Goal: Task Accomplishment & Management: Manage account settings

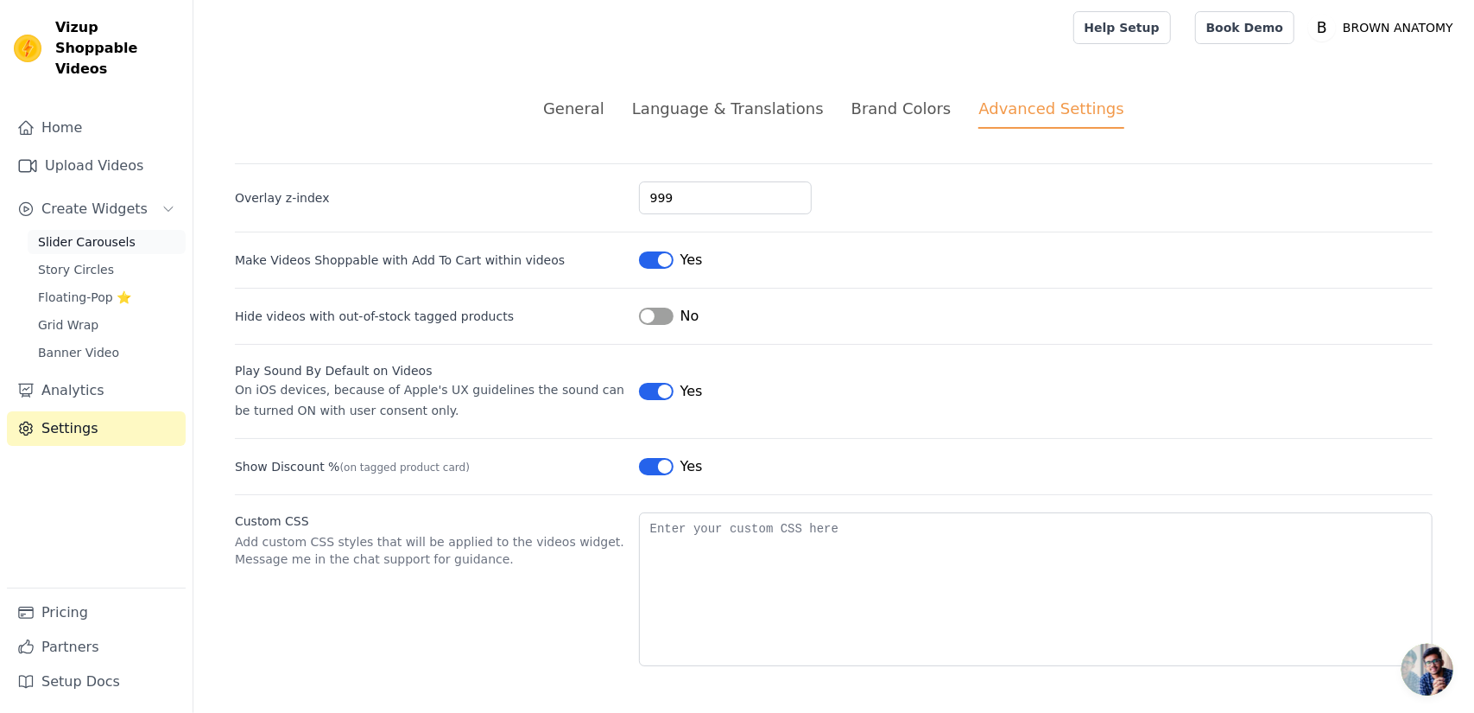
click at [92, 233] on span "Slider Carousels" at bounding box center [87, 241] width 98 height 17
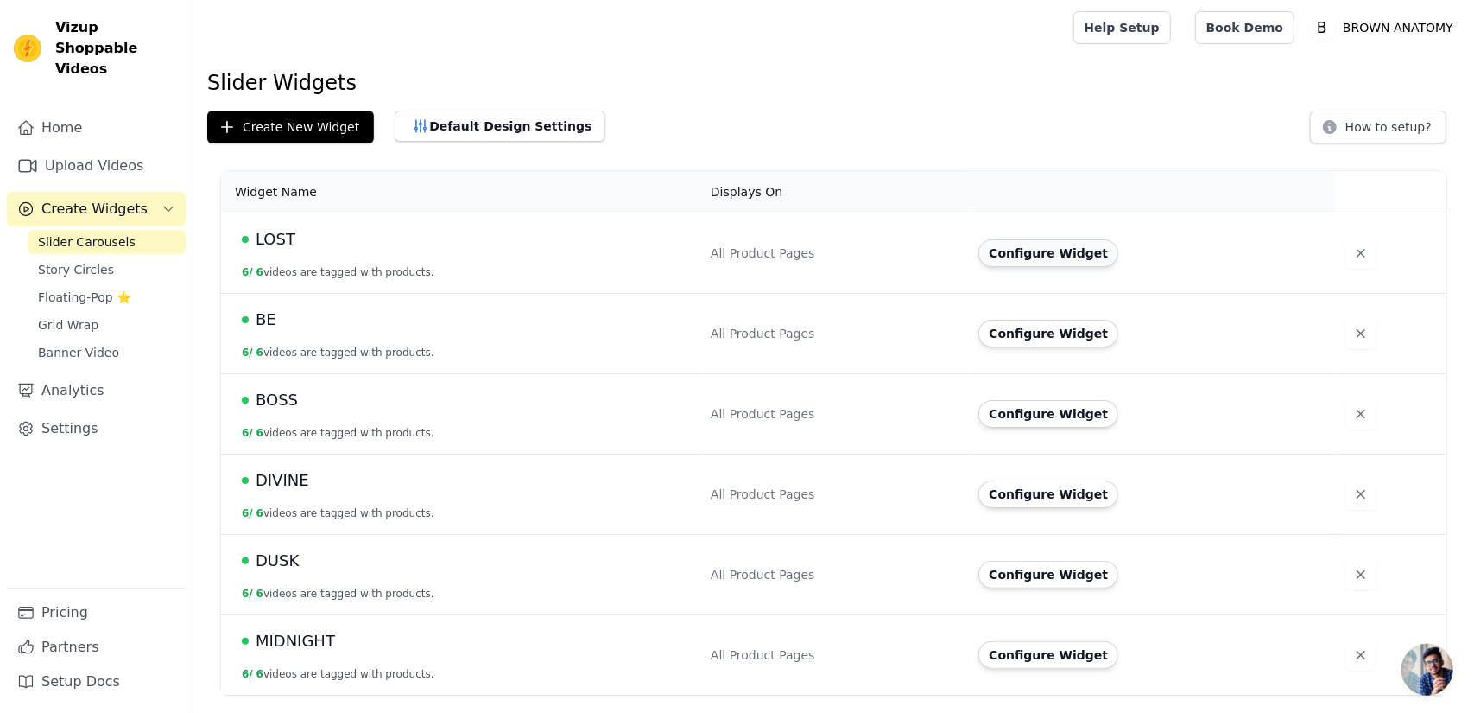
click at [1023, 258] on button "Configure Widget" at bounding box center [1049, 253] width 140 height 28
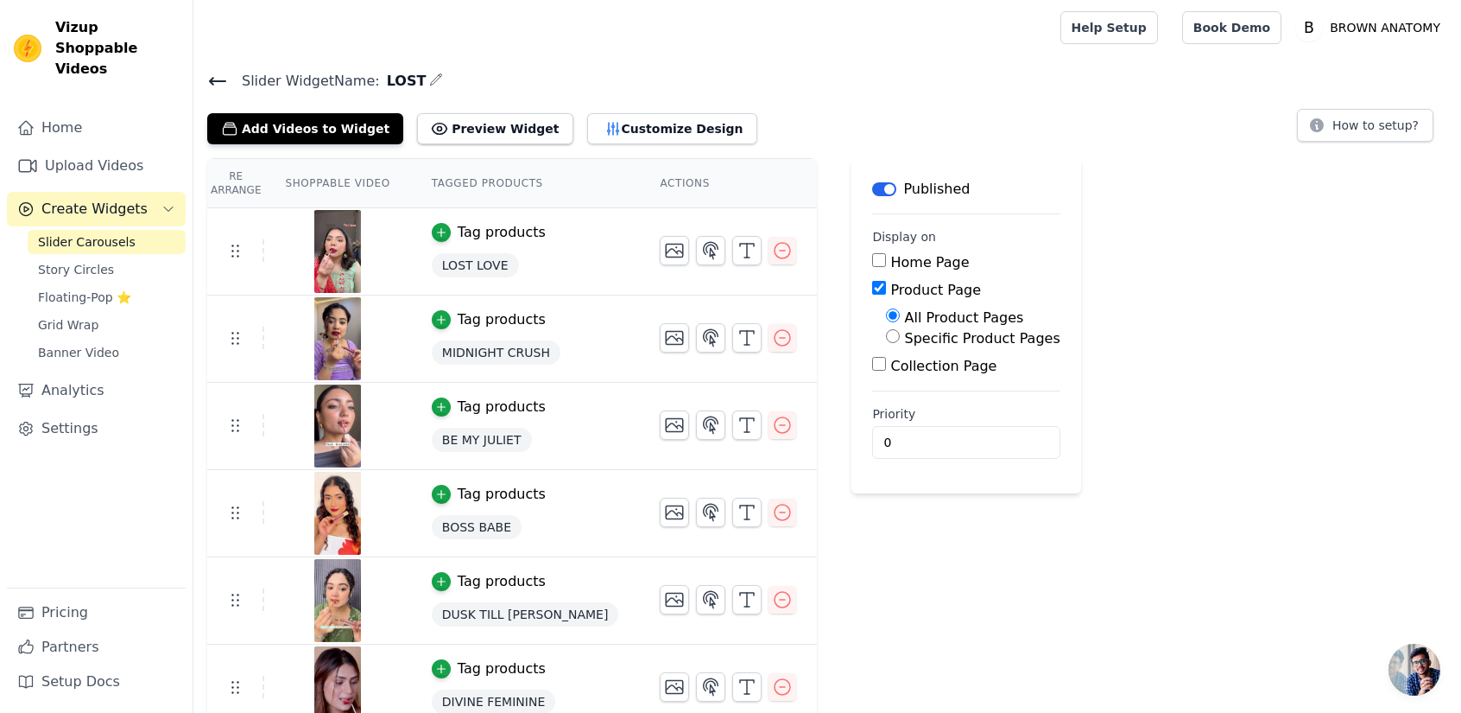
scroll to position [15, 0]
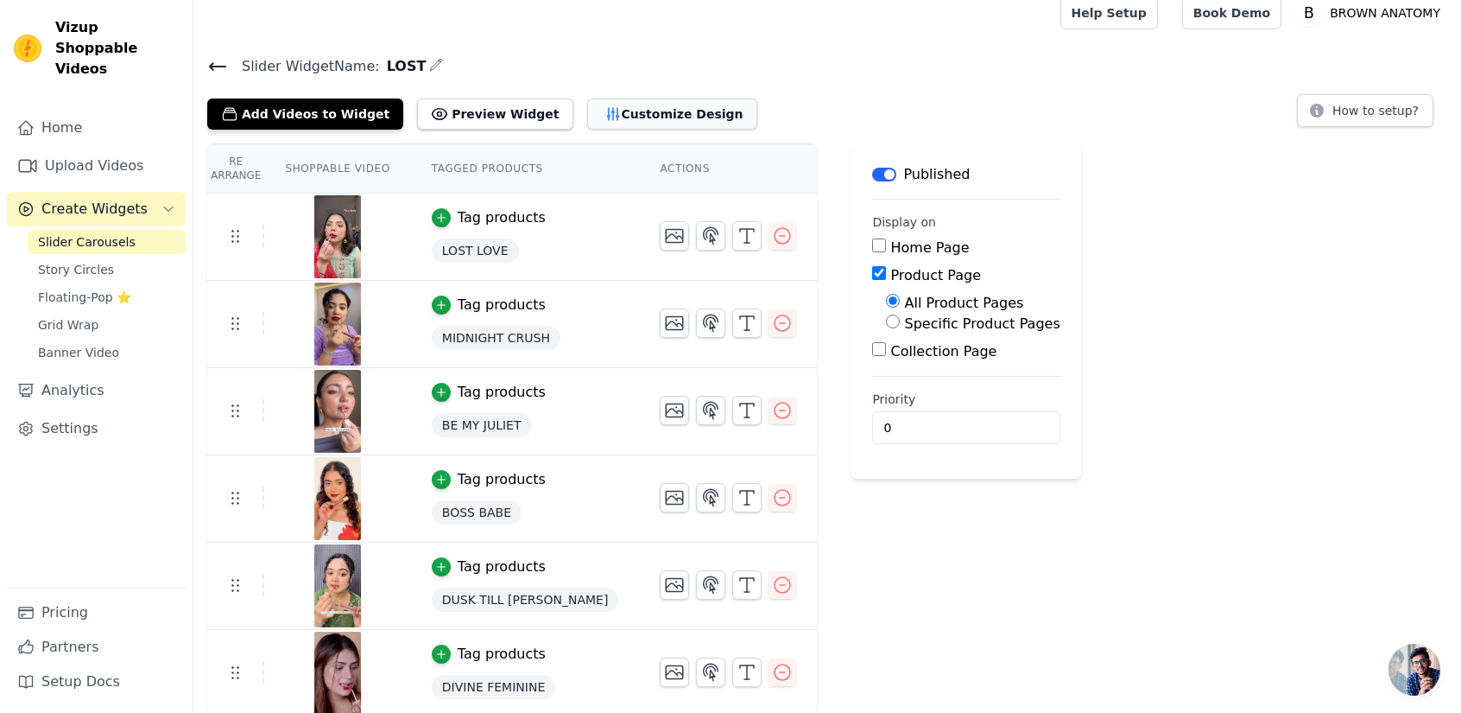
click at [641, 115] on button "Customize Design" at bounding box center [672, 113] width 170 height 31
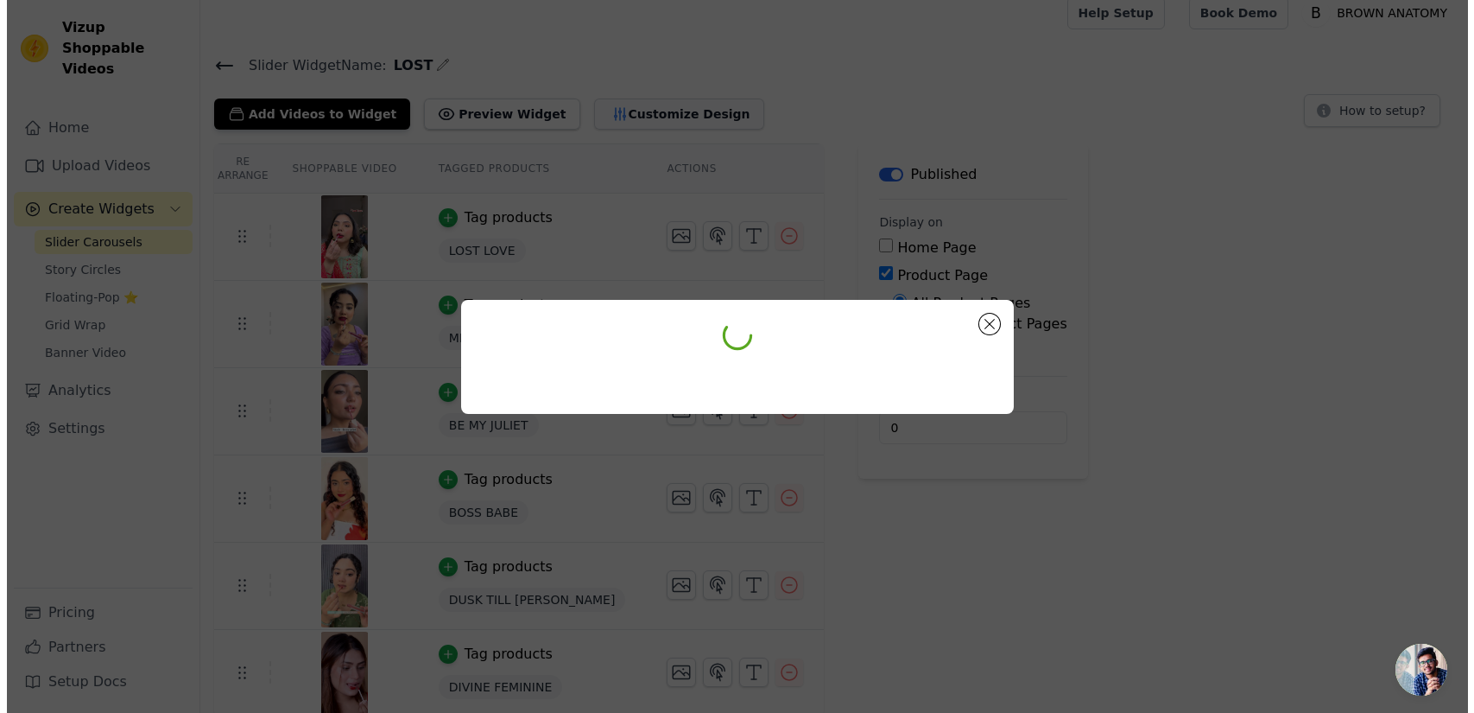
scroll to position [0, 0]
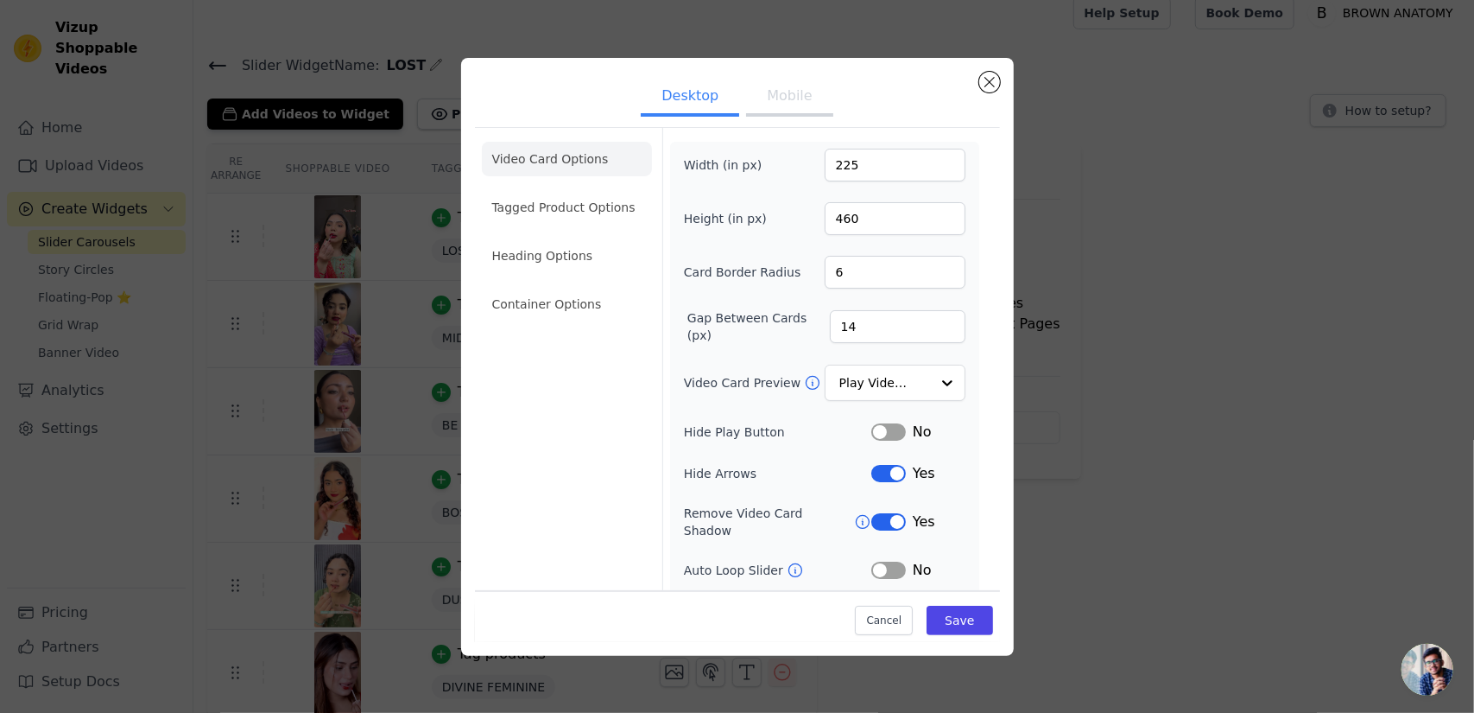
click at [786, 114] on button "Mobile" at bounding box center [789, 98] width 86 height 38
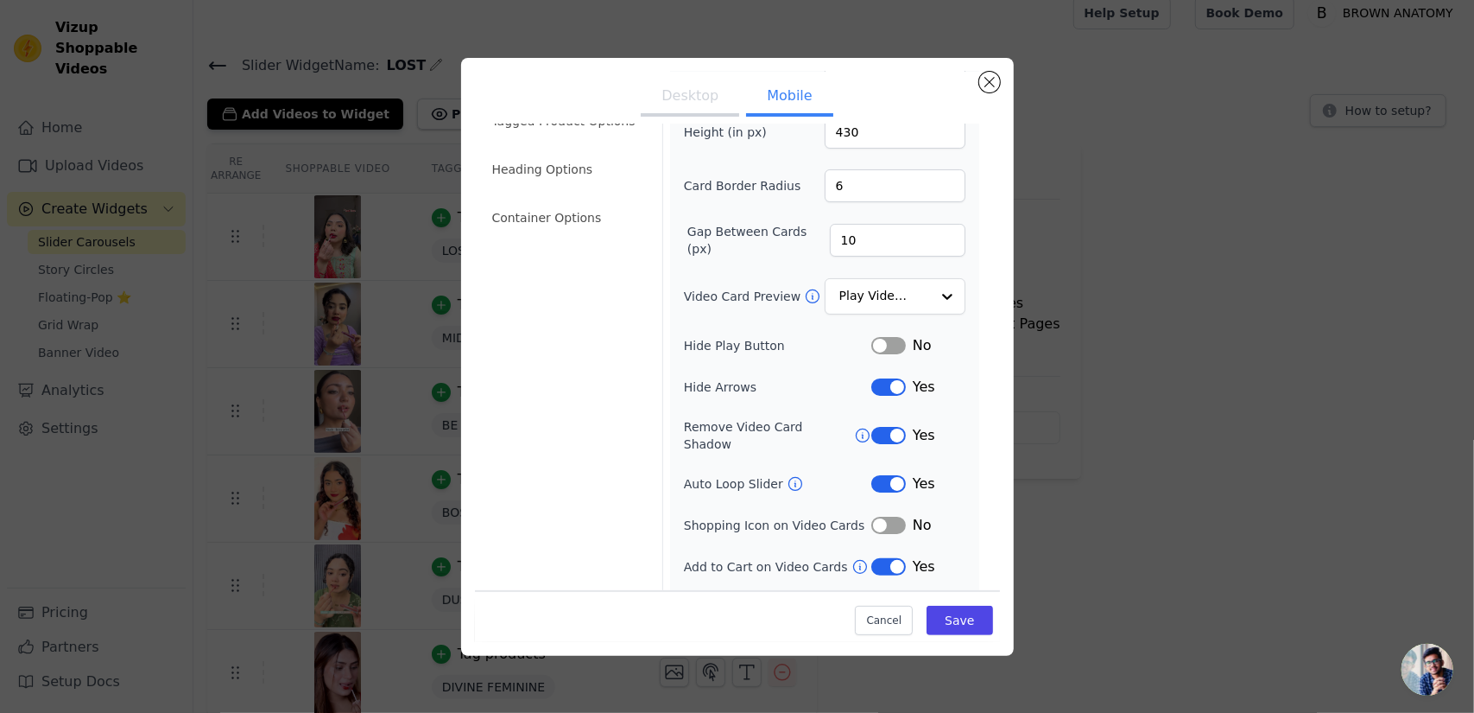
scroll to position [110, 0]
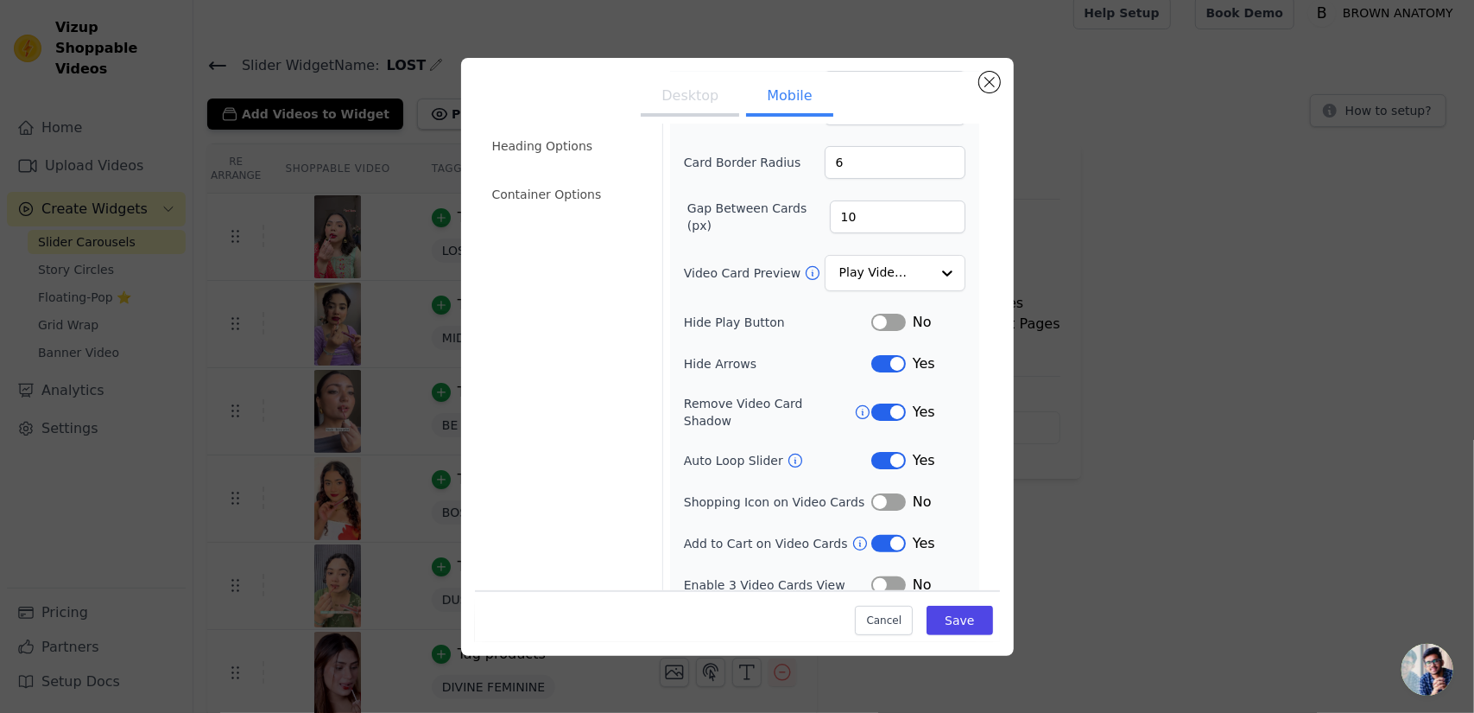
click at [871, 452] on button "Label" at bounding box center [888, 460] width 35 height 17
click at [971, 617] on button "Save" at bounding box center [960, 619] width 66 height 29
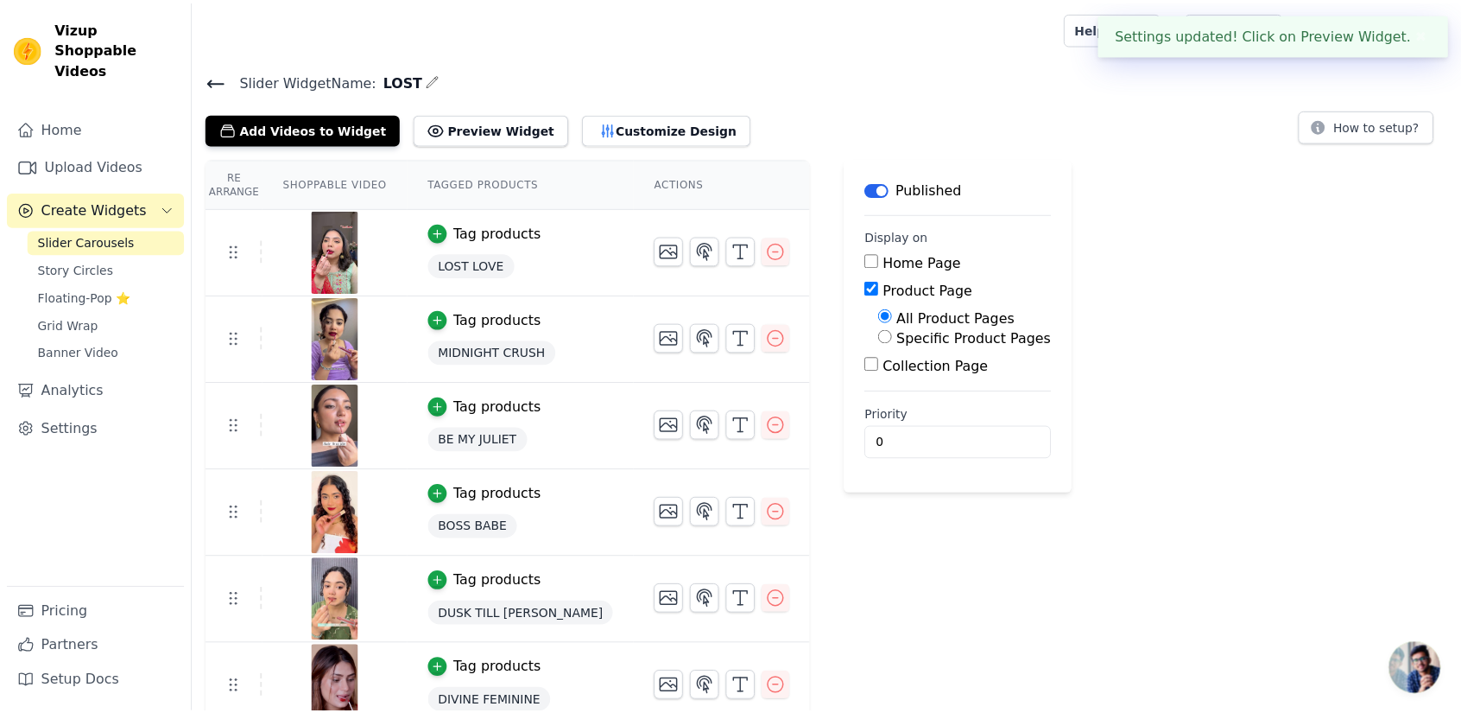
scroll to position [15, 0]
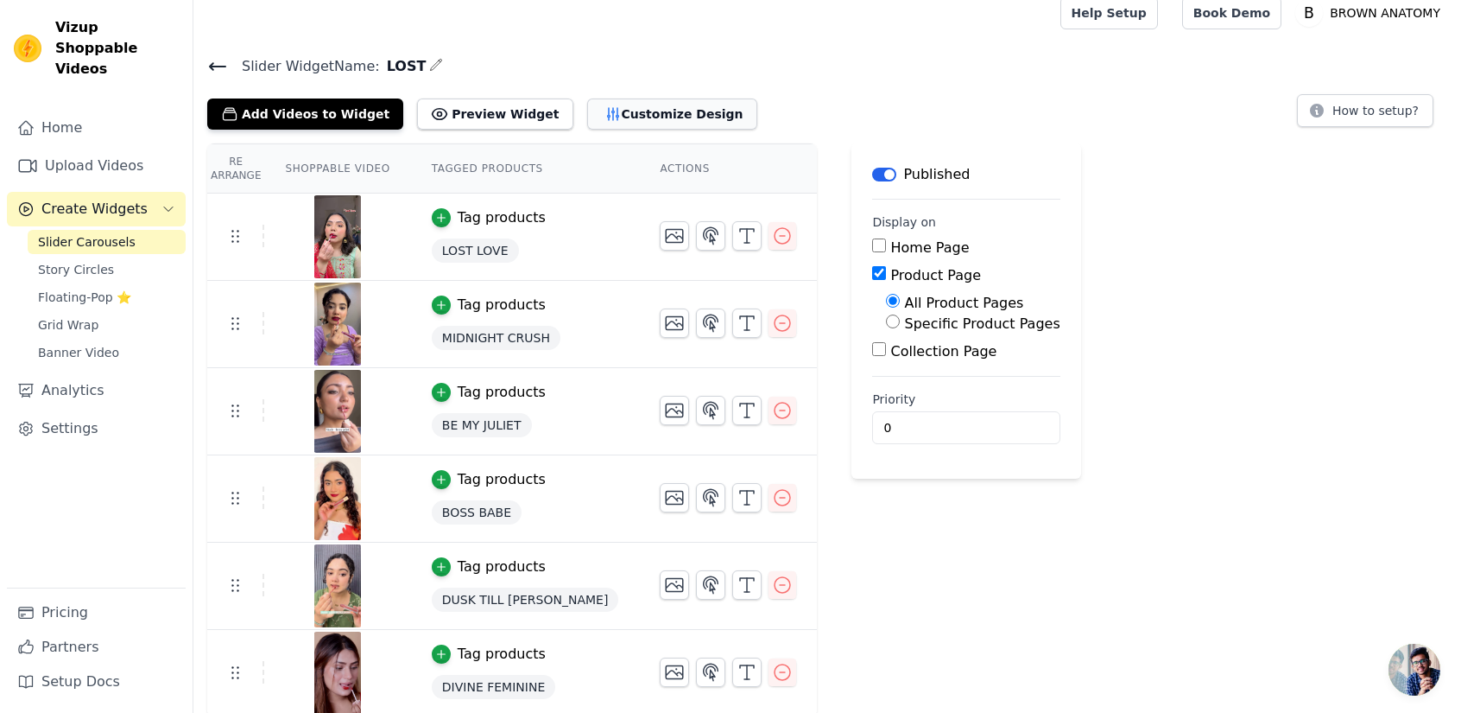
click at [591, 110] on button "Customize Design" at bounding box center [672, 113] width 170 height 31
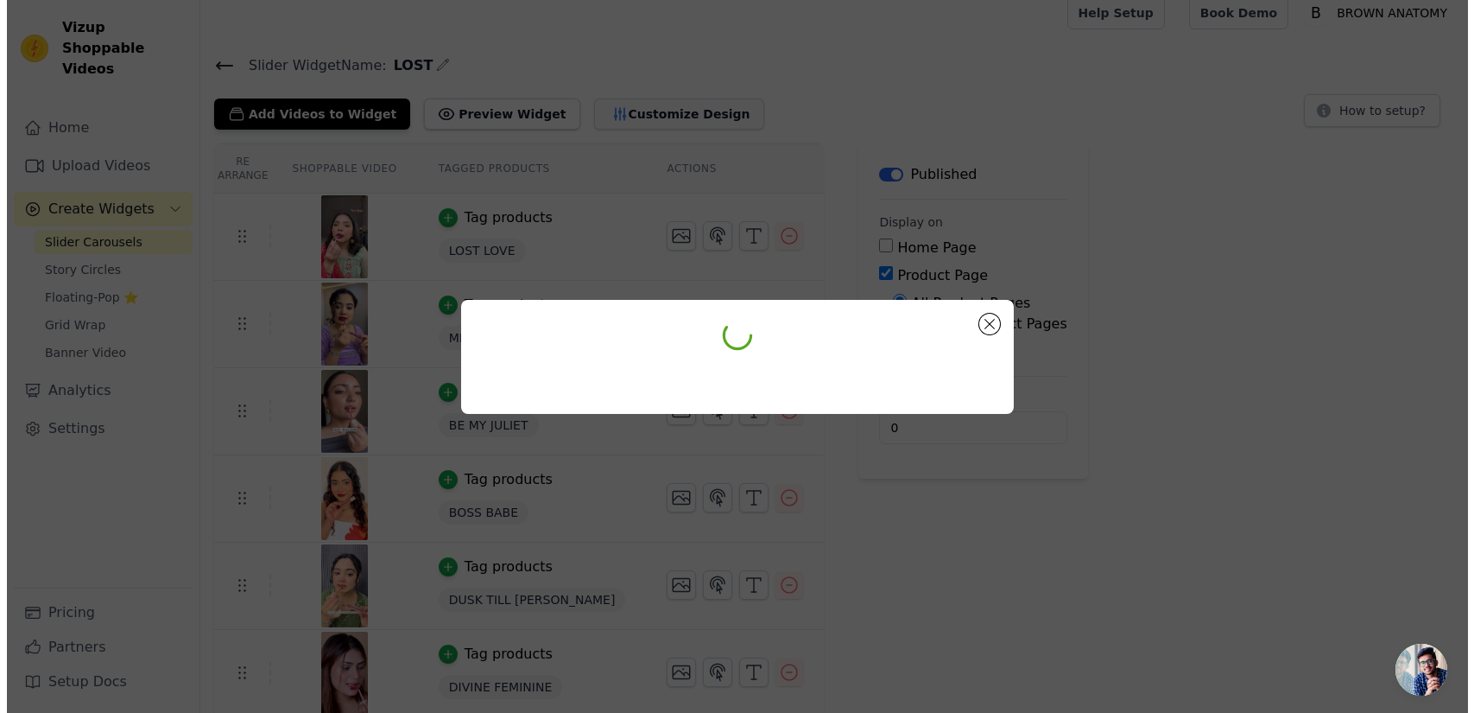
scroll to position [0, 0]
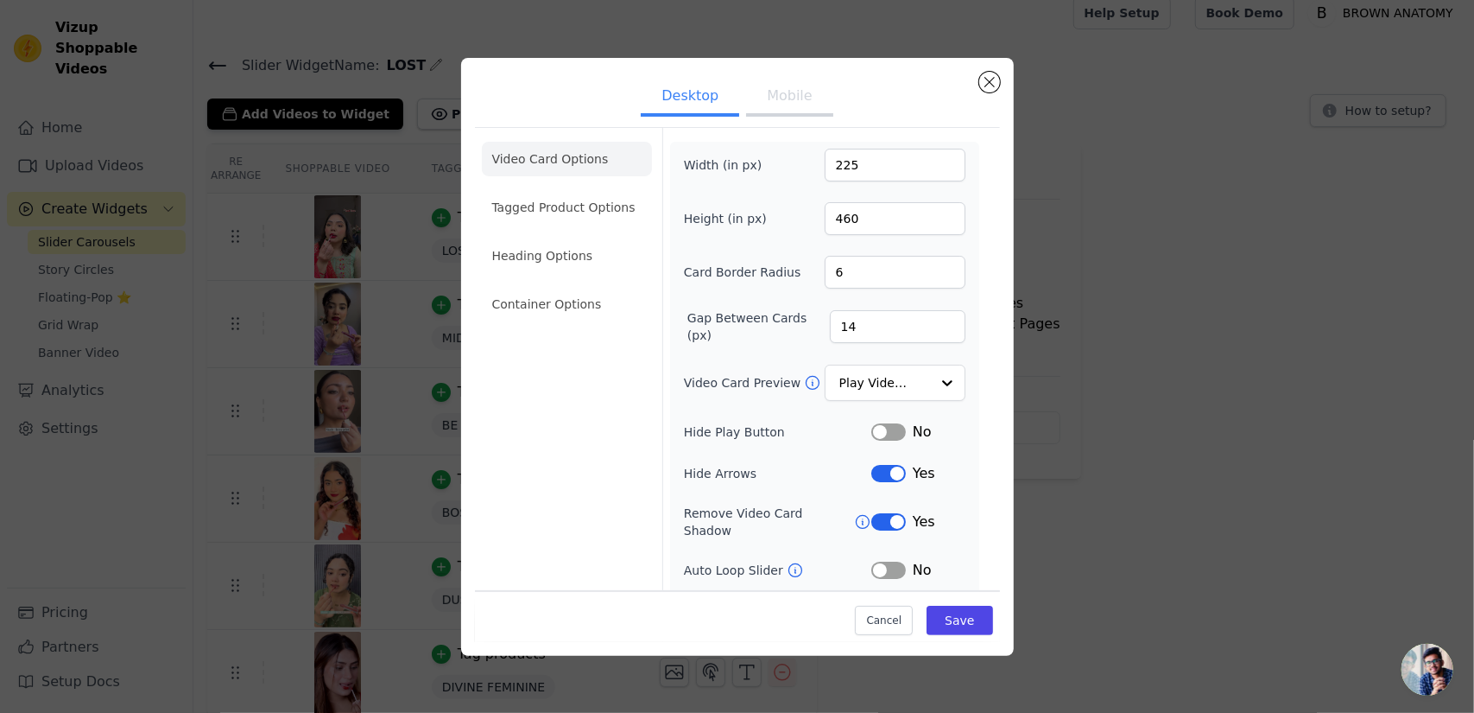
click at [753, 82] on button "Mobile" at bounding box center [789, 98] width 86 height 38
click at [853, 163] on input "196" at bounding box center [895, 165] width 141 height 33
type input "165"
click at [853, 210] on input "430" at bounding box center [895, 218] width 141 height 33
type input "400"
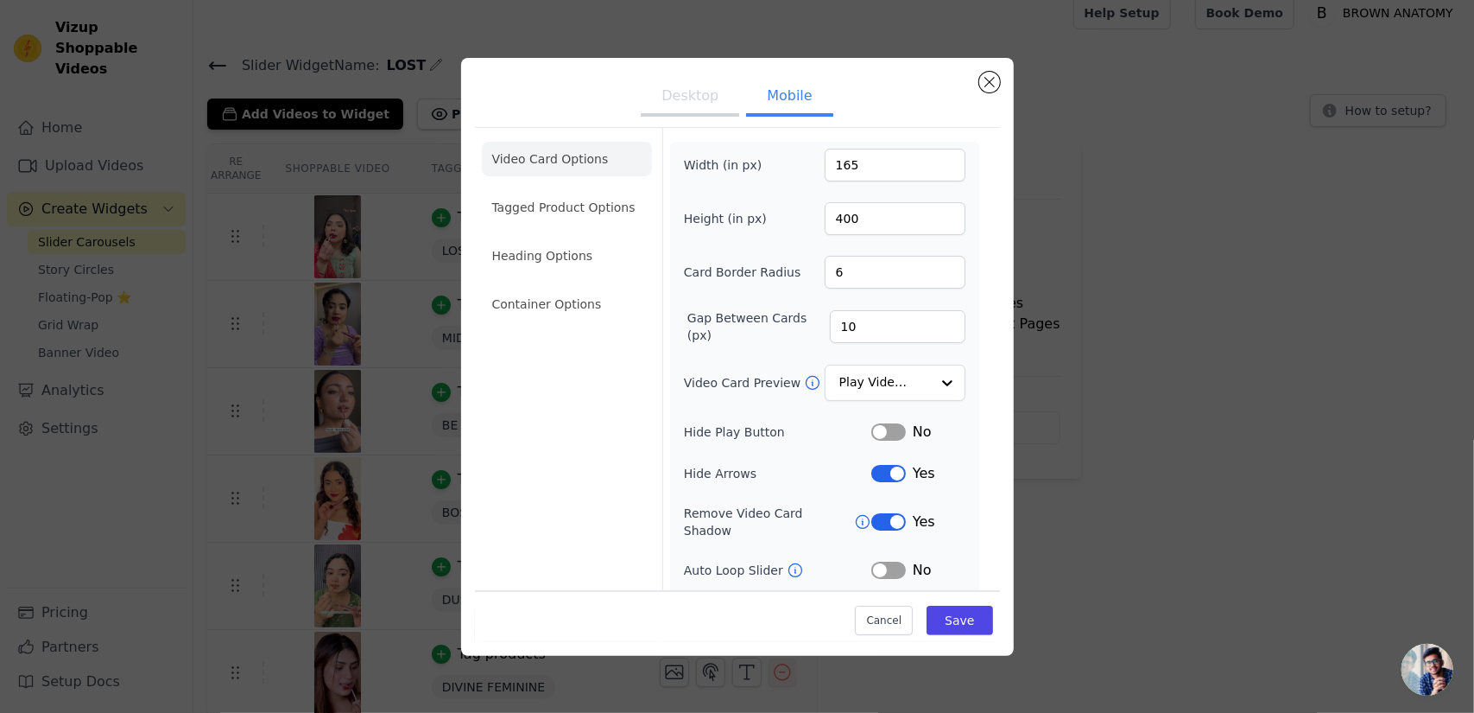
click at [789, 236] on div "Width (in px) 165 Height (in px) 400 Card Border Radius 6 Gap Between Cards (px…" at bounding box center [825, 427] width 282 height 556
click at [960, 629] on button "Save" at bounding box center [960, 619] width 66 height 29
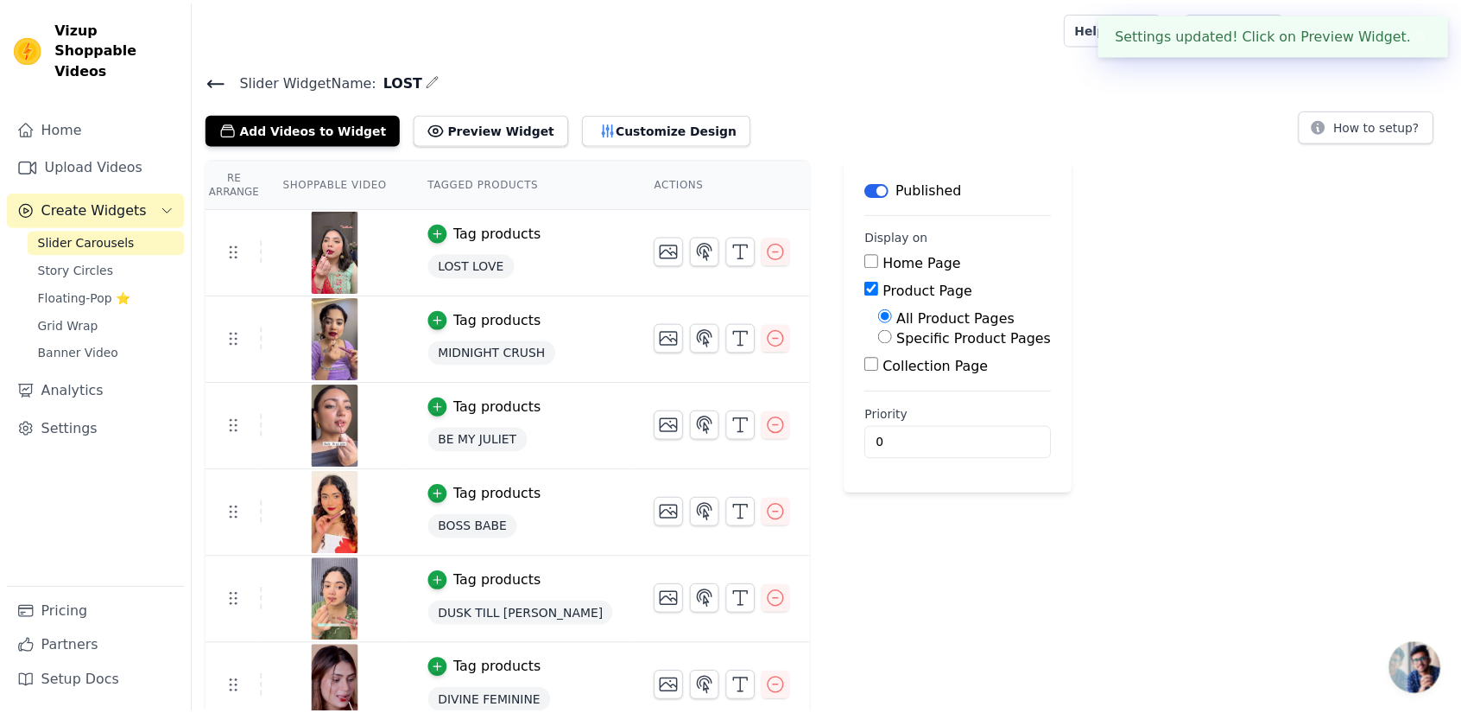
scroll to position [15, 0]
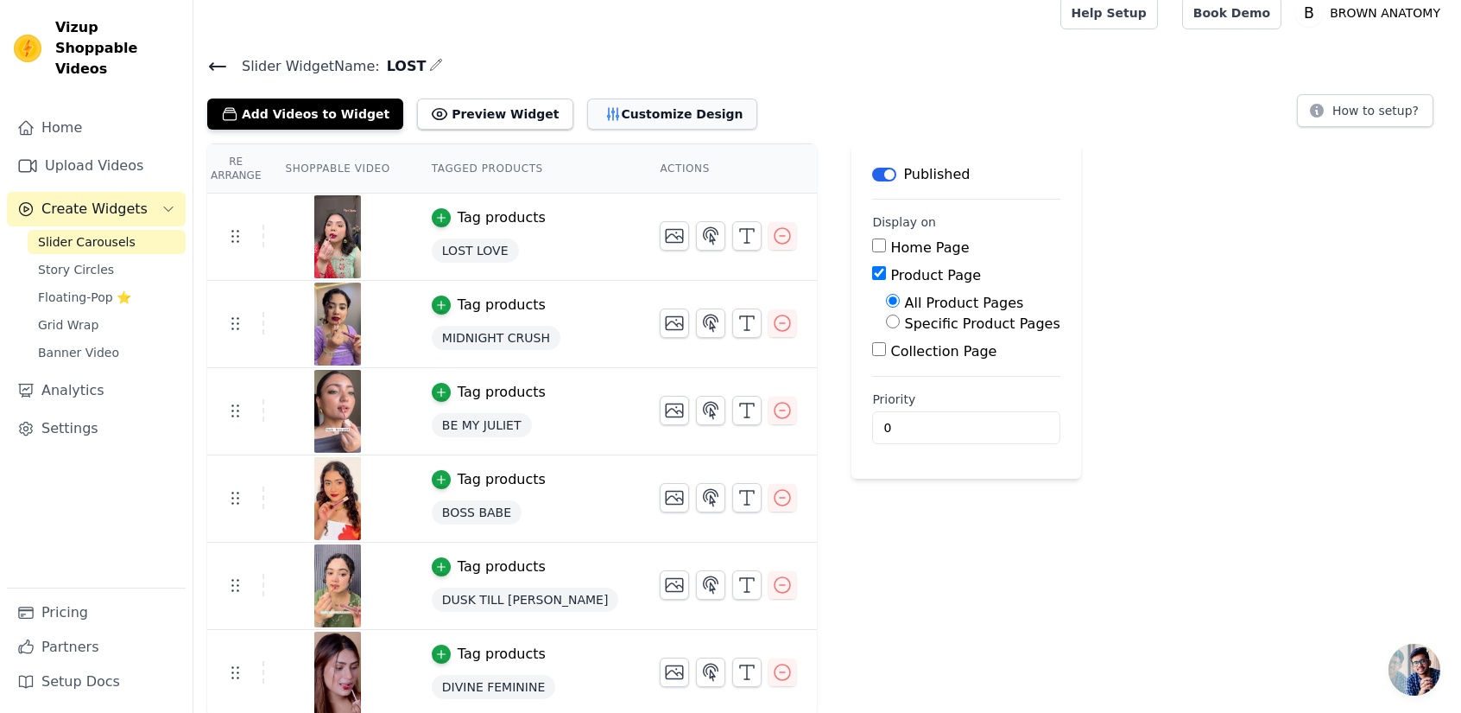
click at [610, 104] on button "Customize Design" at bounding box center [672, 113] width 170 height 31
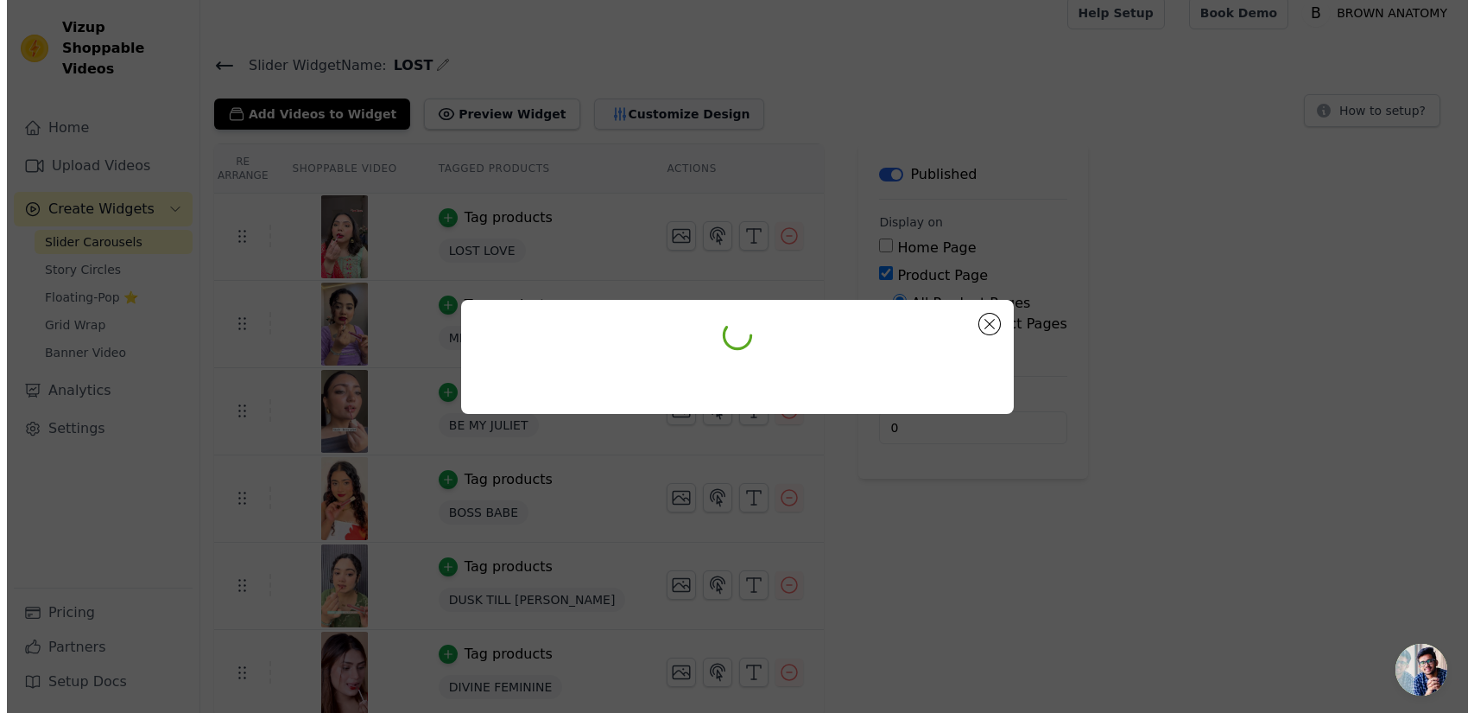
scroll to position [0, 0]
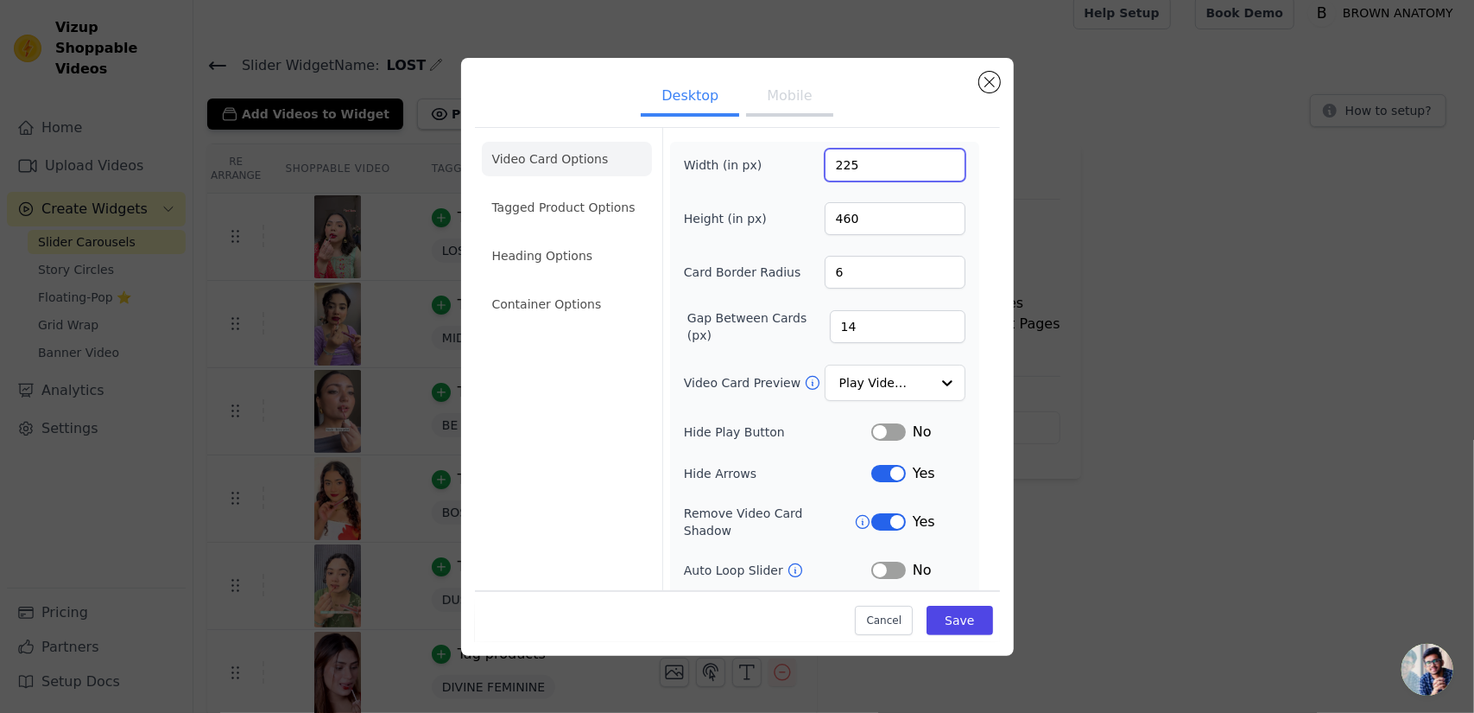
click at [855, 165] on input "225" at bounding box center [895, 165] width 141 height 33
click at [776, 89] on button "Mobile" at bounding box center [789, 98] width 86 height 38
click at [894, 164] on input "165" at bounding box center [895, 165] width 141 height 33
type input "160"
click at [950, 611] on button "Save" at bounding box center [960, 619] width 66 height 29
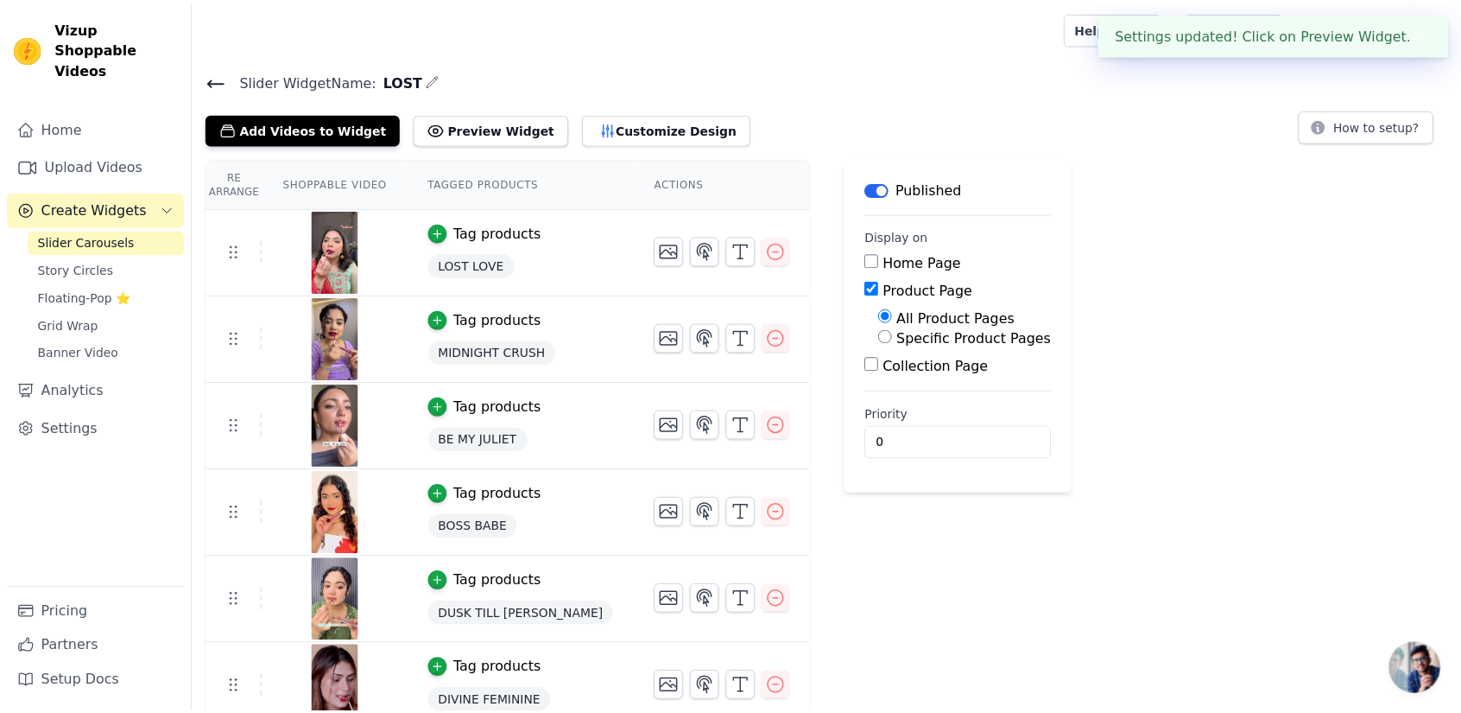
scroll to position [15, 0]
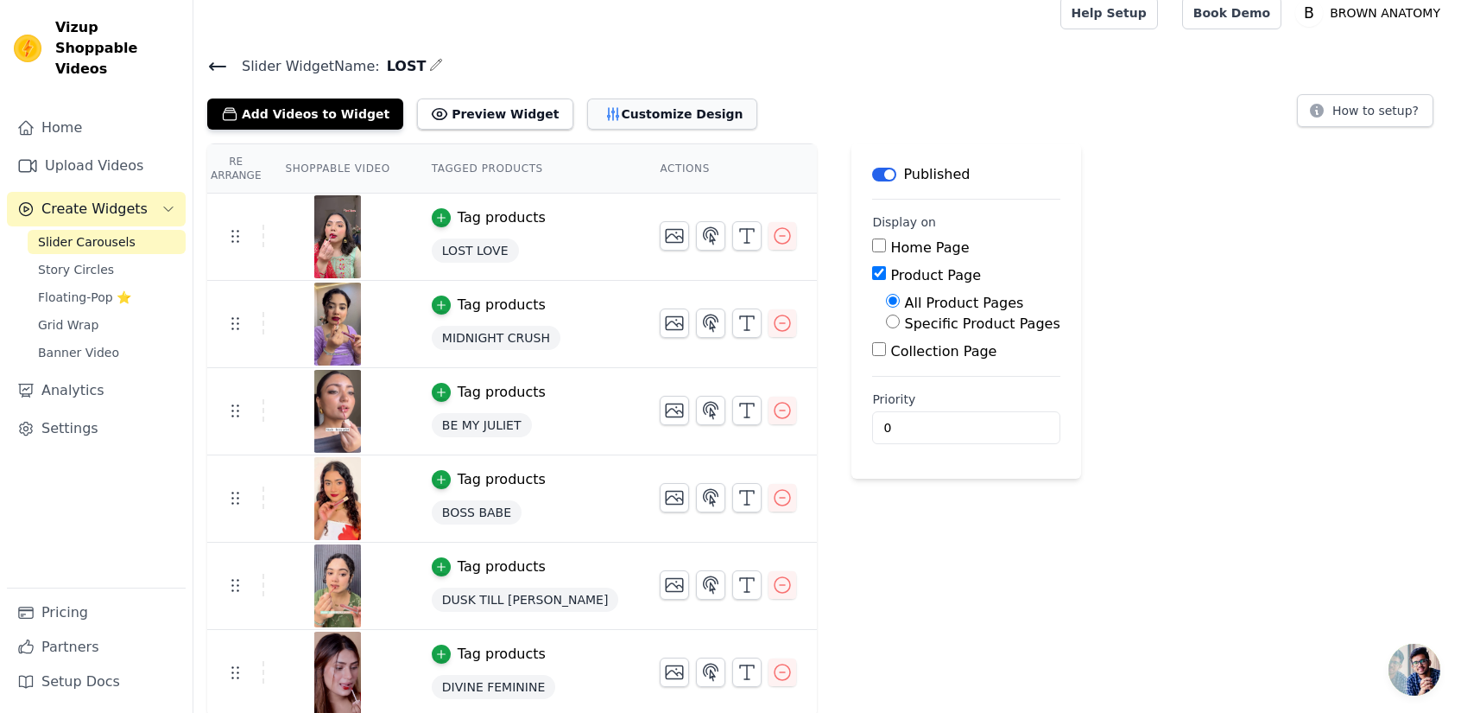
click at [641, 114] on button "Customize Design" at bounding box center [672, 113] width 170 height 31
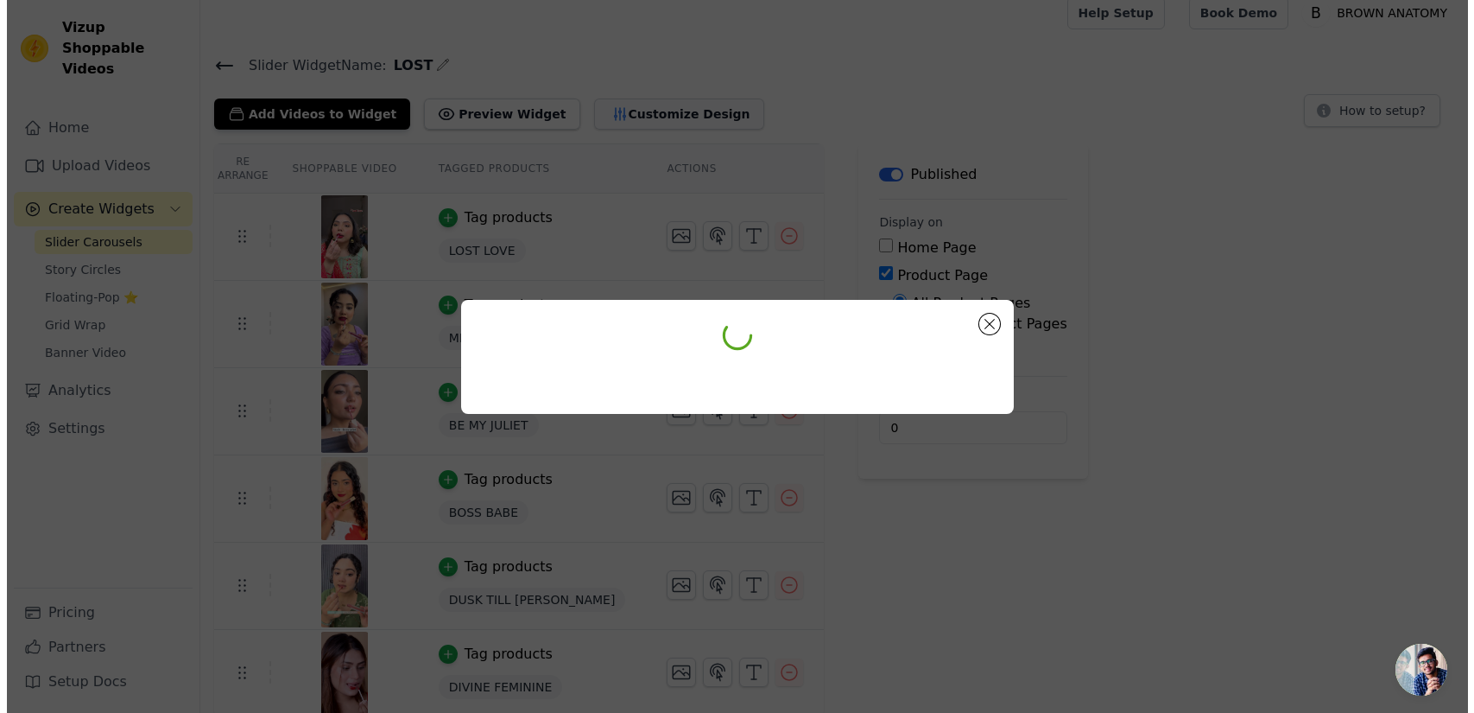
scroll to position [0, 0]
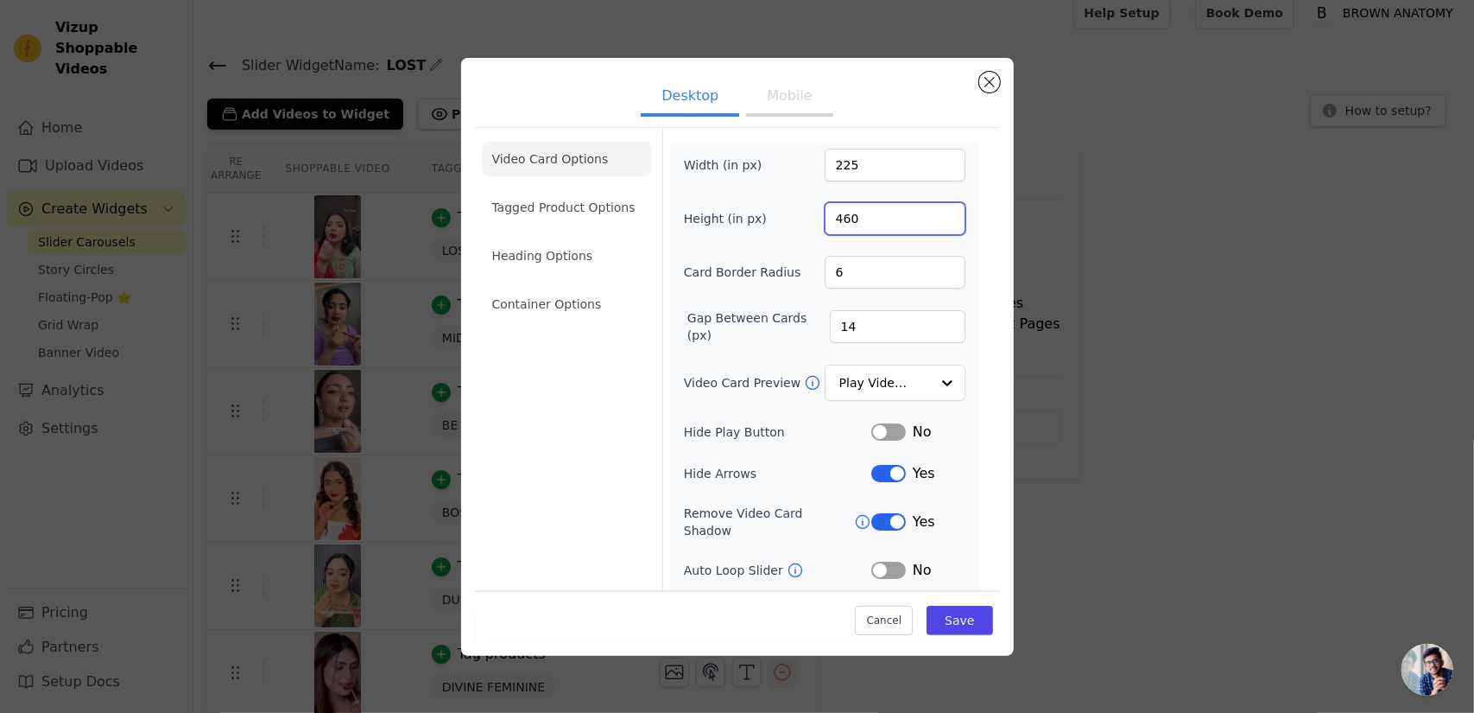
click at [862, 224] on input "460" at bounding box center [895, 218] width 141 height 33
type input "450"
click at [945, 612] on button "Save" at bounding box center [960, 619] width 66 height 29
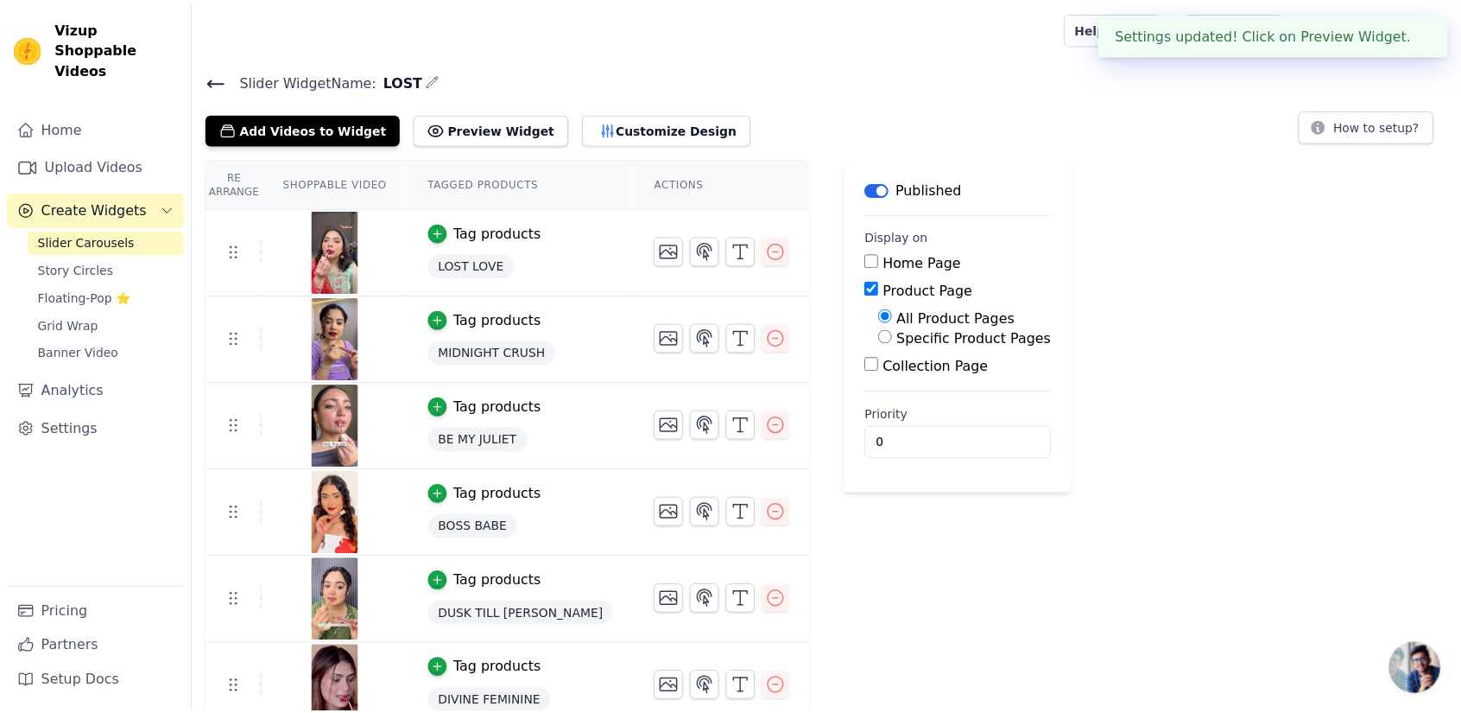
scroll to position [15, 0]
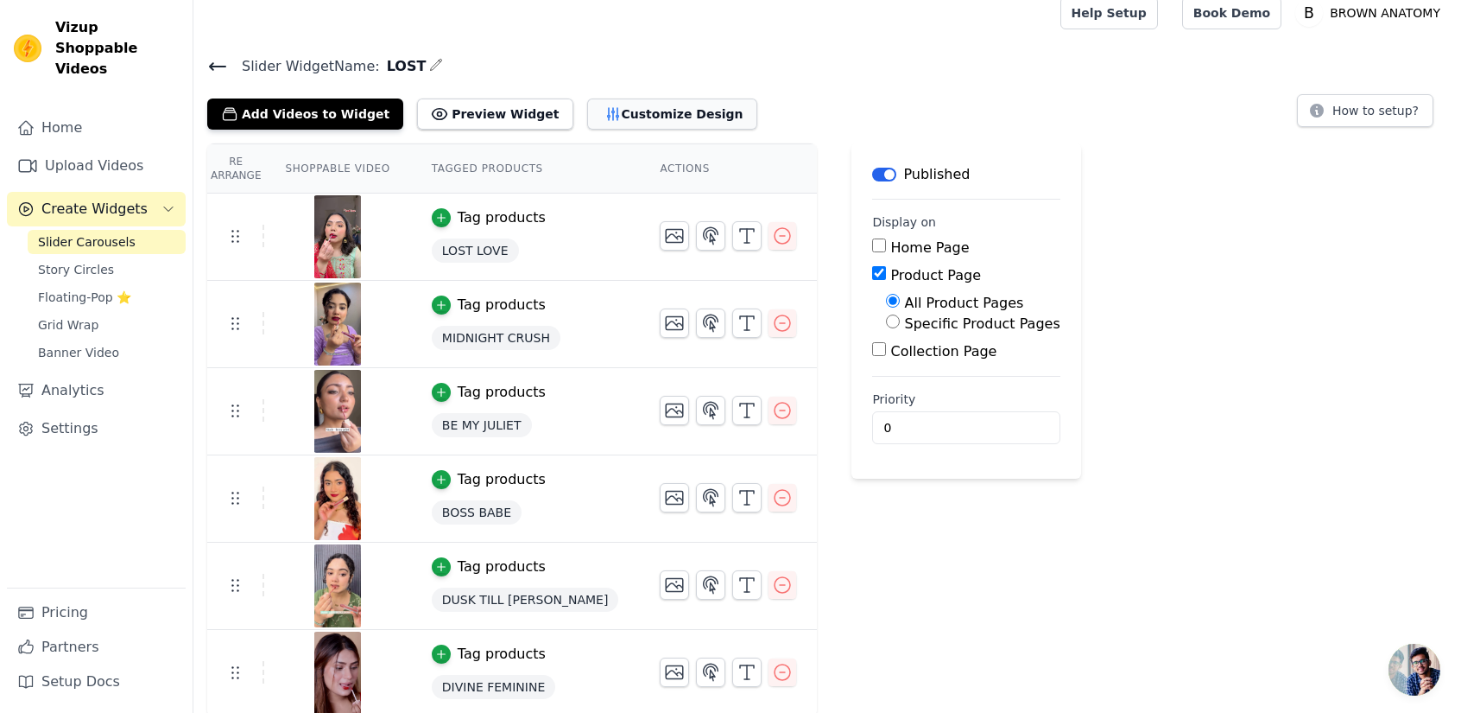
click at [603, 107] on button "Customize Design" at bounding box center [672, 113] width 170 height 31
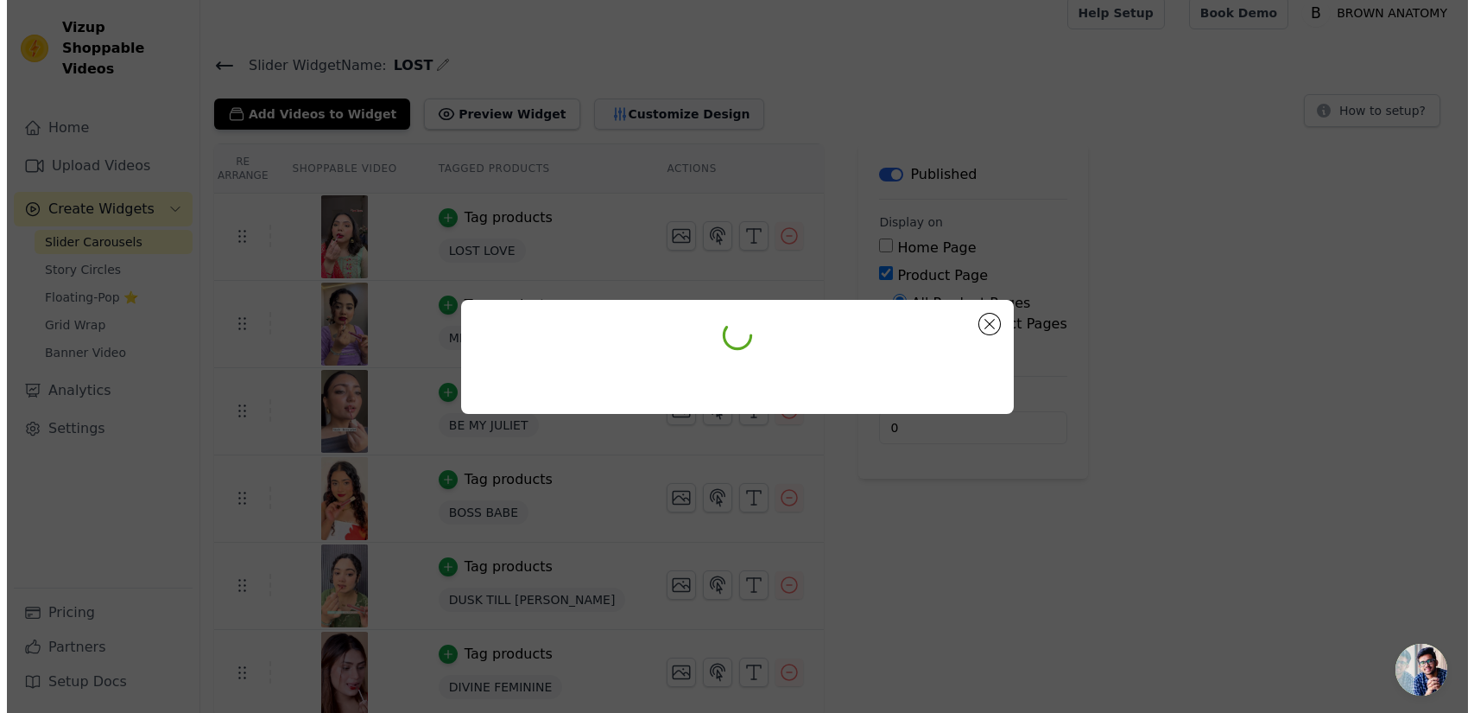
scroll to position [0, 0]
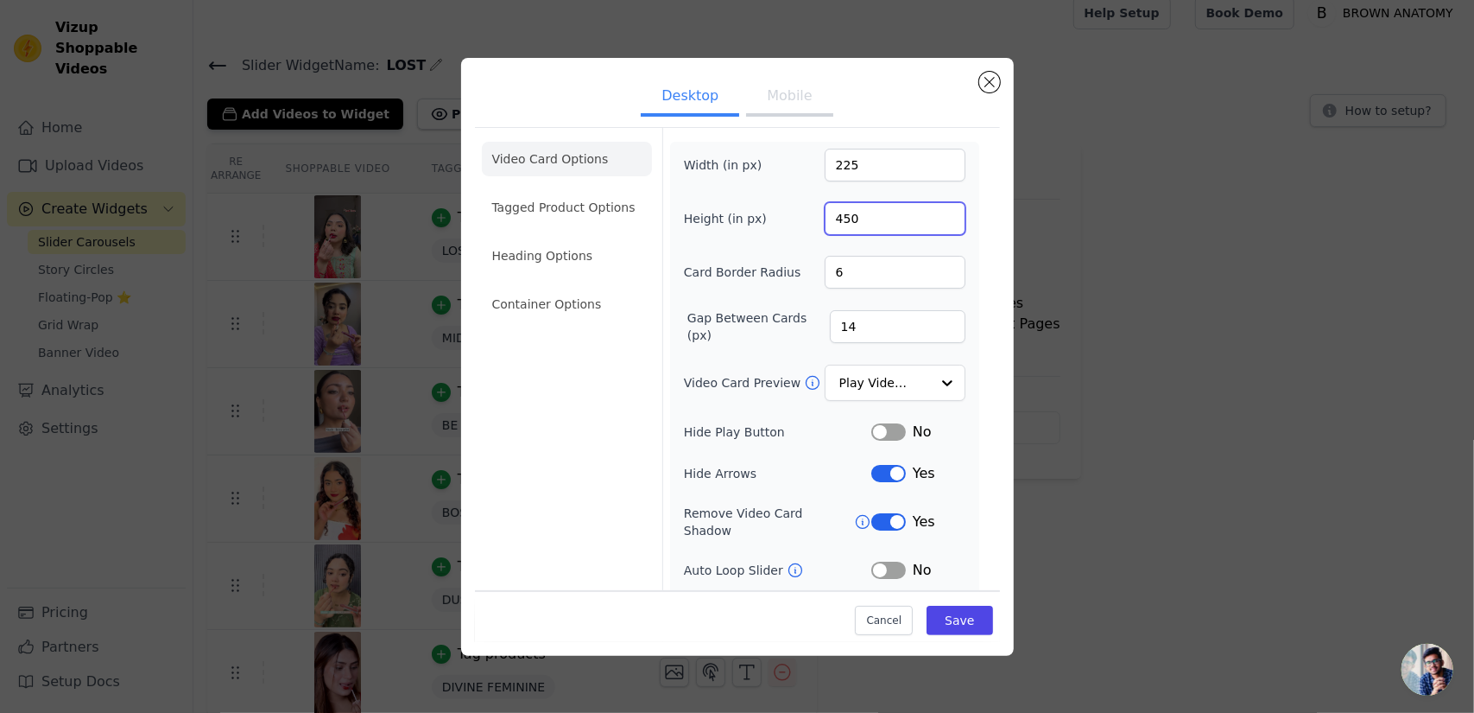
click at [855, 213] on input "450" at bounding box center [895, 218] width 141 height 33
click at [769, 245] on div "Width (in px) 225 Height (in px) 440 Card Border Radius 6 Gap Between Cards (px…" at bounding box center [825, 406] width 282 height 515
click at [842, 219] on input "440" at bounding box center [895, 218] width 141 height 33
type input "460"
click at [798, 230] on div "Height (in px) 460" at bounding box center [825, 218] width 282 height 33
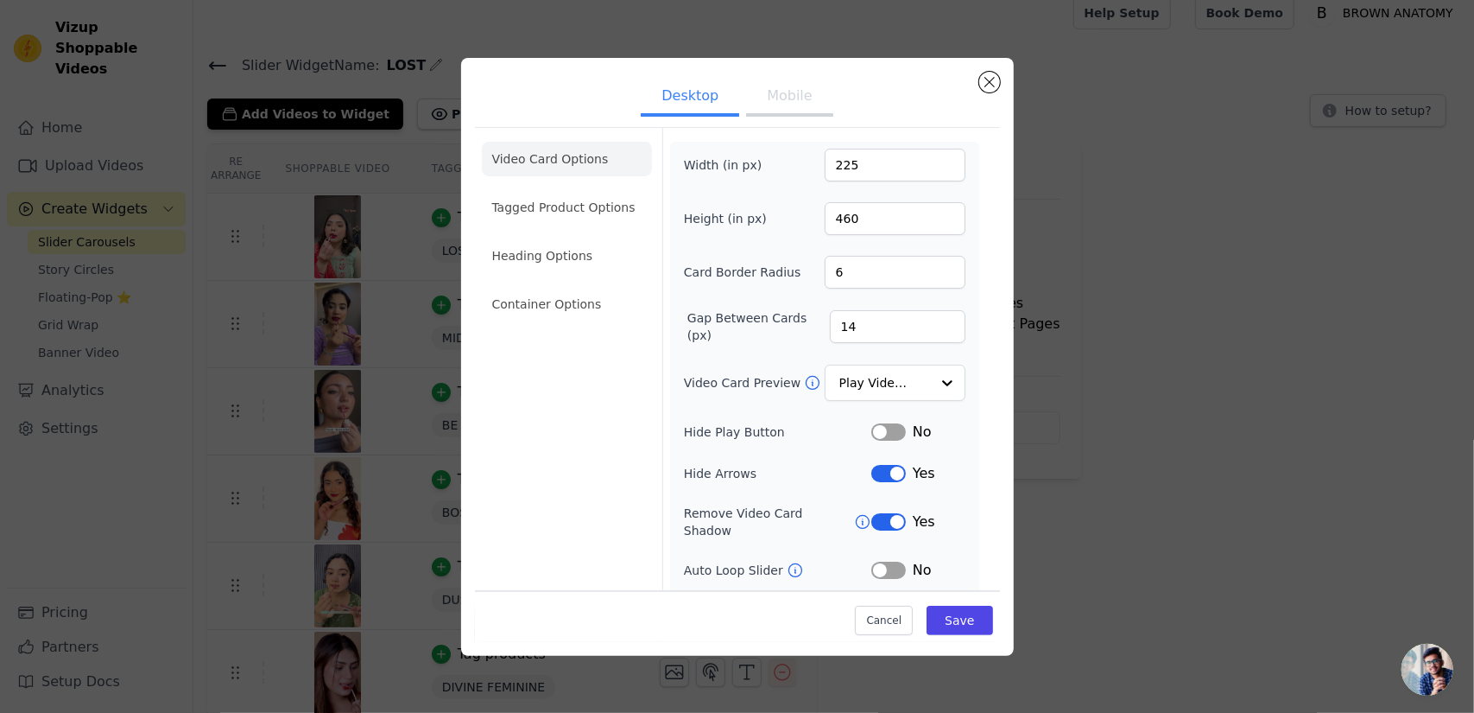
click at [797, 100] on button "Mobile" at bounding box center [789, 98] width 86 height 38
click at [869, 208] on input "400" at bounding box center [895, 218] width 141 height 33
type input "380"
click at [953, 624] on button "Save" at bounding box center [960, 619] width 66 height 29
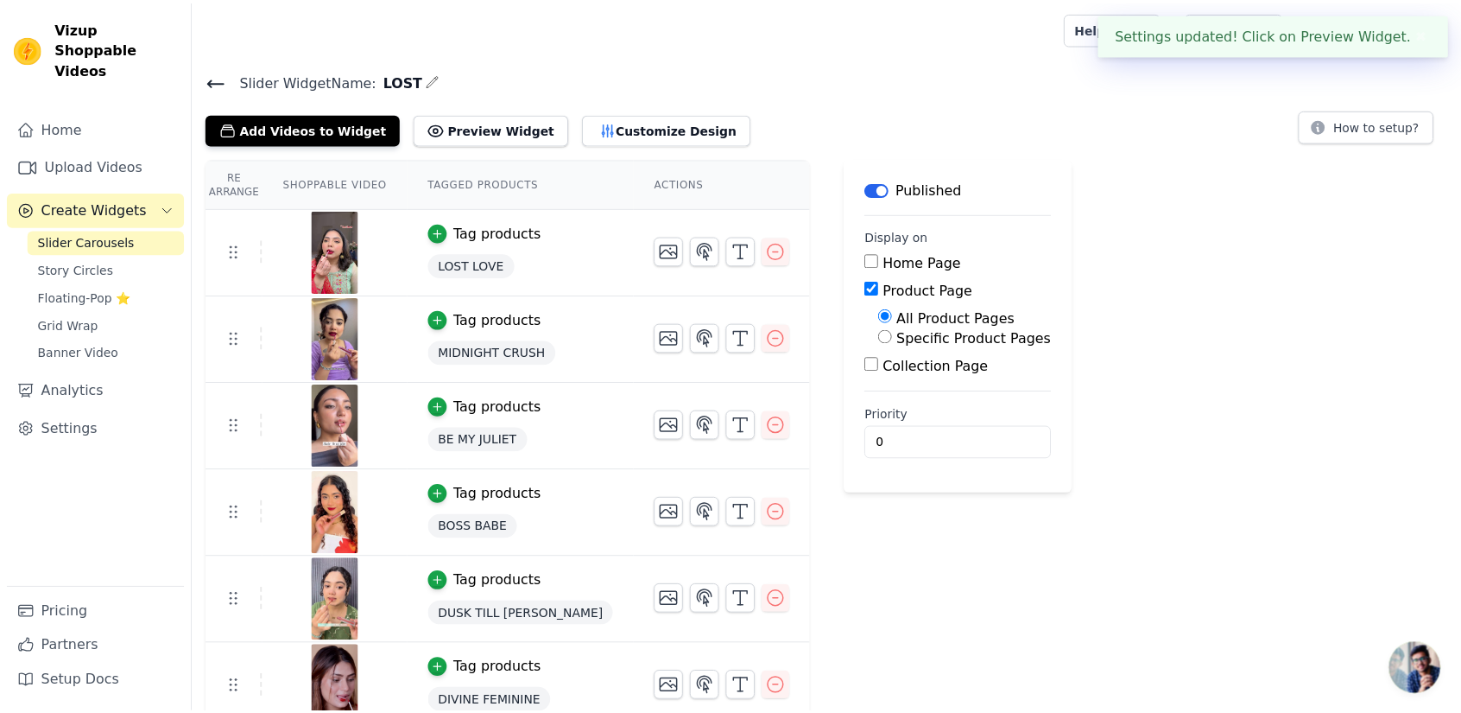
scroll to position [15, 0]
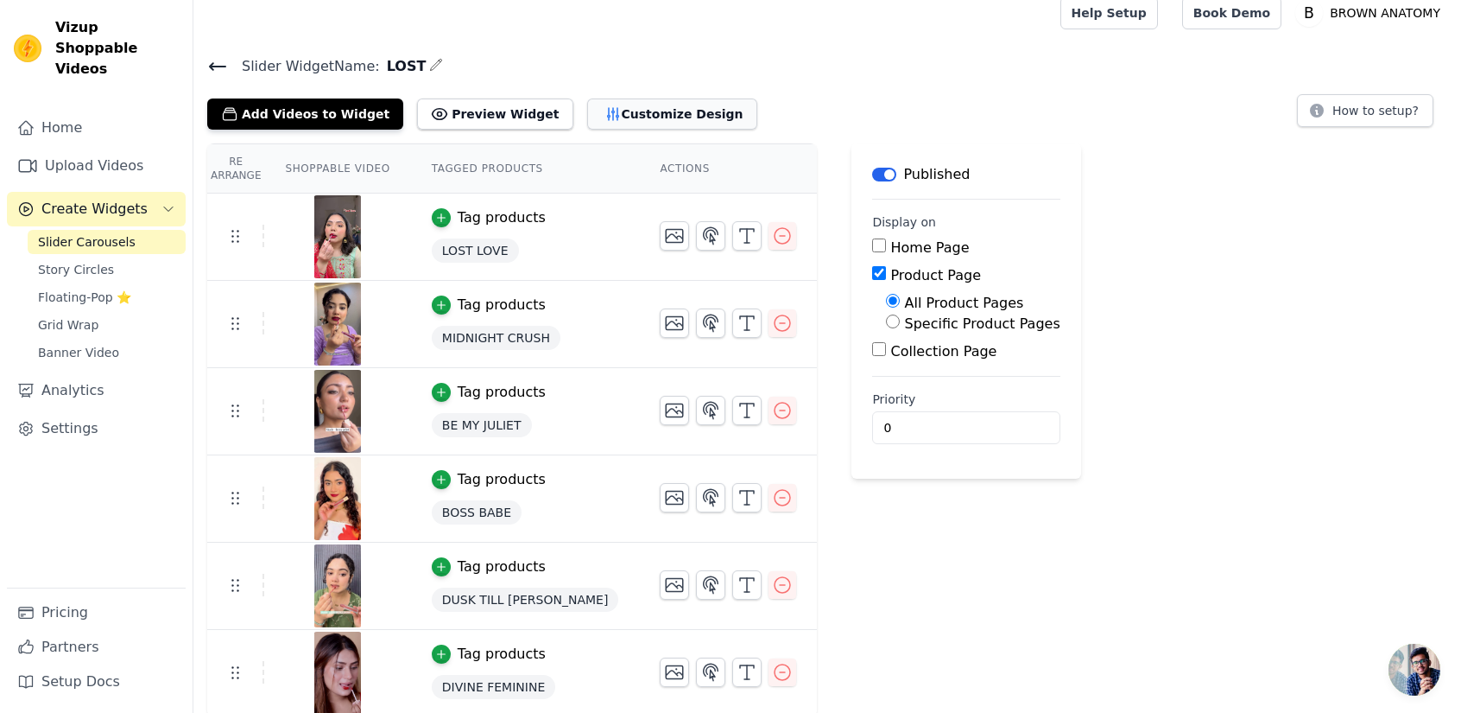
click at [660, 125] on button "Customize Design" at bounding box center [672, 113] width 170 height 31
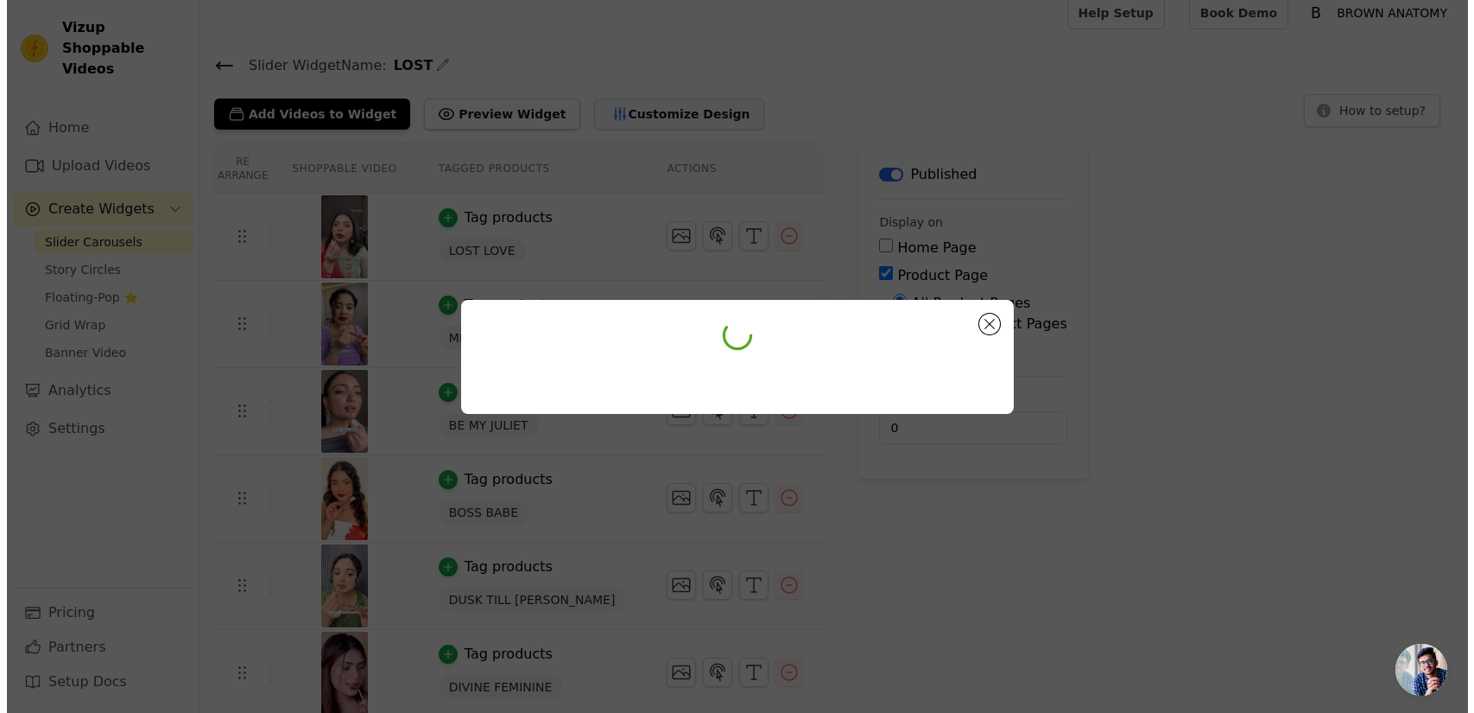
scroll to position [0, 0]
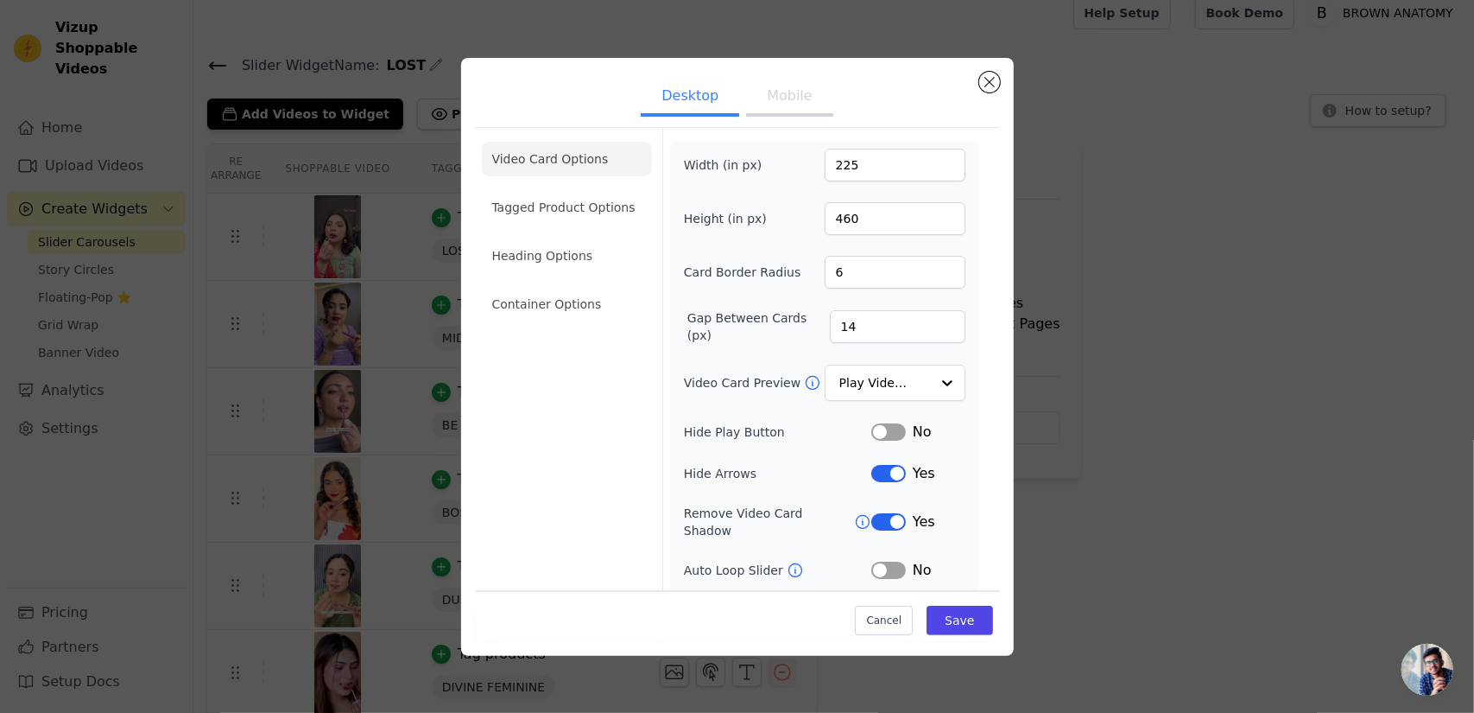
click at [813, 101] on button "Mobile" at bounding box center [789, 98] width 86 height 38
click at [568, 305] on li "Container Options" at bounding box center [567, 304] width 170 height 35
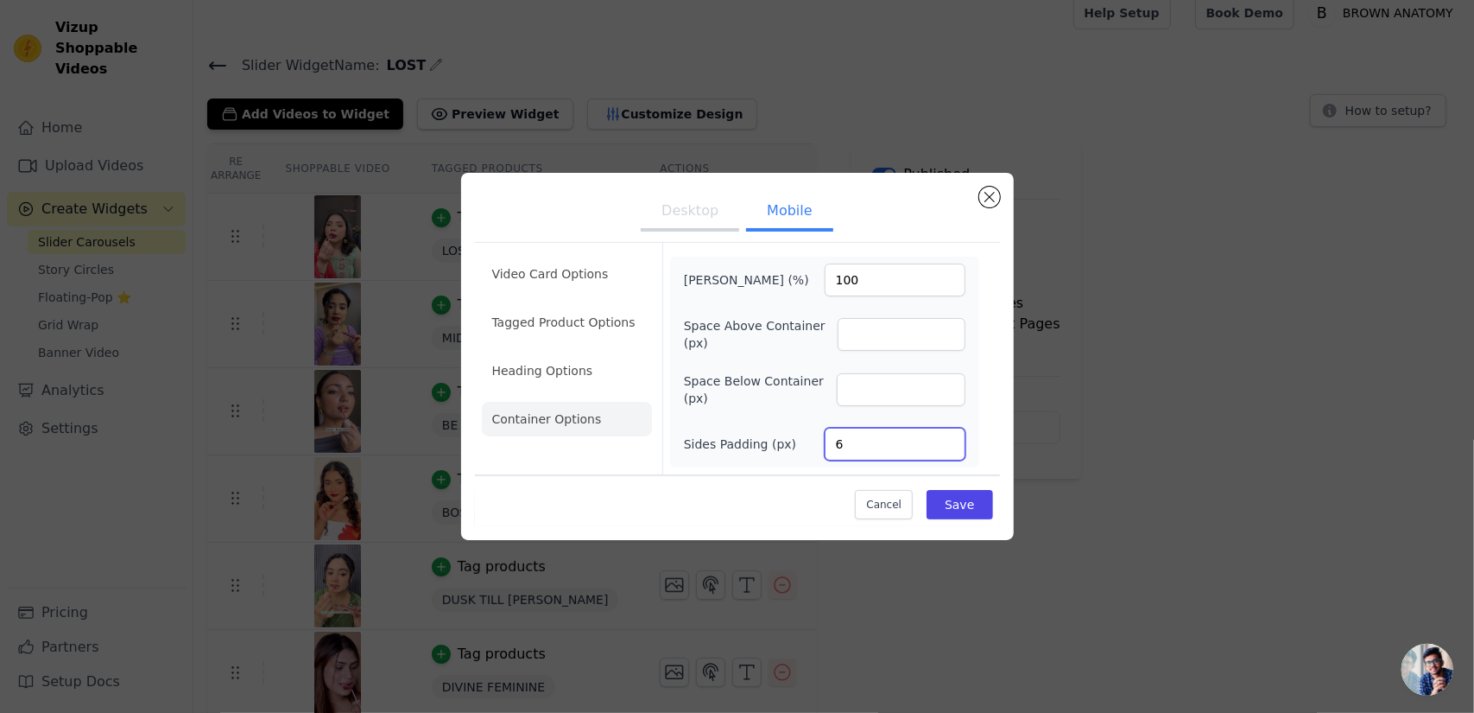
click at [897, 440] on input "6" at bounding box center [895, 444] width 141 height 33
type input "7"
click at [967, 500] on button "Save" at bounding box center [960, 504] width 66 height 29
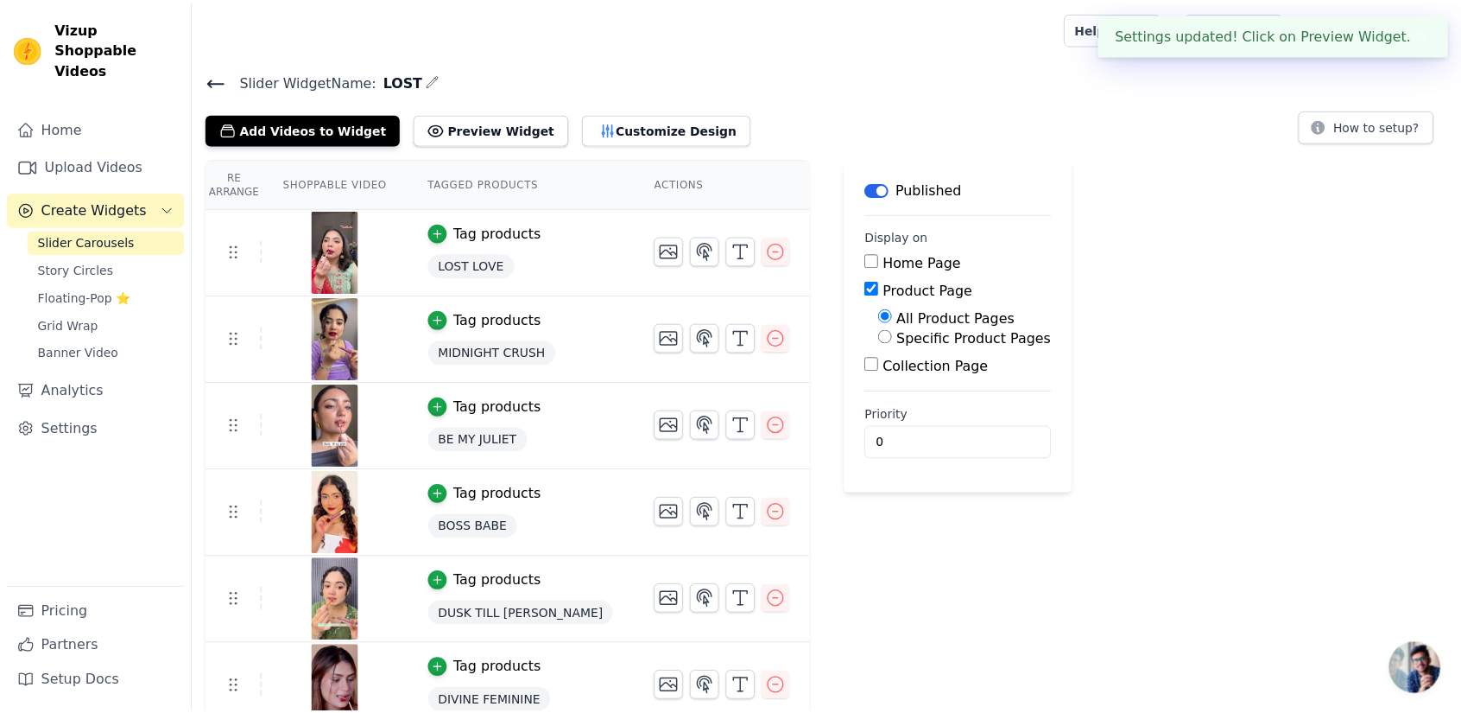
scroll to position [15, 0]
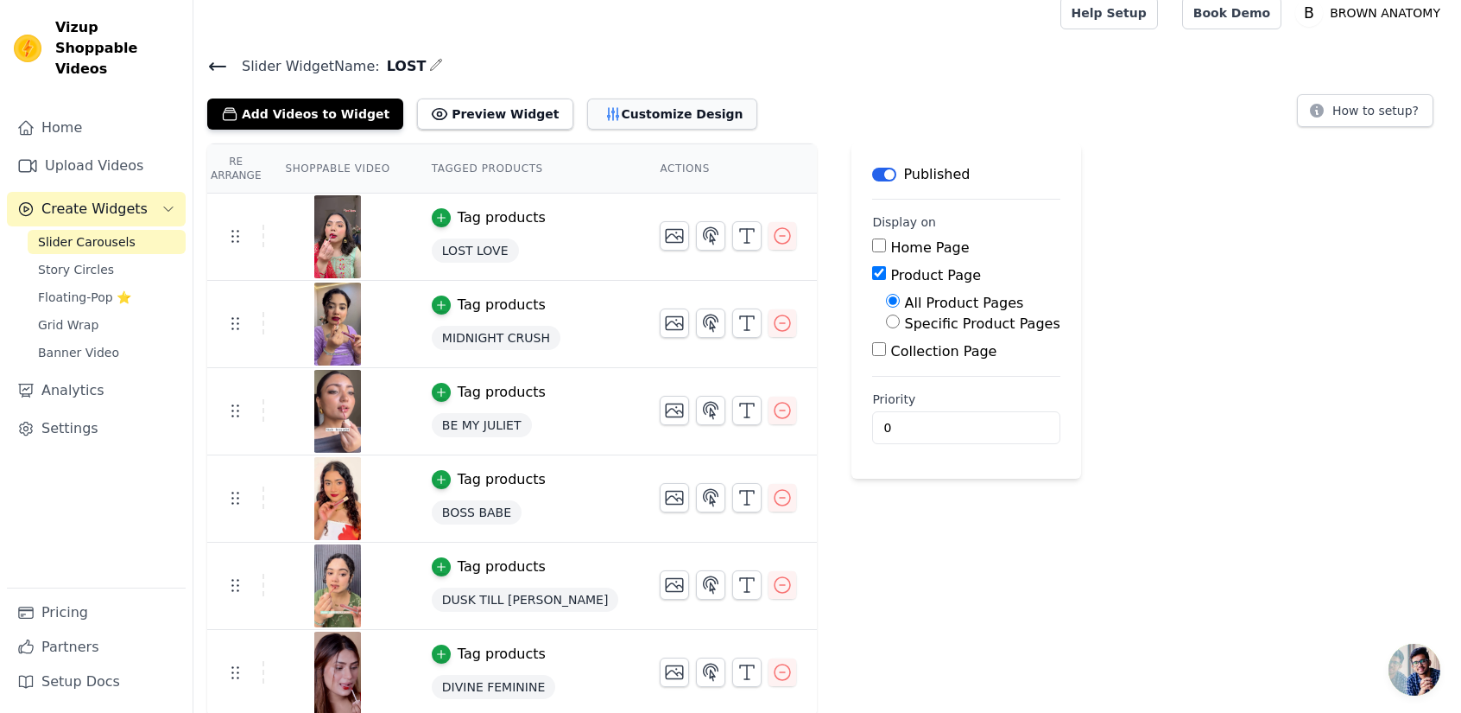
click at [663, 116] on button "Customize Design" at bounding box center [672, 113] width 170 height 31
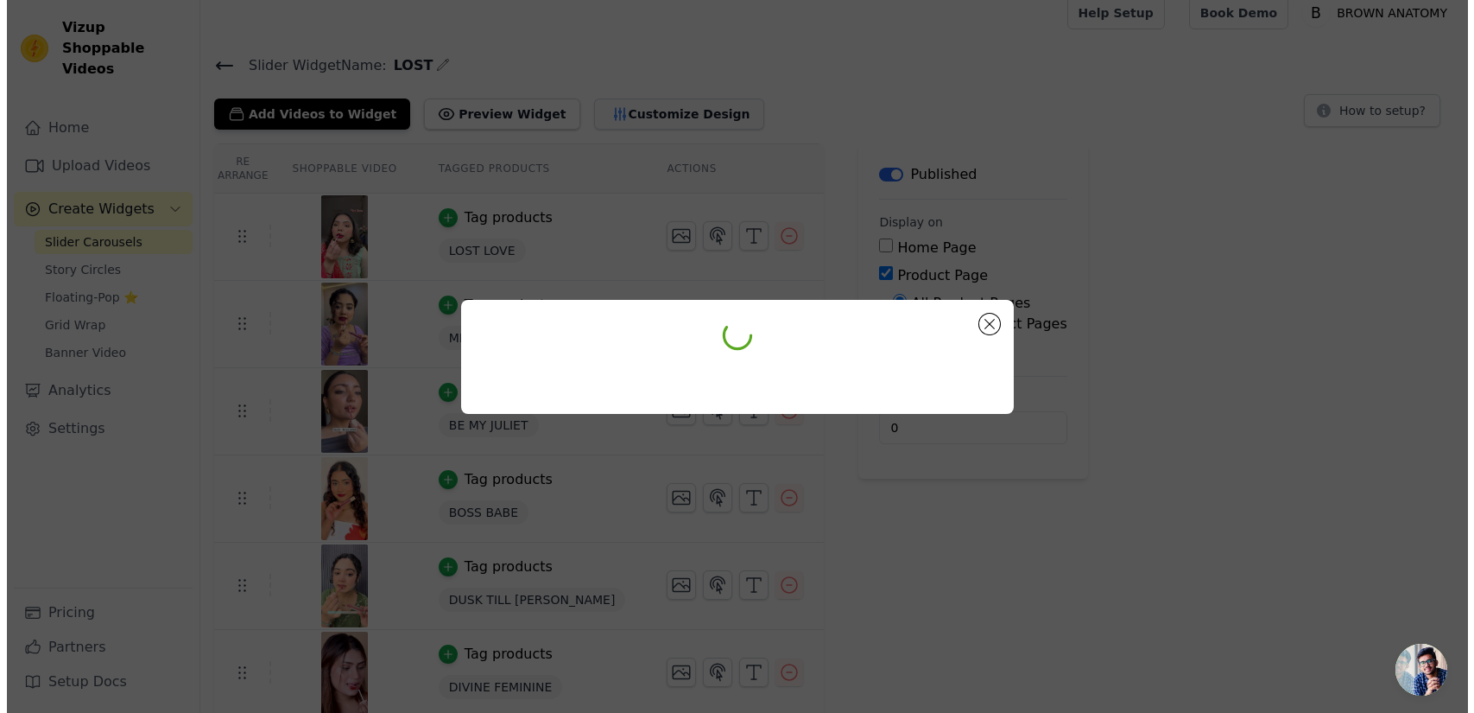
scroll to position [0, 0]
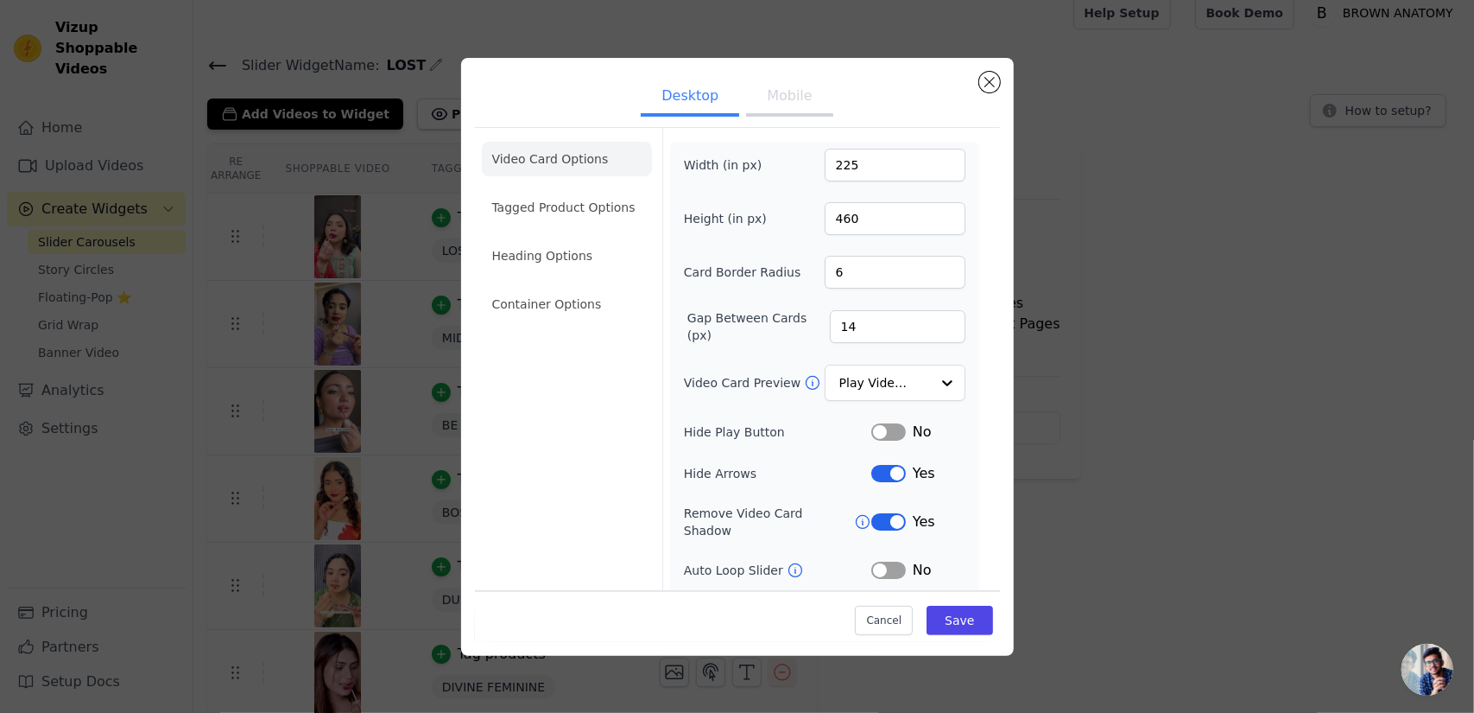
click at [785, 91] on button "Mobile" at bounding box center [789, 98] width 86 height 38
click at [568, 314] on li "Container Options" at bounding box center [567, 304] width 170 height 35
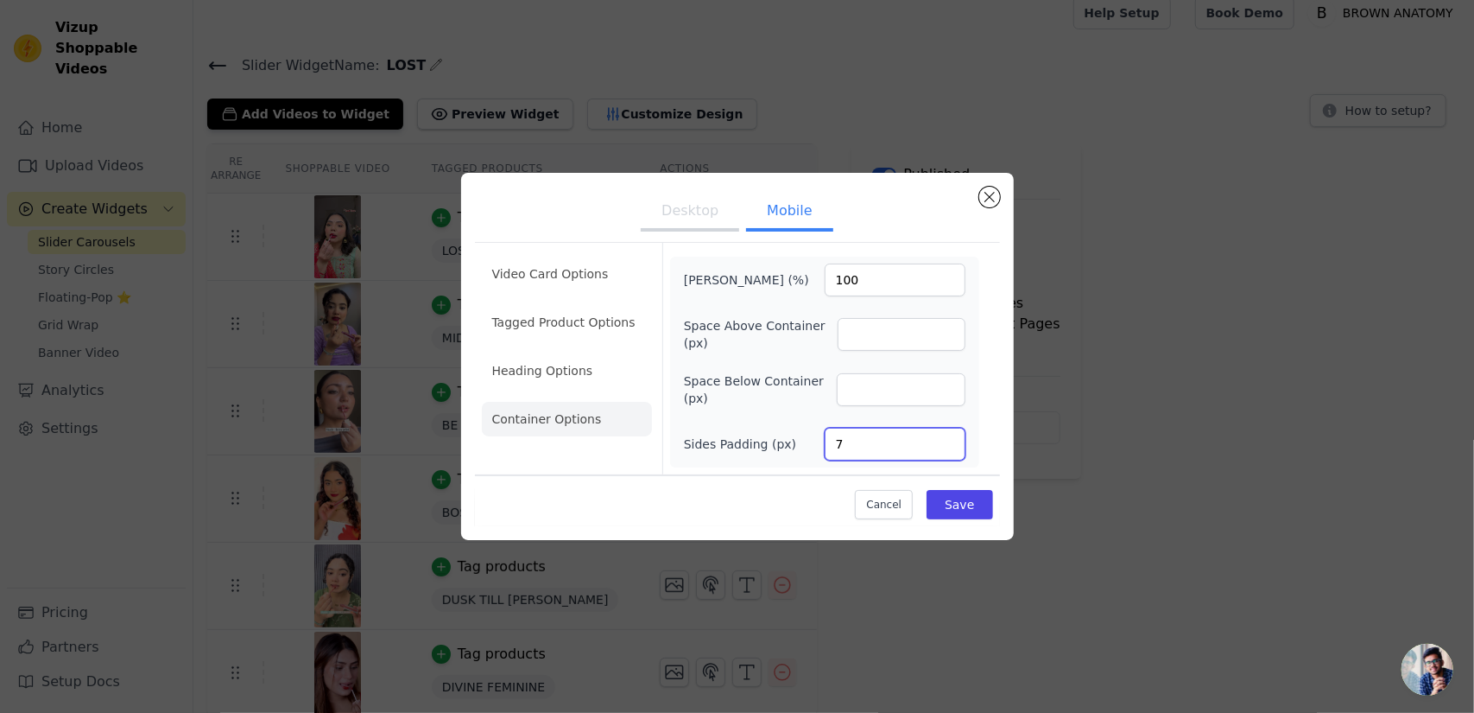
click at [878, 453] on input "7" at bounding box center [895, 444] width 141 height 33
type input "8"
click at [787, 493] on div "Cancel Save" at bounding box center [737, 500] width 525 height 52
click at [967, 511] on button "Save" at bounding box center [960, 504] width 66 height 29
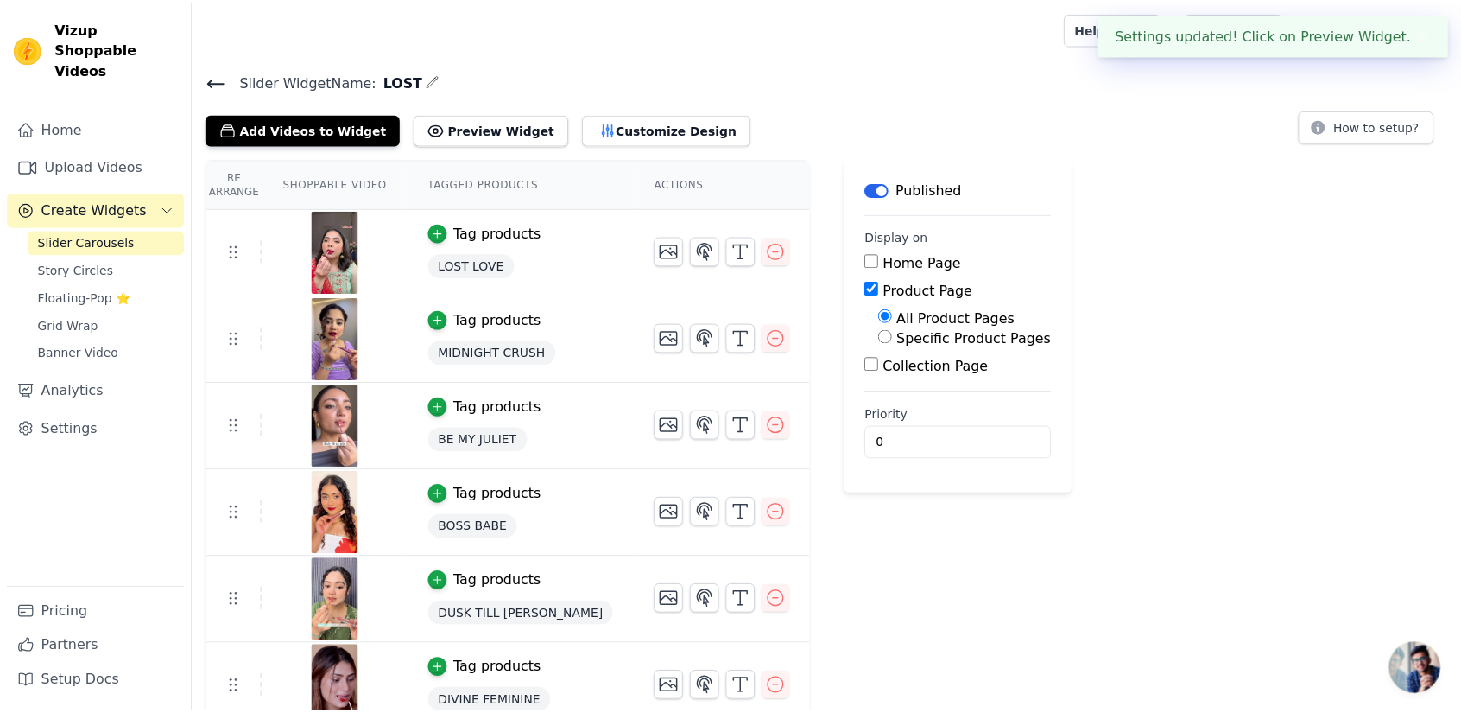
scroll to position [15, 0]
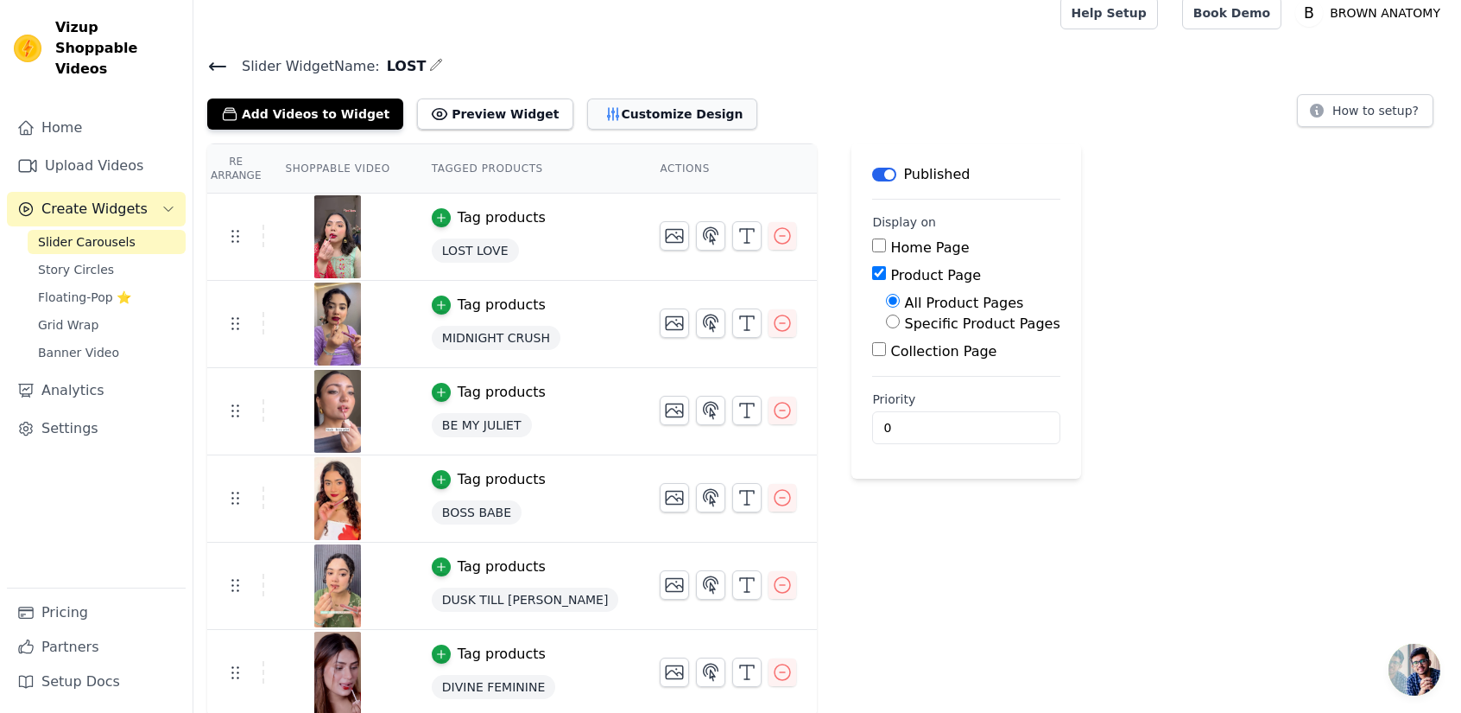
click at [623, 98] on button "Customize Design" at bounding box center [672, 113] width 170 height 31
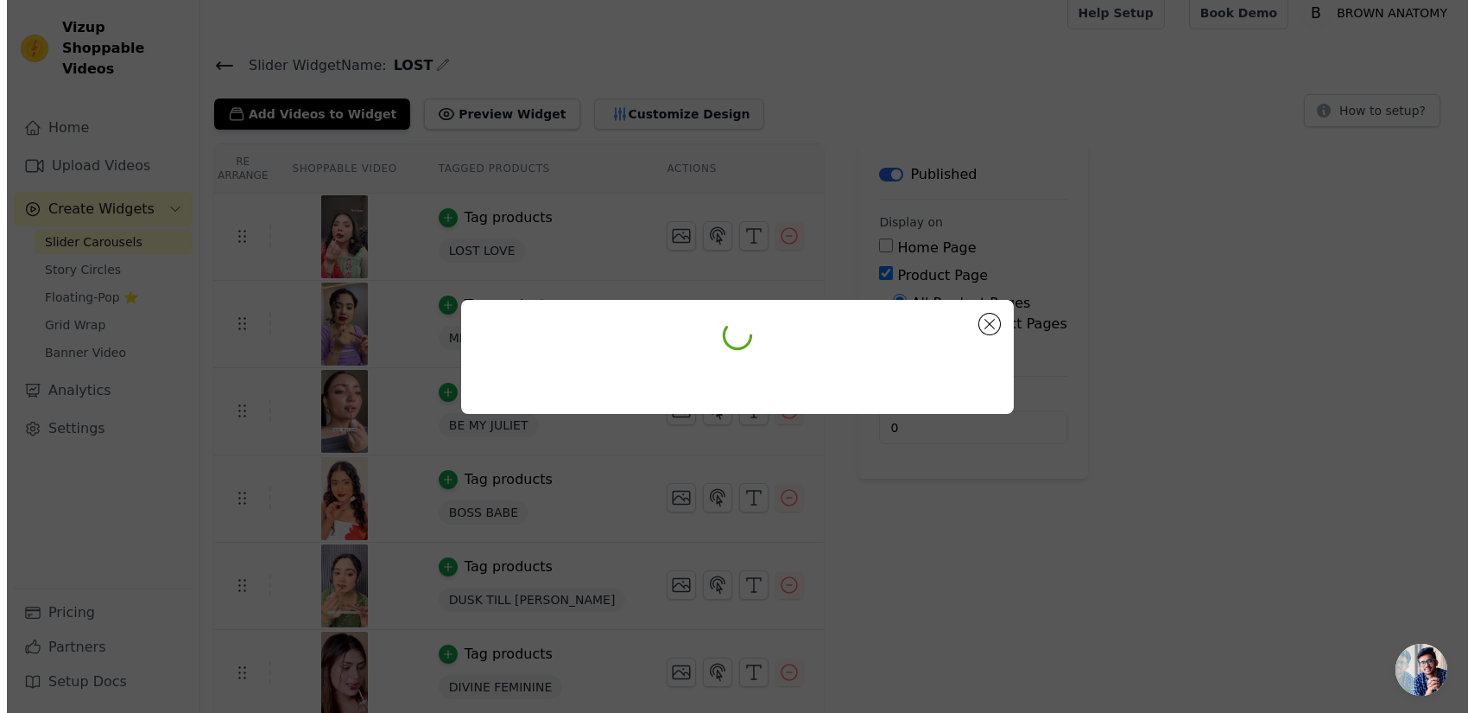
scroll to position [0, 0]
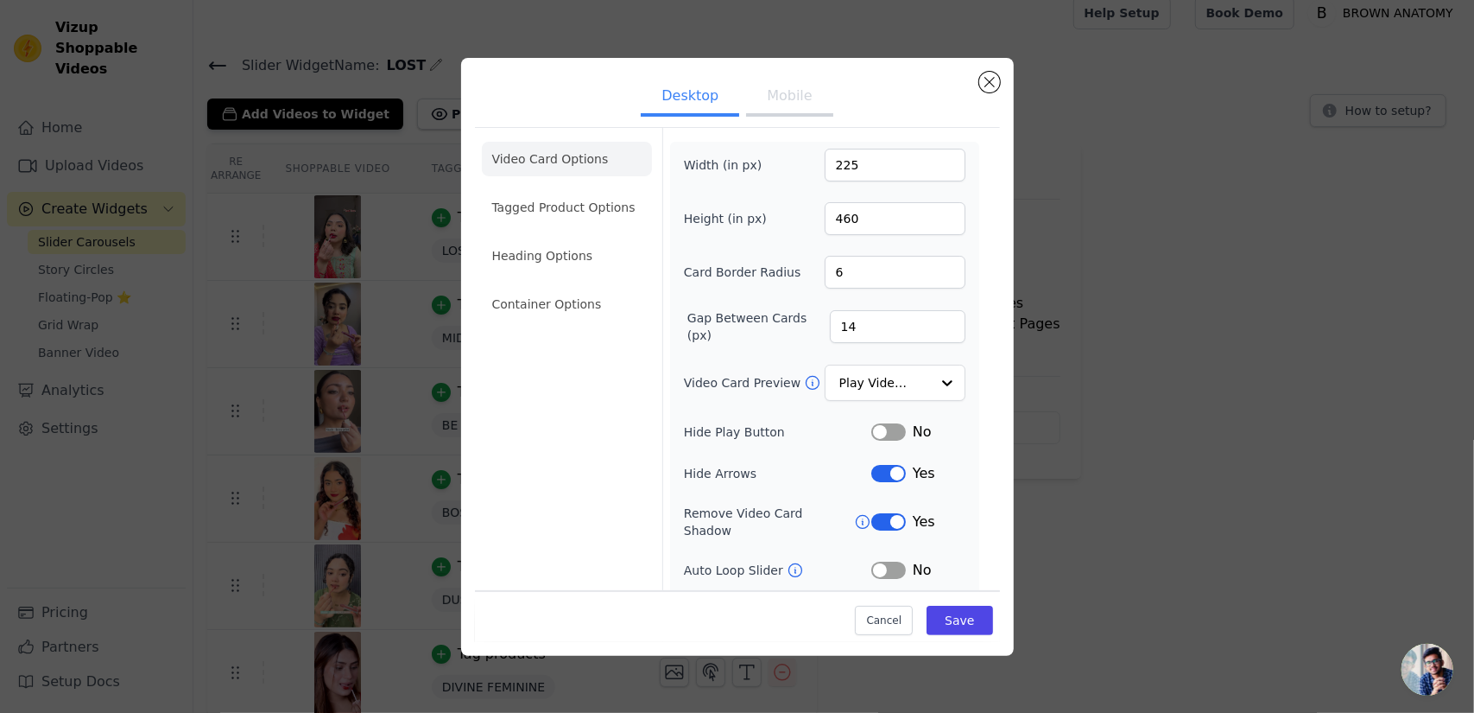
click at [792, 108] on button "Mobile" at bounding box center [789, 98] width 86 height 38
click at [855, 155] on input "160" at bounding box center [895, 165] width 141 height 33
type input "180"
click at [957, 616] on button "Save" at bounding box center [960, 619] width 66 height 29
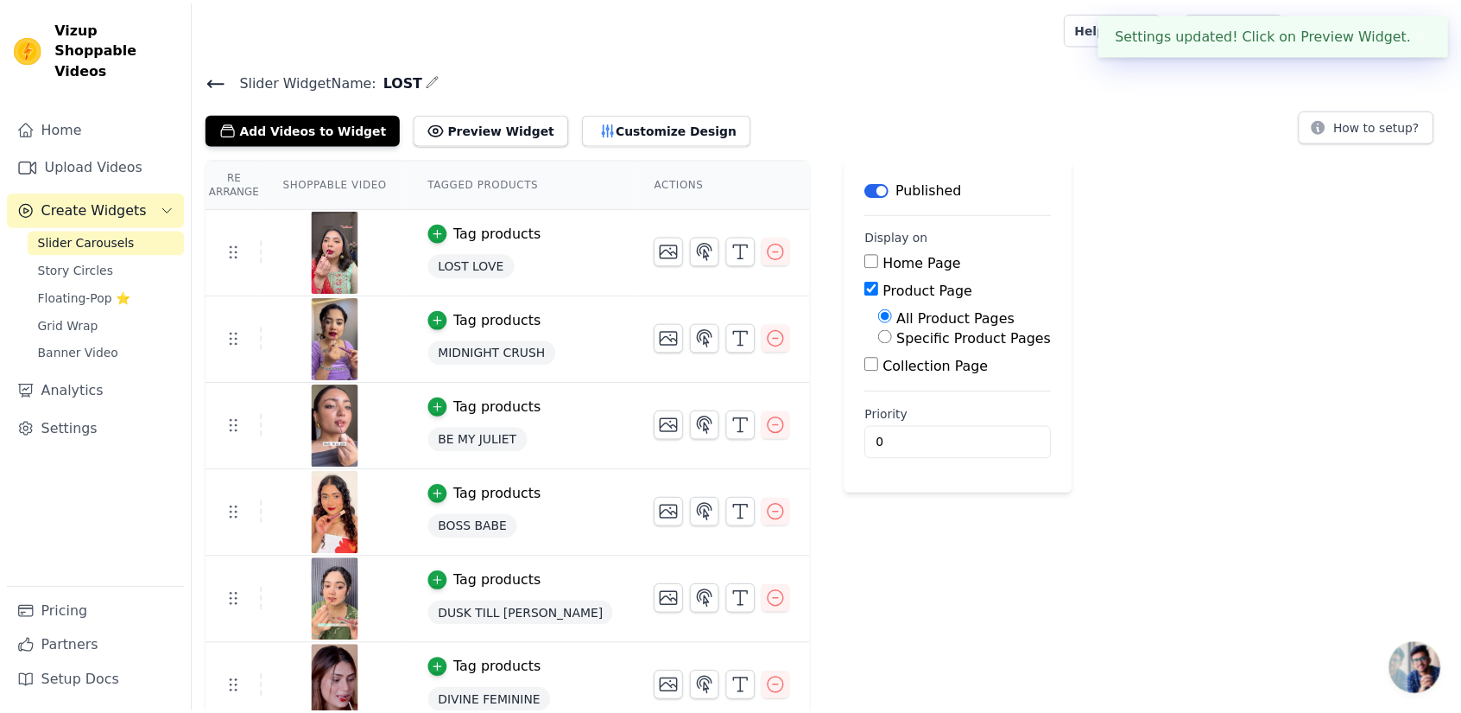
scroll to position [15, 0]
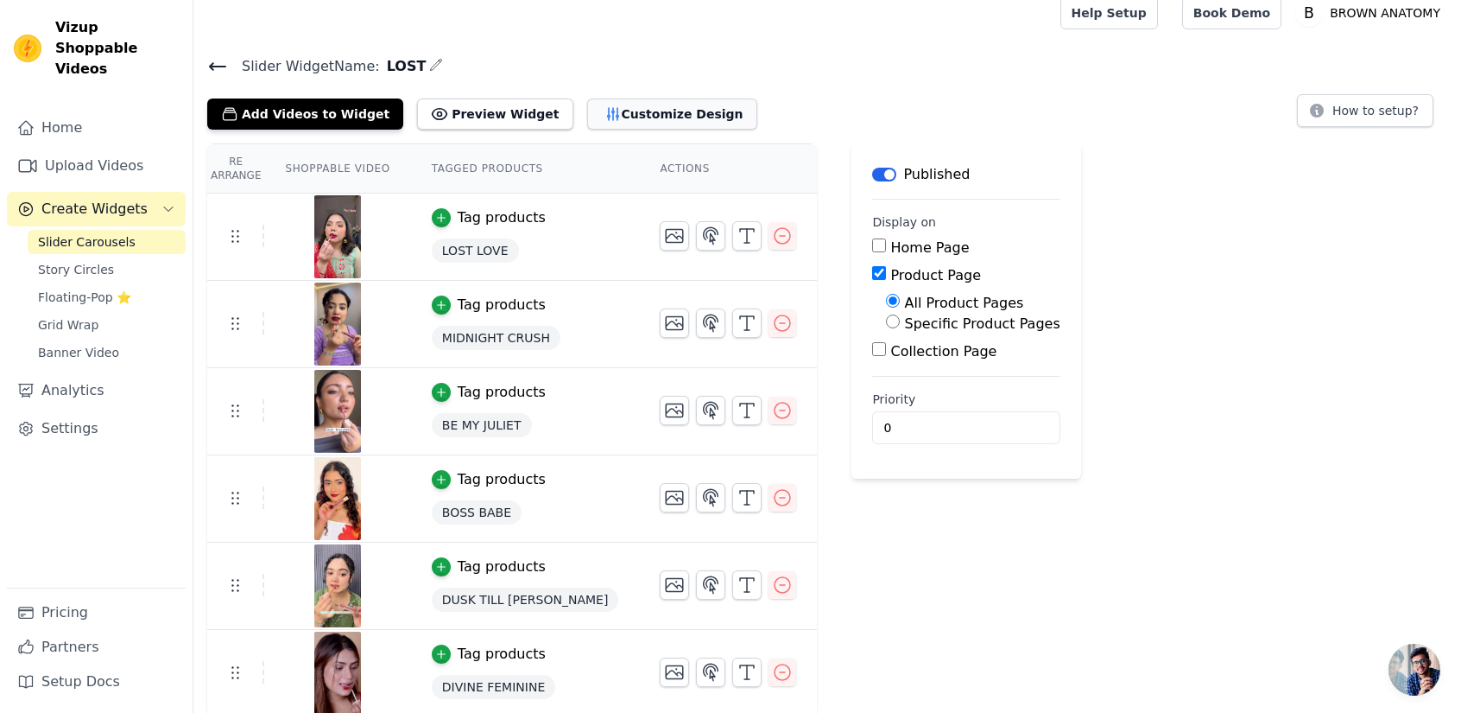
click at [643, 118] on button "Customize Design" at bounding box center [672, 113] width 170 height 31
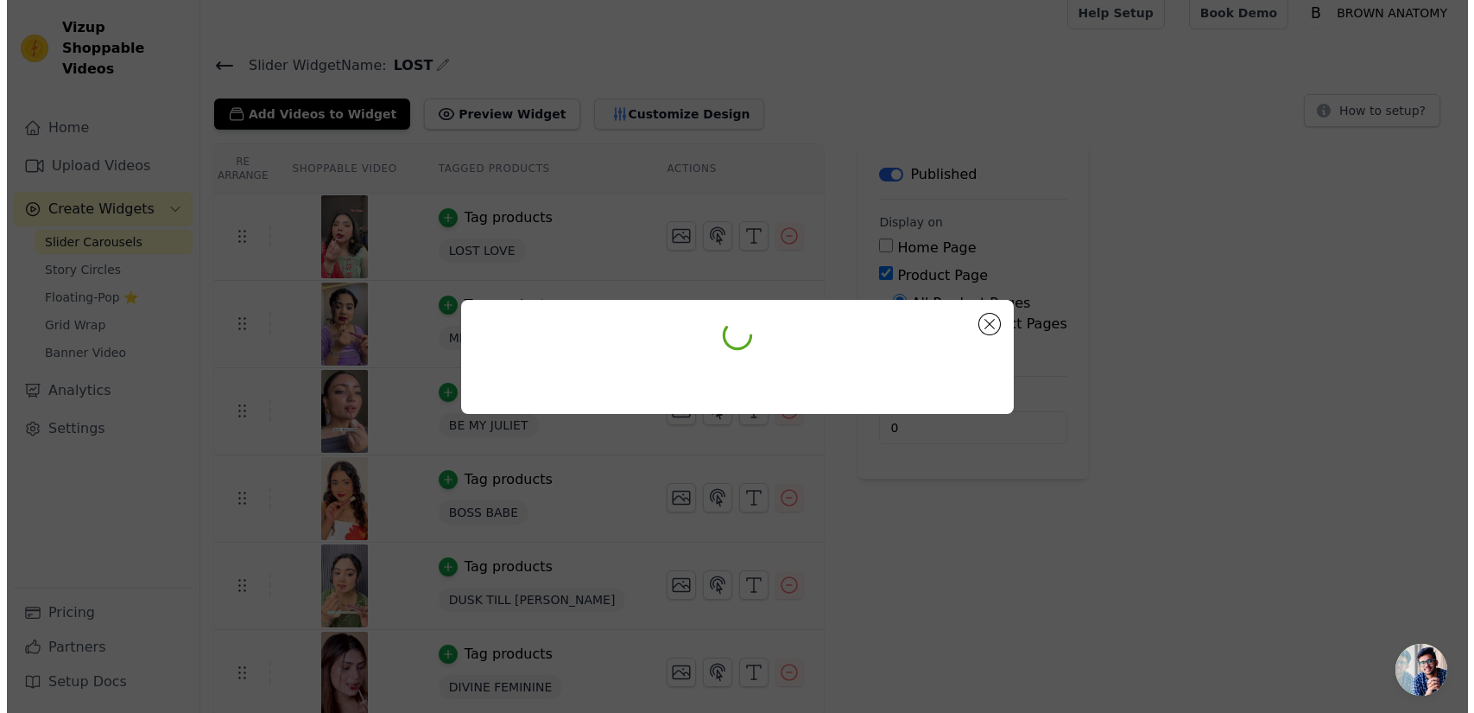
scroll to position [0, 0]
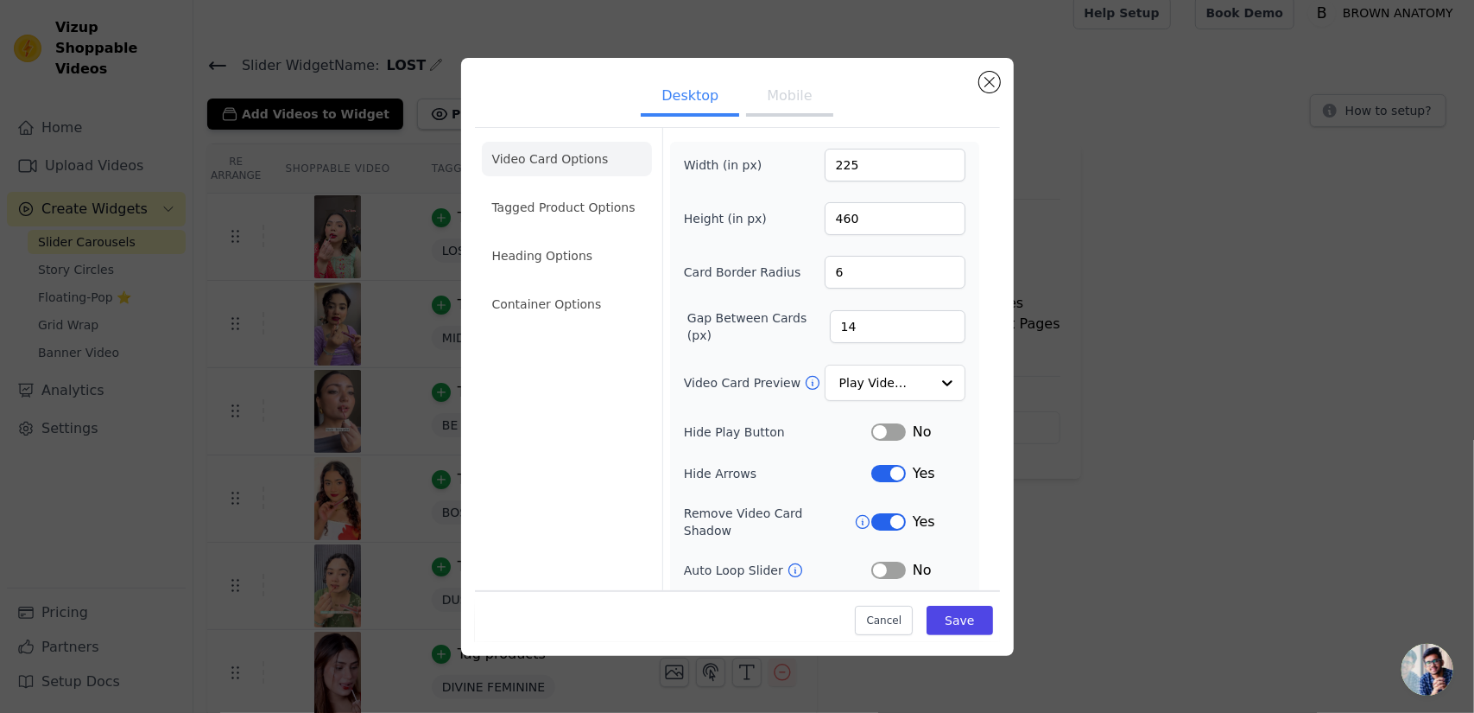
click at [782, 95] on button "Mobile" at bounding box center [789, 98] width 86 height 38
click at [862, 163] on input "180" at bounding box center [895, 165] width 141 height 33
type input "168"
click at [949, 607] on button "Save" at bounding box center [960, 619] width 66 height 29
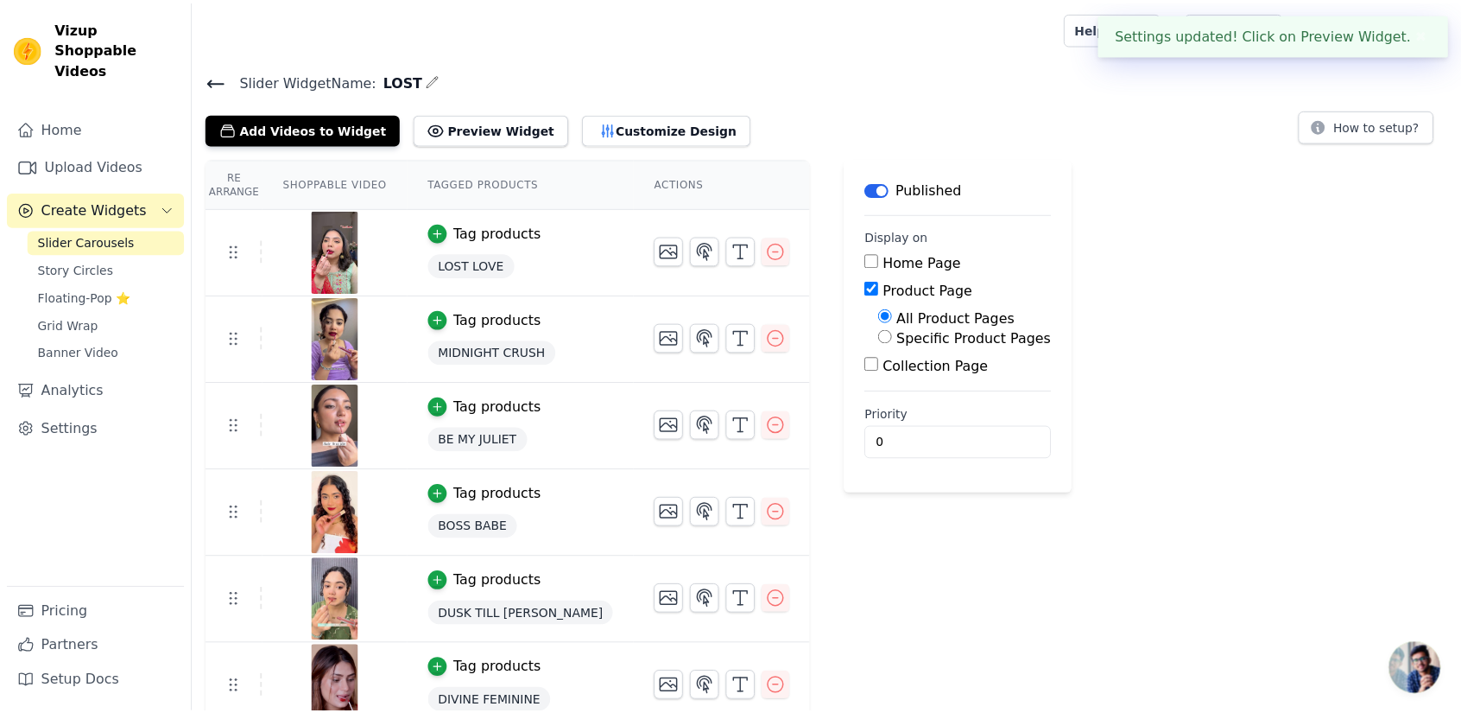
scroll to position [15, 0]
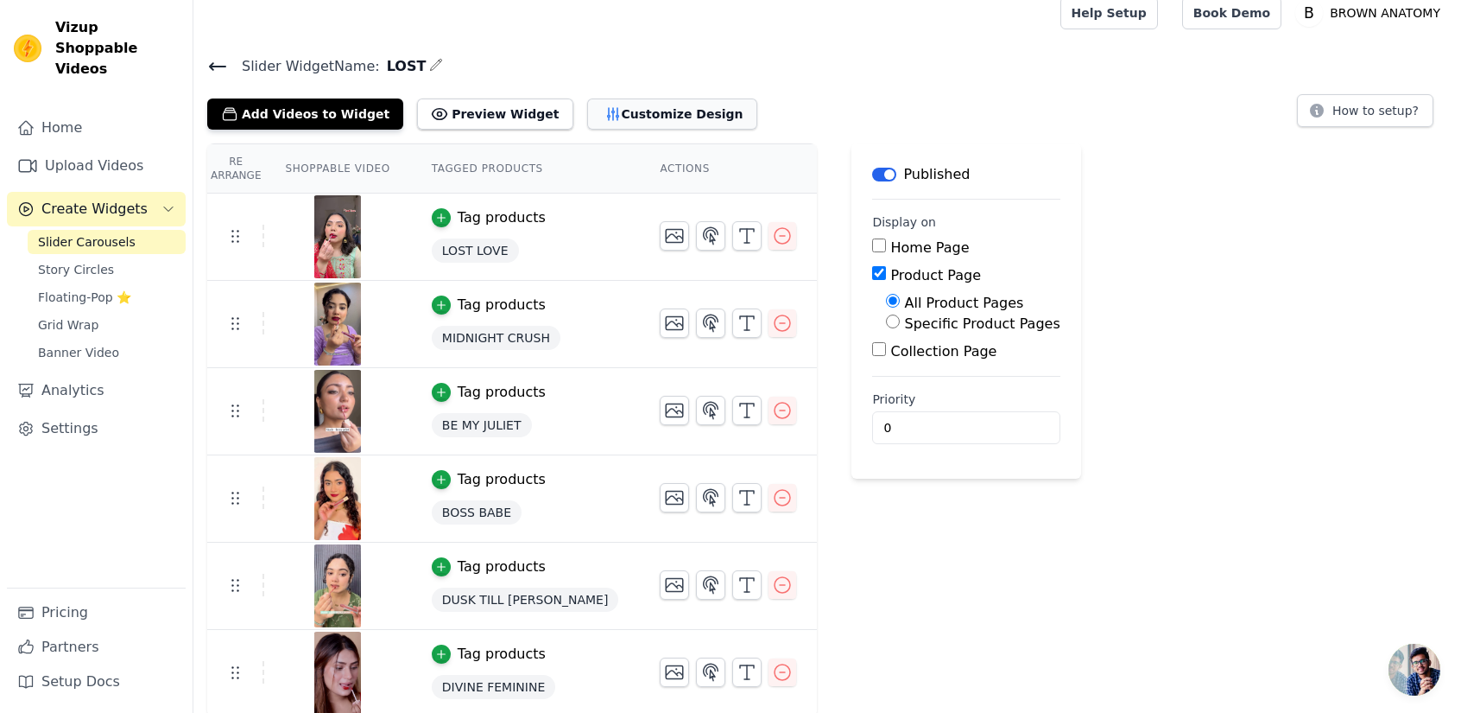
click at [618, 104] on button "Customize Design" at bounding box center [672, 113] width 170 height 31
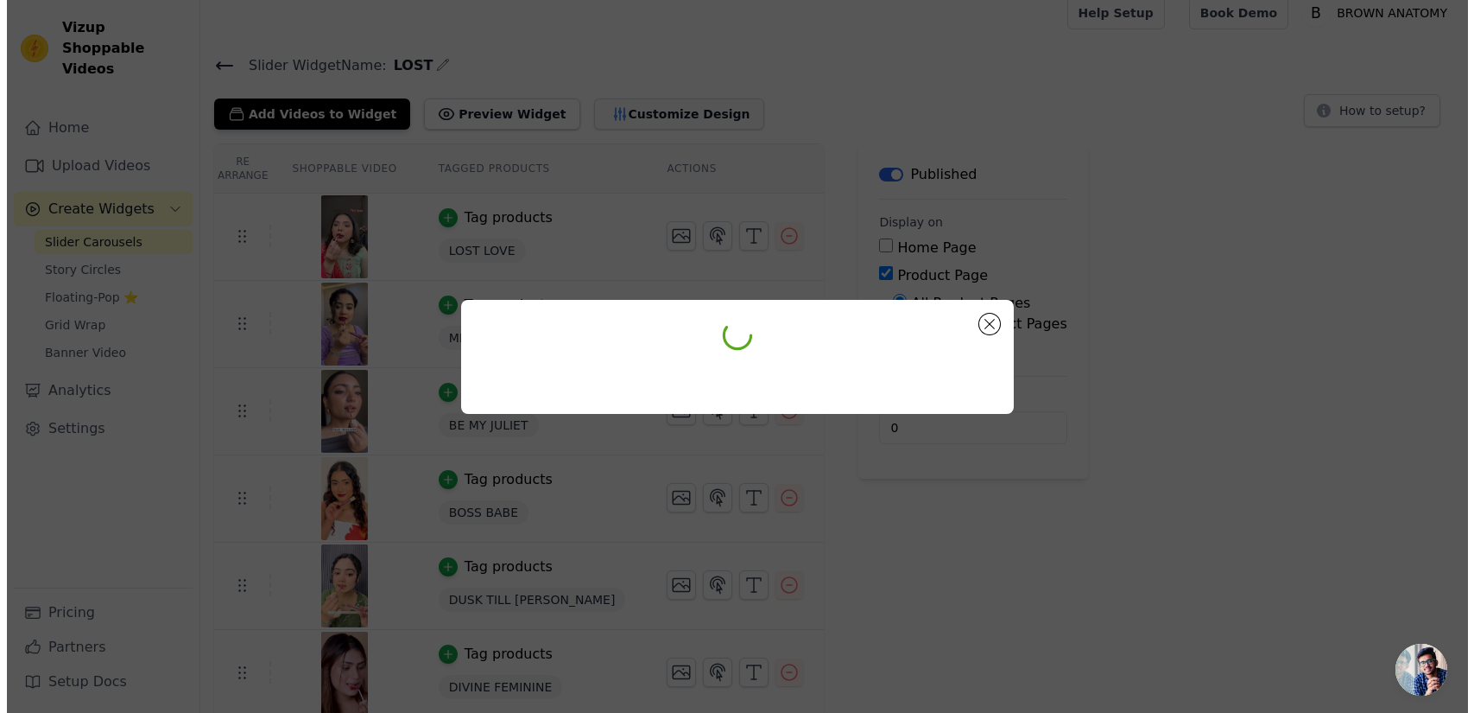
scroll to position [0, 0]
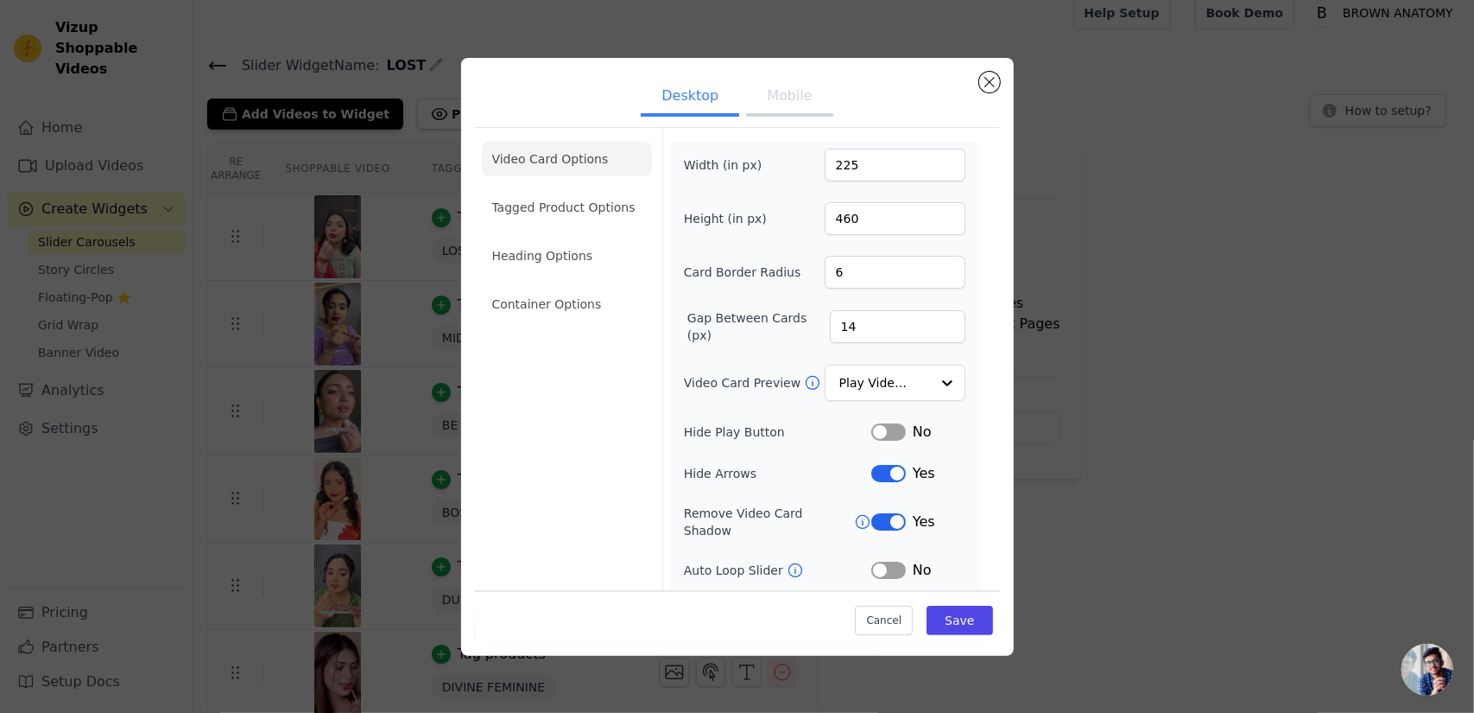
click at [787, 104] on button "Mobile" at bounding box center [789, 98] width 86 height 38
click at [870, 155] on input "168" at bounding box center [895, 165] width 141 height 33
type input "166"
click at [958, 619] on button "Save" at bounding box center [960, 619] width 66 height 29
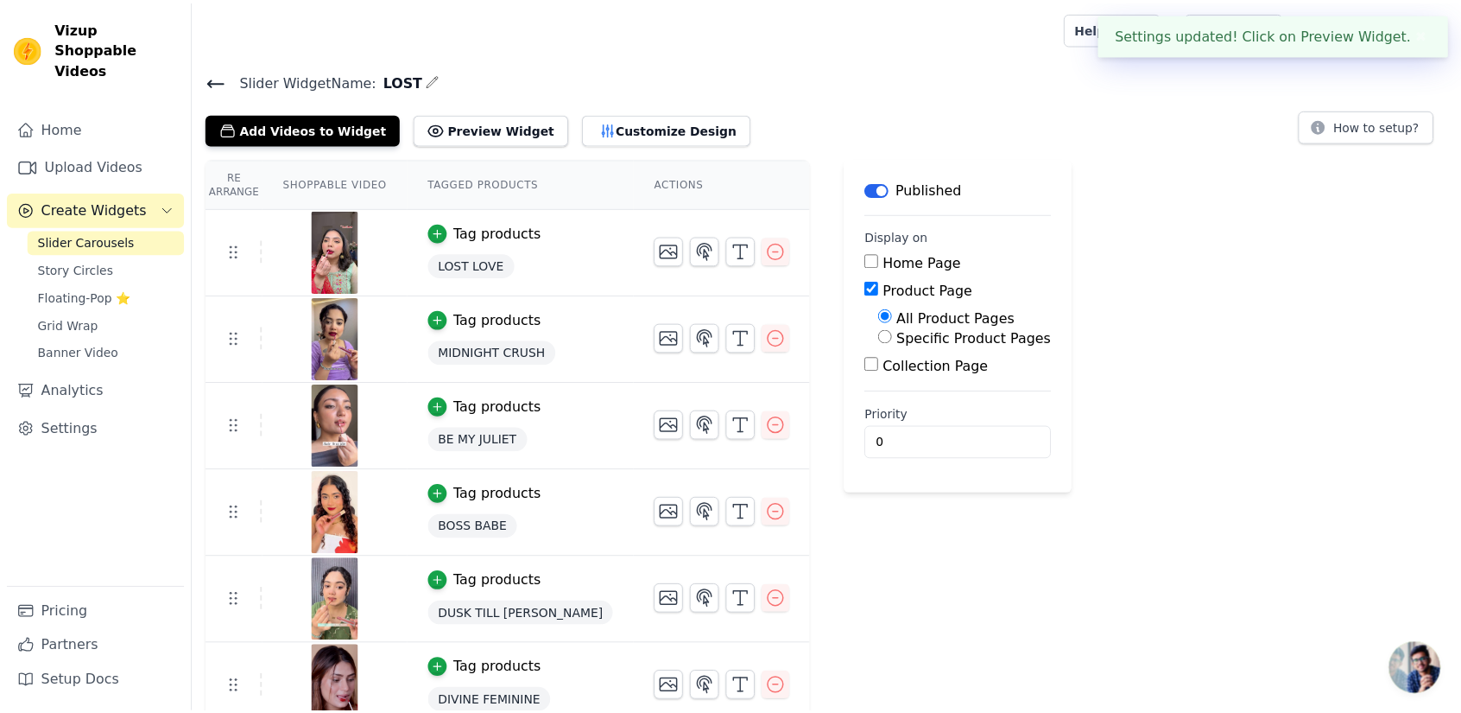
scroll to position [15, 0]
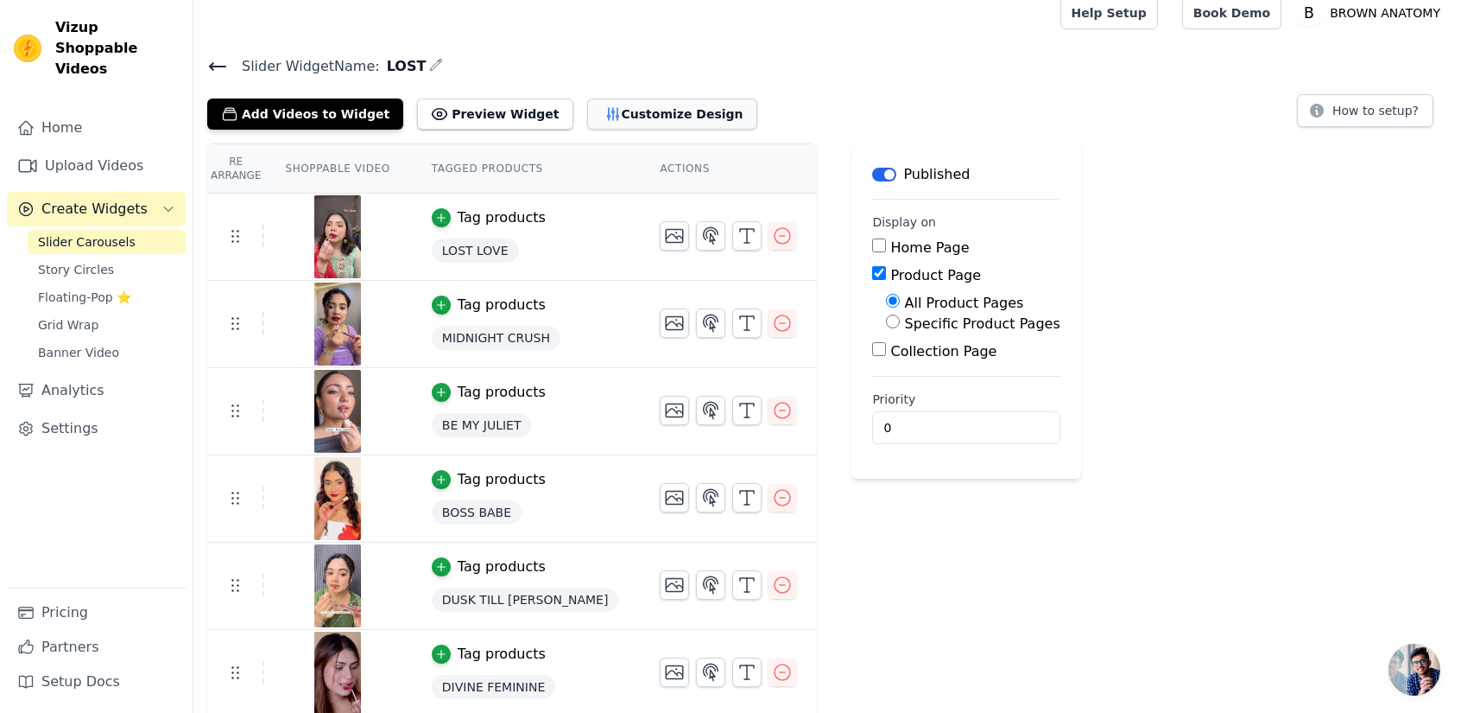
click at [651, 112] on button "Customize Design" at bounding box center [672, 113] width 170 height 31
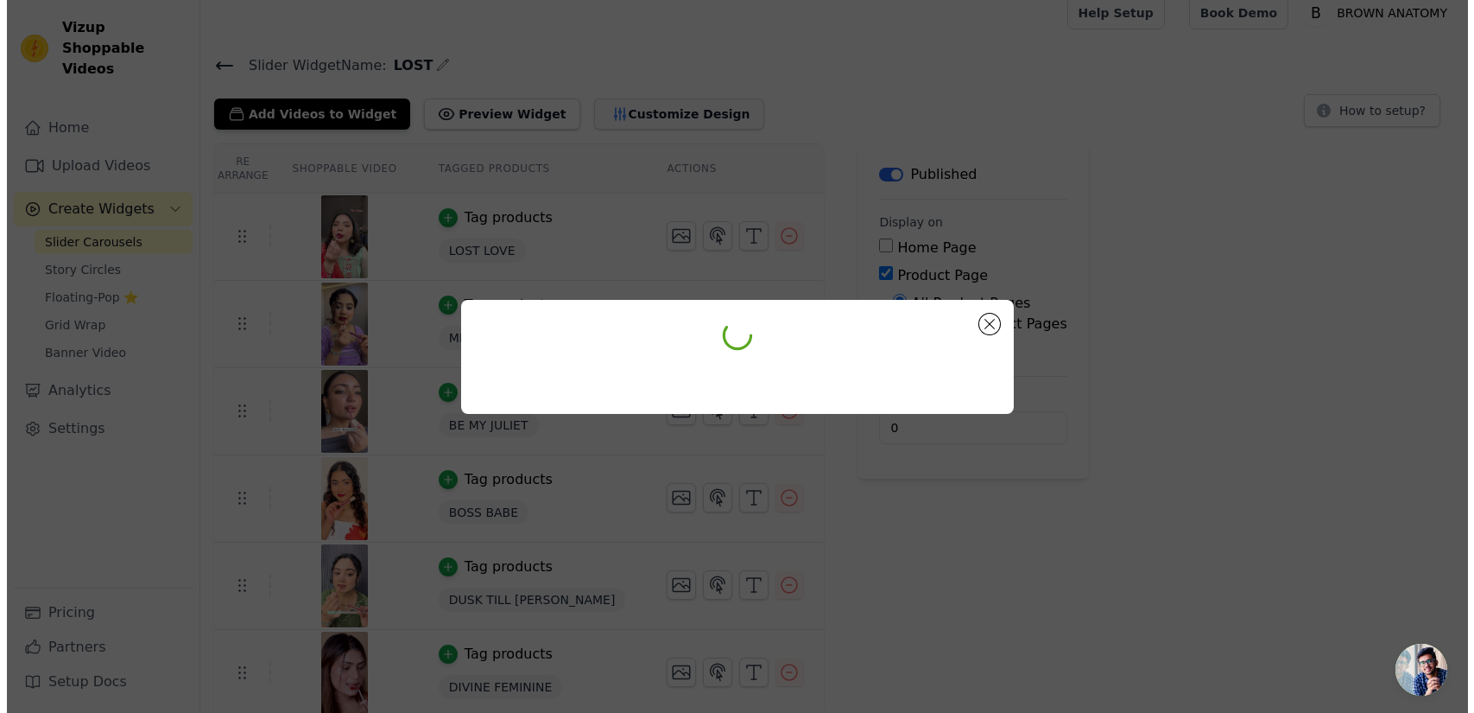
scroll to position [0, 0]
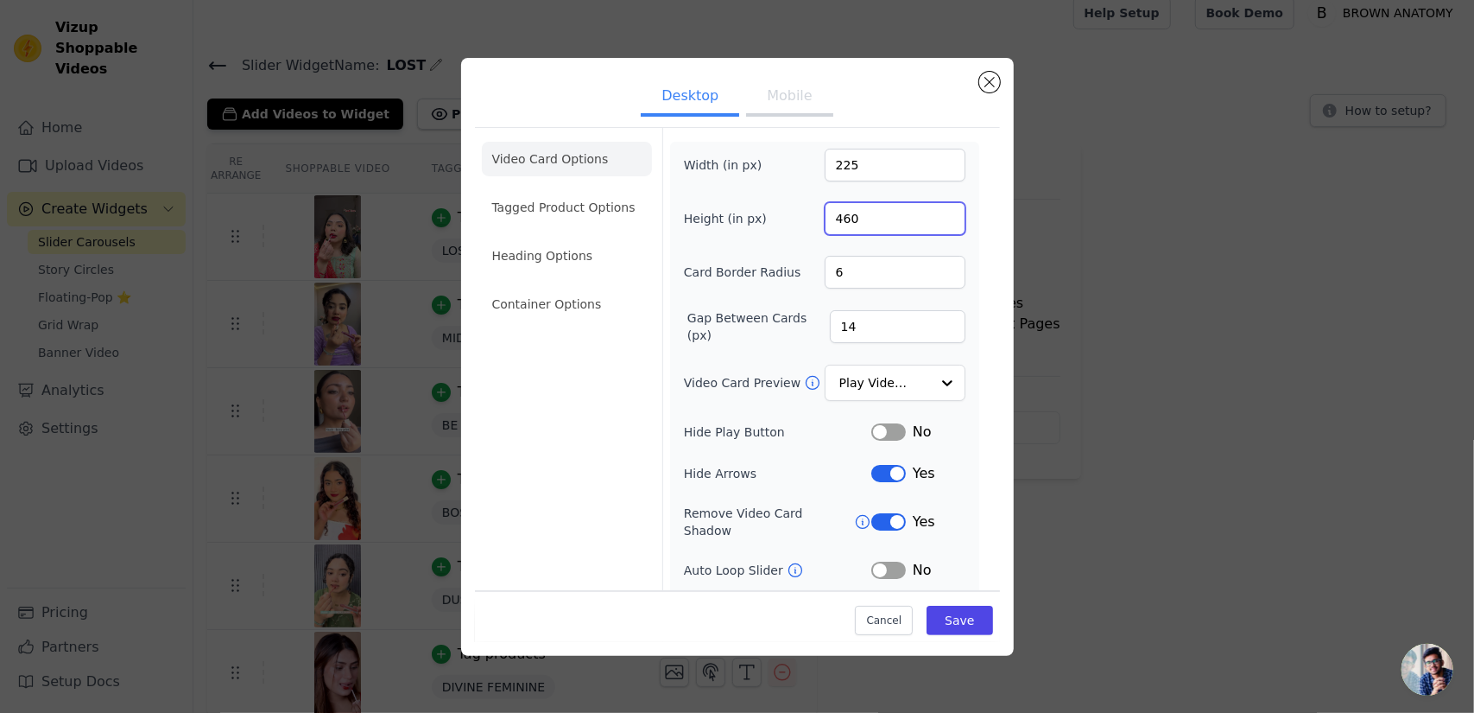
click at [869, 219] on input "460" at bounding box center [895, 218] width 141 height 33
click at [779, 92] on button "Mobile" at bounding box center [789, 98] width 86 height 38
click at [876, 213] on input "380" at bounding box center [895, 218] width 141 height 33
type input "366"
click at [862, 169] on input "166" at bounding box center [895, 165] width 141 height 33
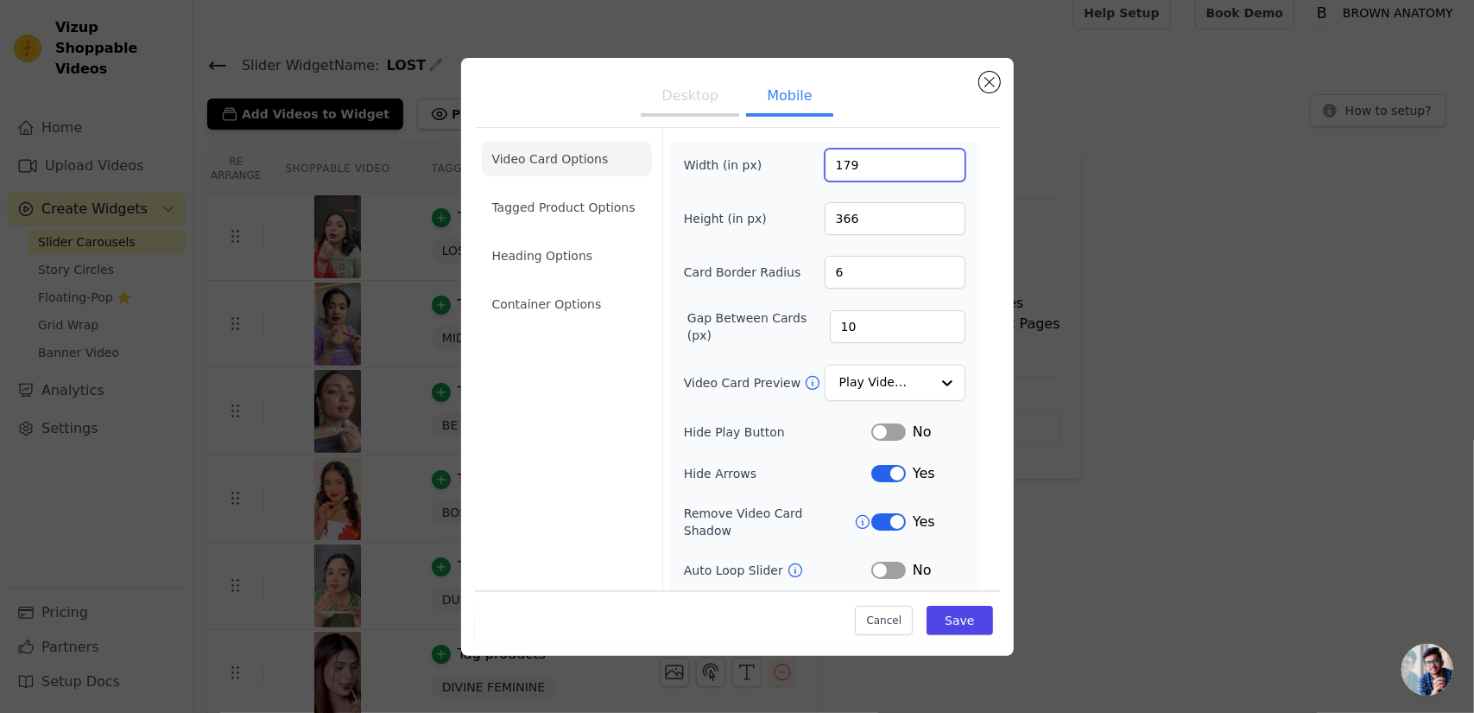
type input "180"
click at [957, 627] on button "Save" at bounding box center [960, 619] width 66 height 29
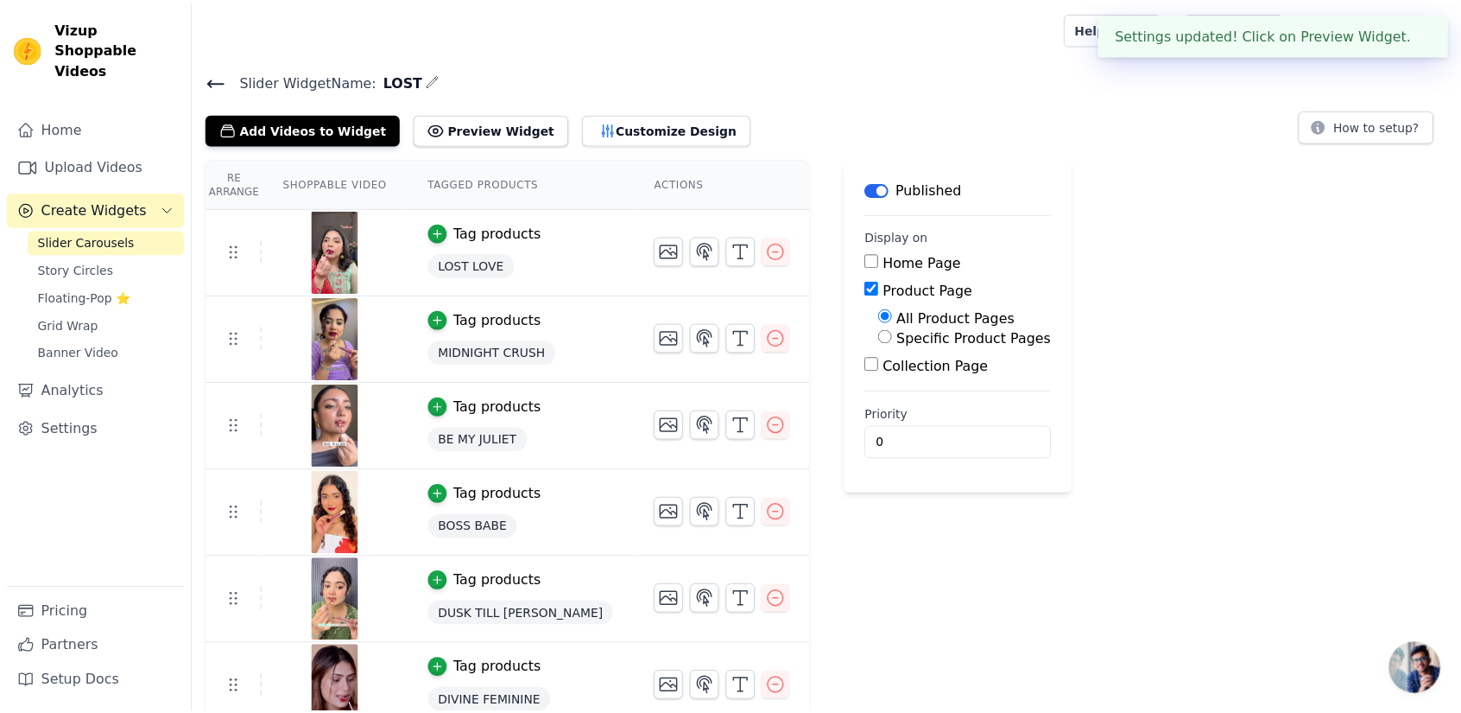
scroll to position [15, 0]
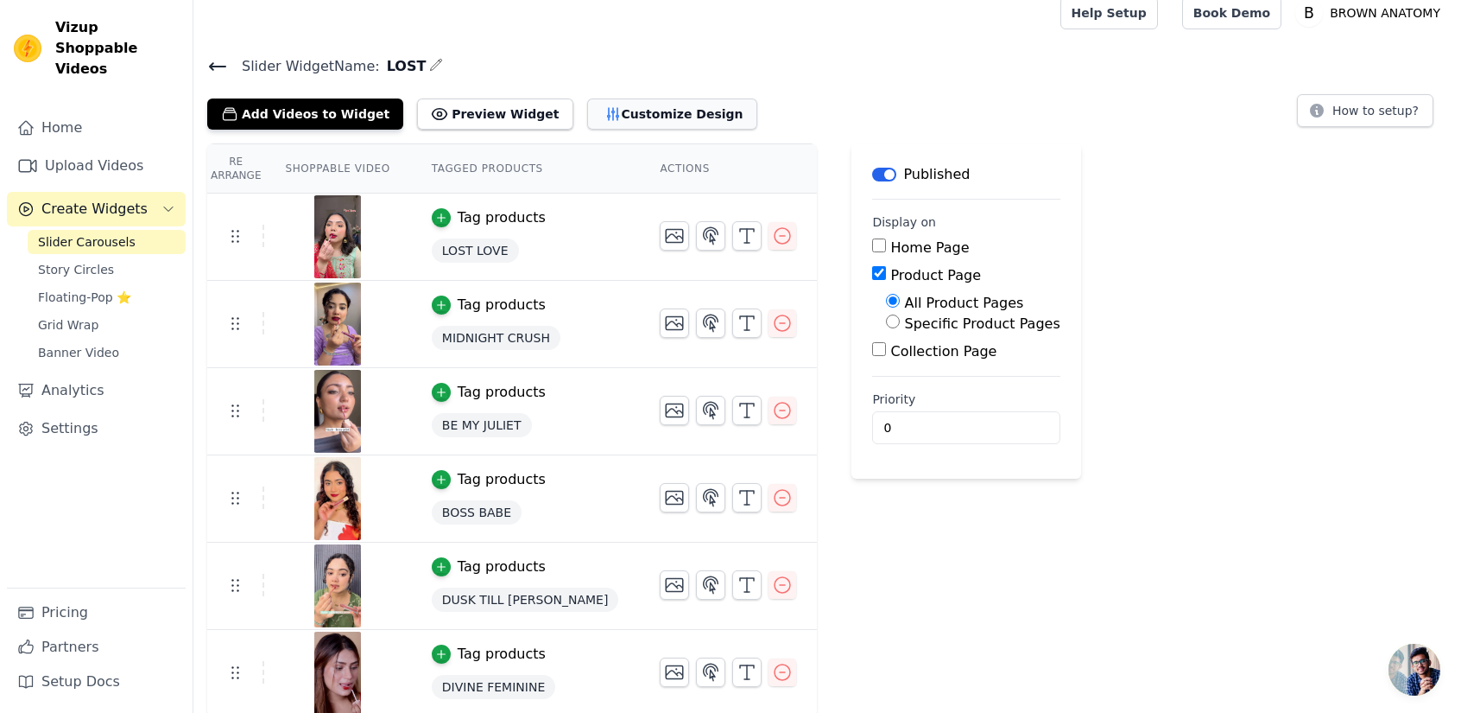
click at [656, 115] on button "Customize Design" at bounding box center [672, 113] width 170 height 31
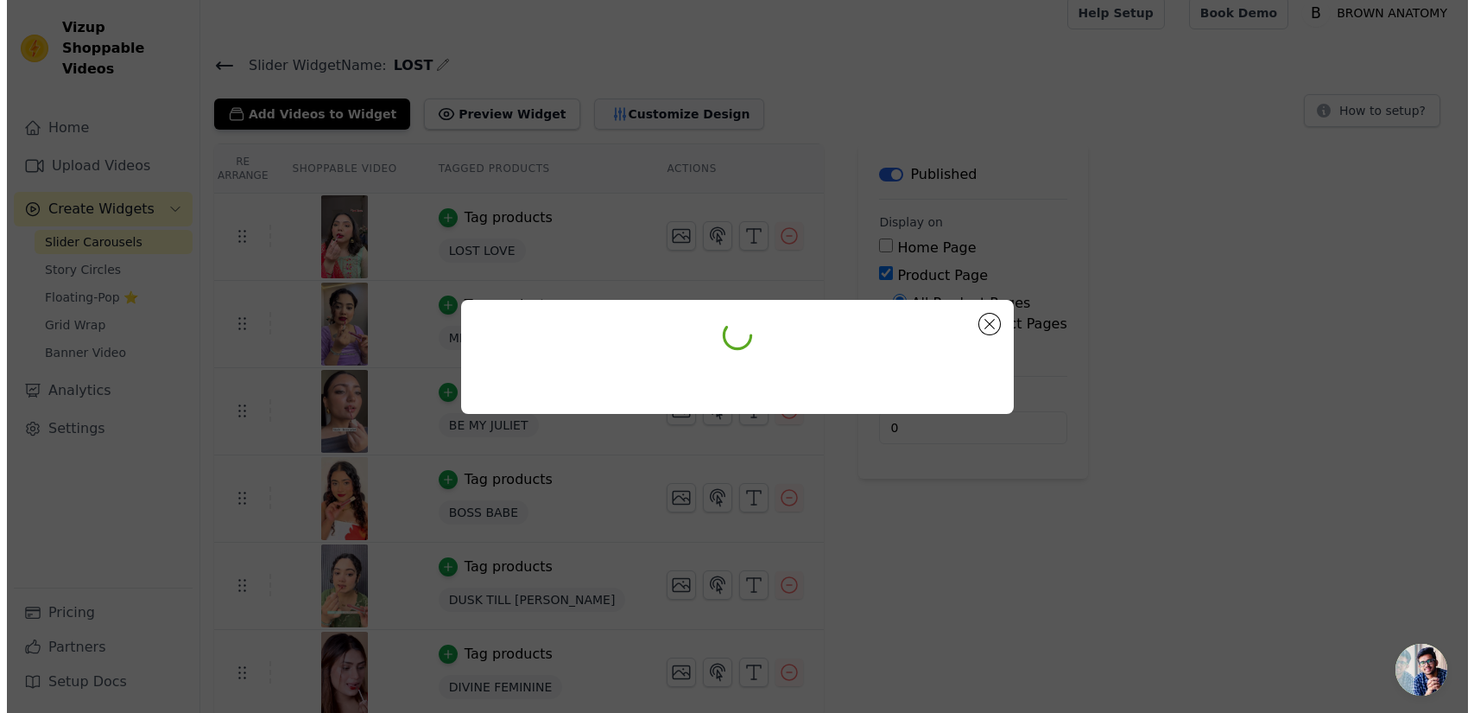
scroll to position [0, 0]
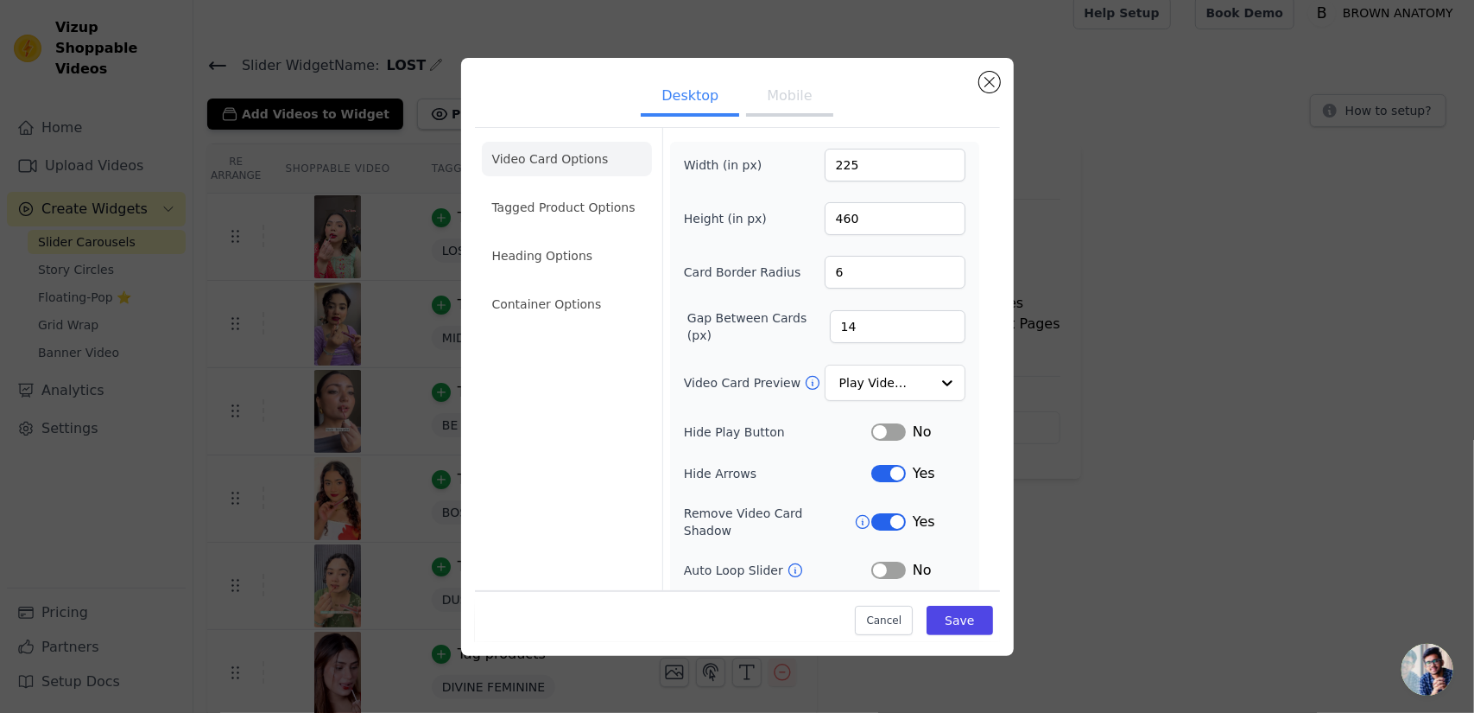
click at [796, 107] on button "Mobile" at bounding box center [789, 98] width 86 height 38
click at [881, 172] on input "180" at bounding box center [895, 165] width 141 height 33
type input "168"
click at [867, 213] on input "366" at bounding box center [895, 218] width 141 height 33
type input "360"
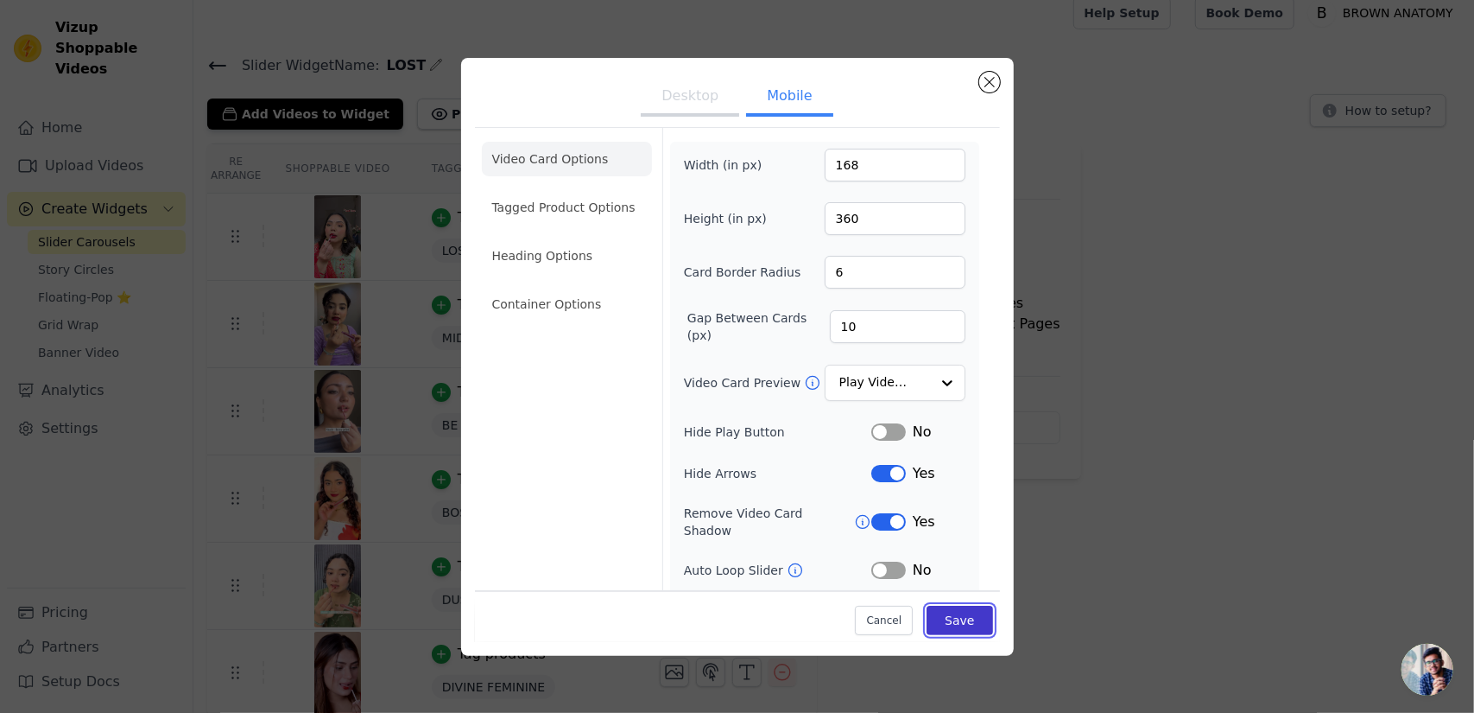
click at [950, 624] on button "Save" at bounding box center [960, 619] width 66 height 29
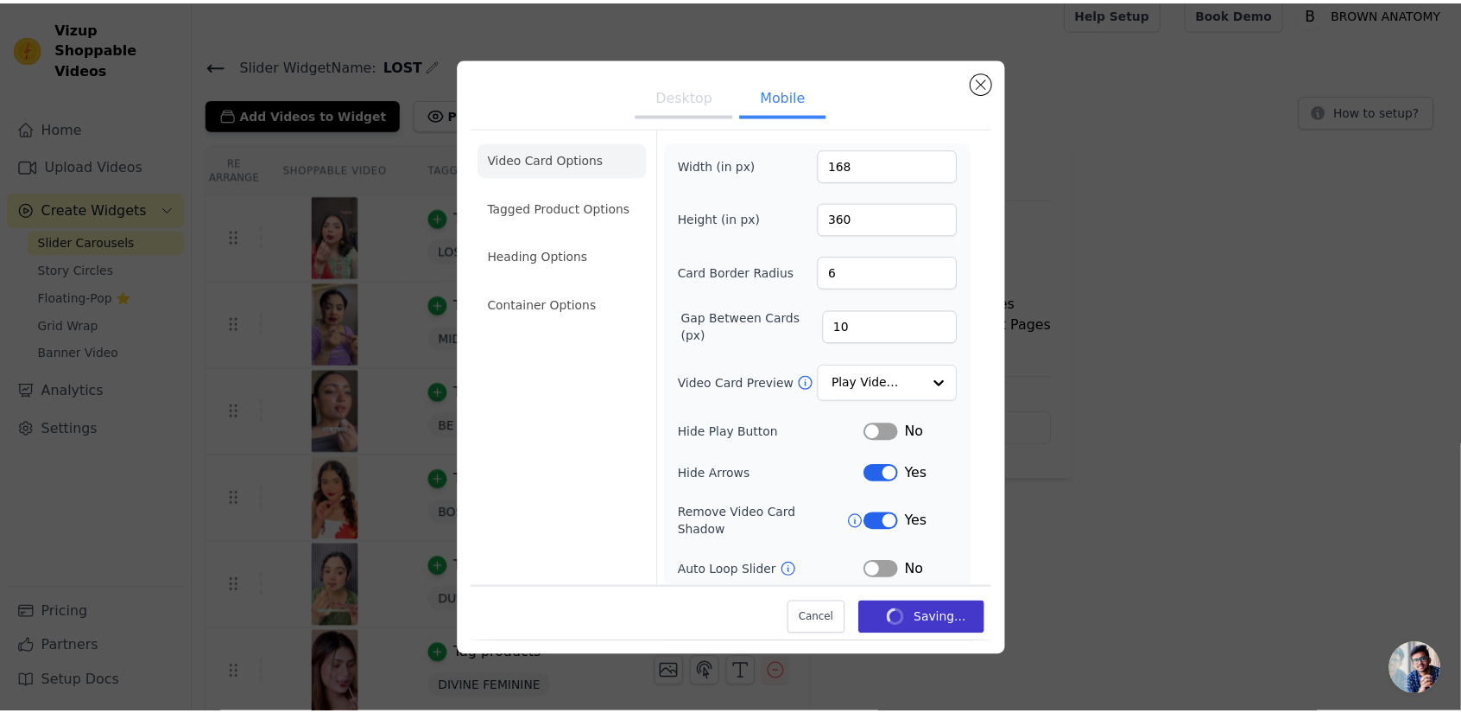
scroll to position [15, 0]
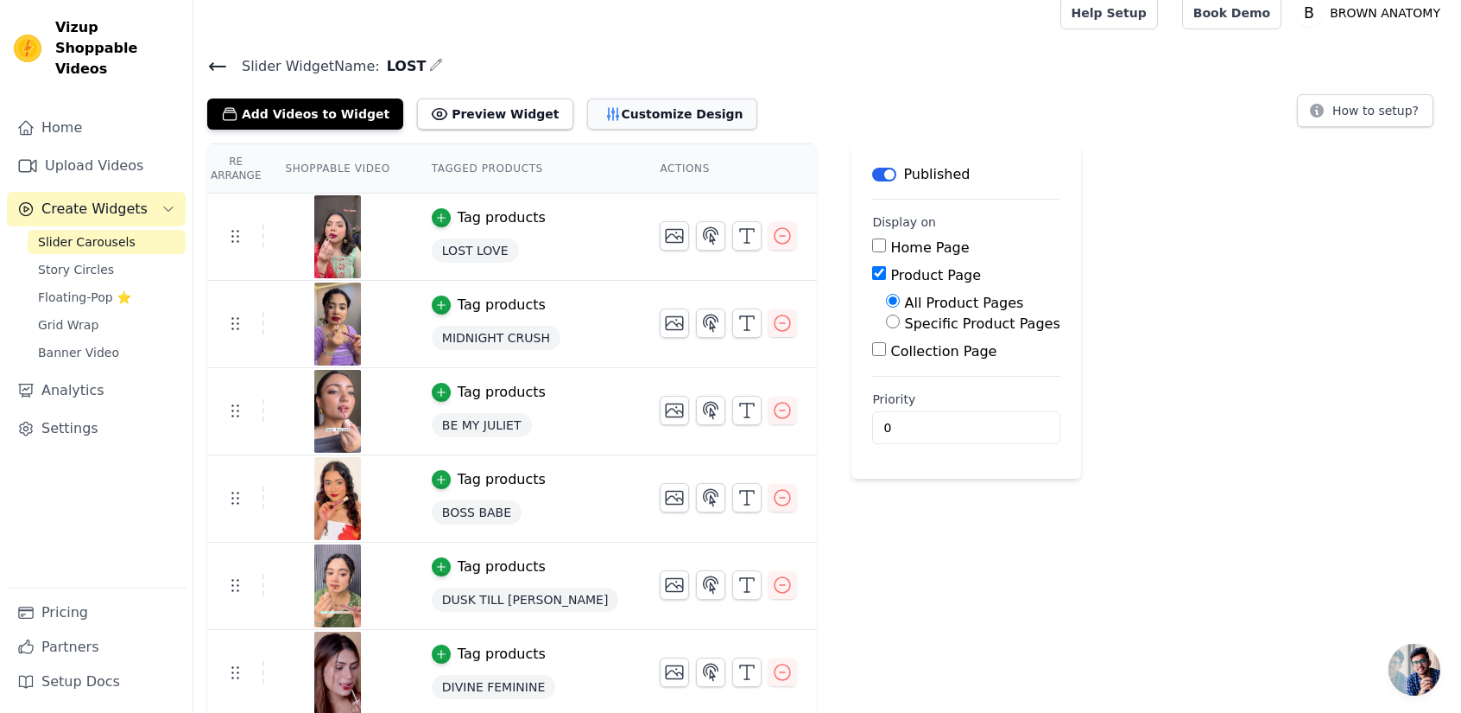
click at [608, 112] on button "Customize Design" at bounding box center [672, 113] width 170 height 31
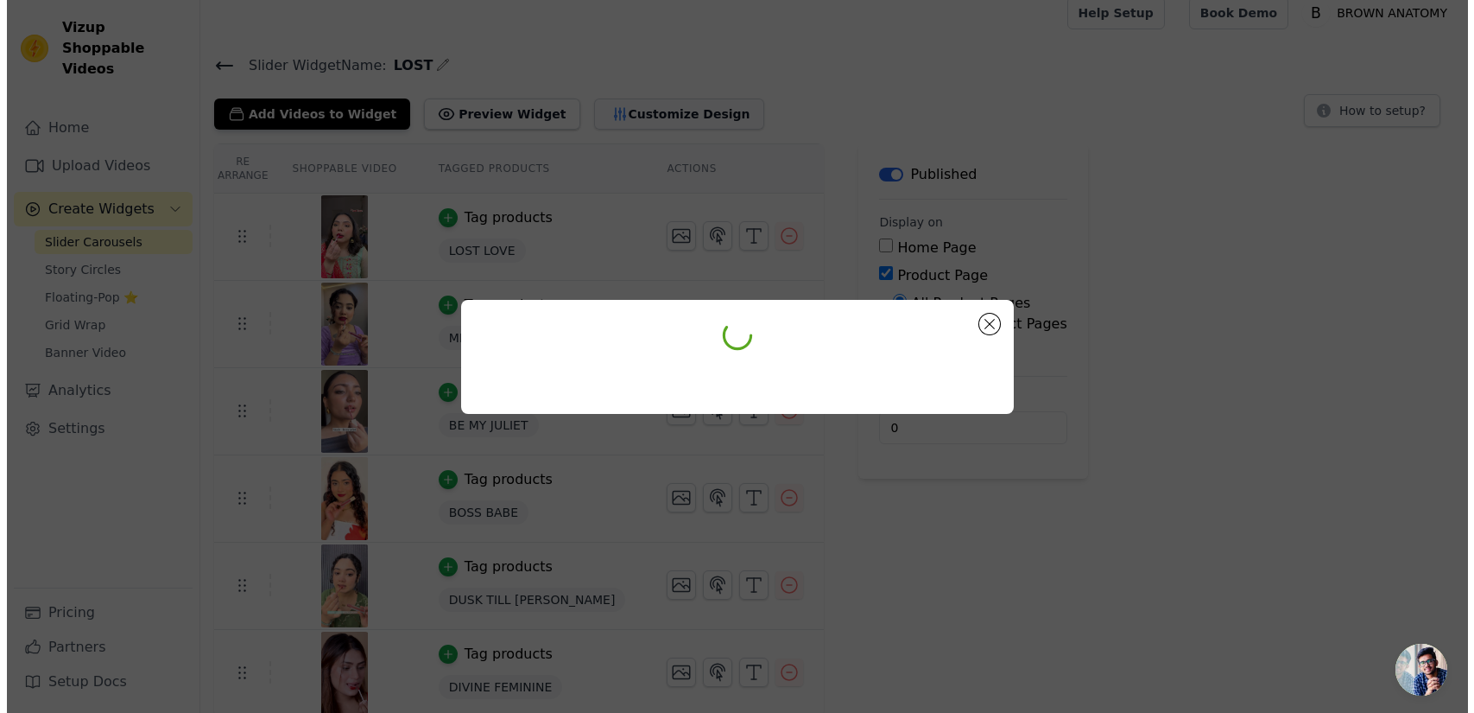
scroll to position [0, 0]
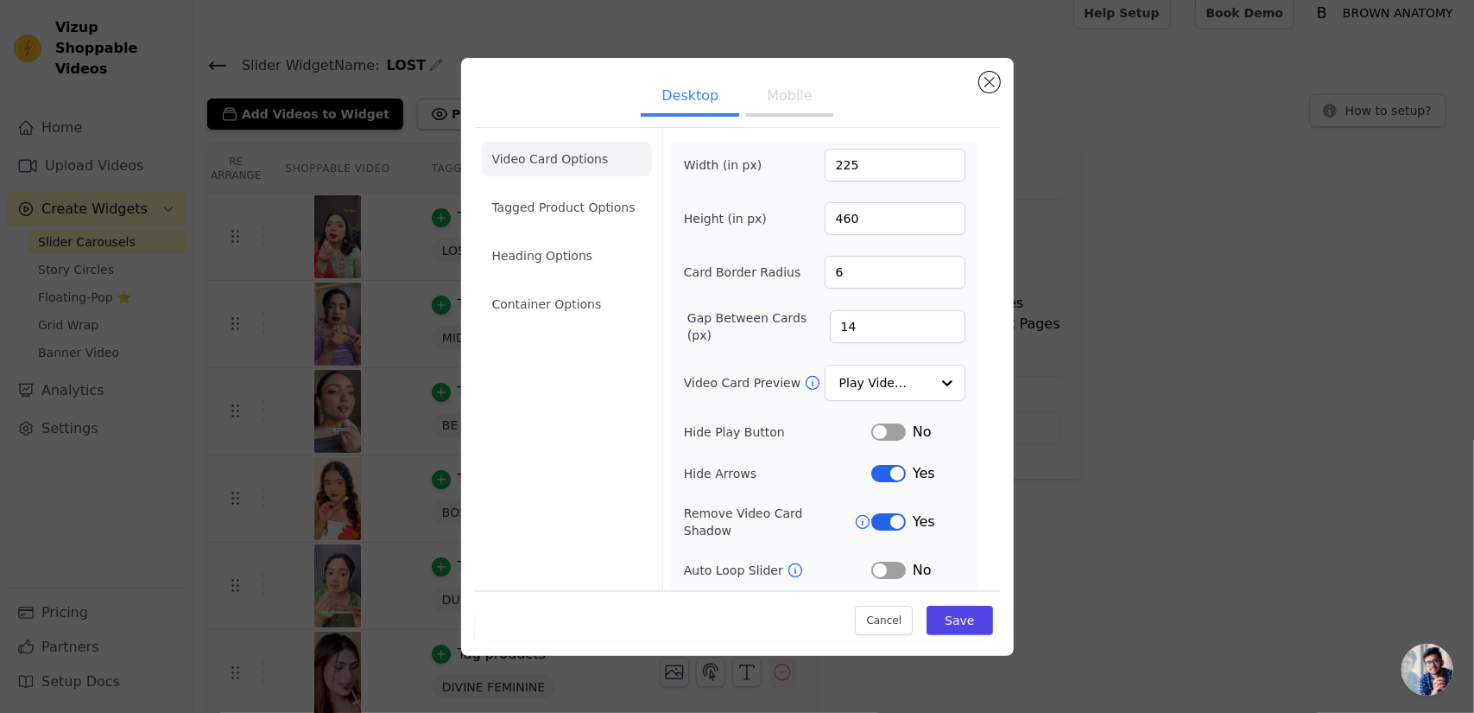
click at [801, 111] on button "Mobile" at bounding box center [789, 98] width 86 height 38
click at [865, 204] on input "360" at bounding box center [895, 218] width 141 height 33
click at [855, 153] on input "168" at bounding box center [895, 165] width 141 height 33
type input "166"
click at [877, 220] on input "360" at bounding box center [895, 218] width 141 height 33
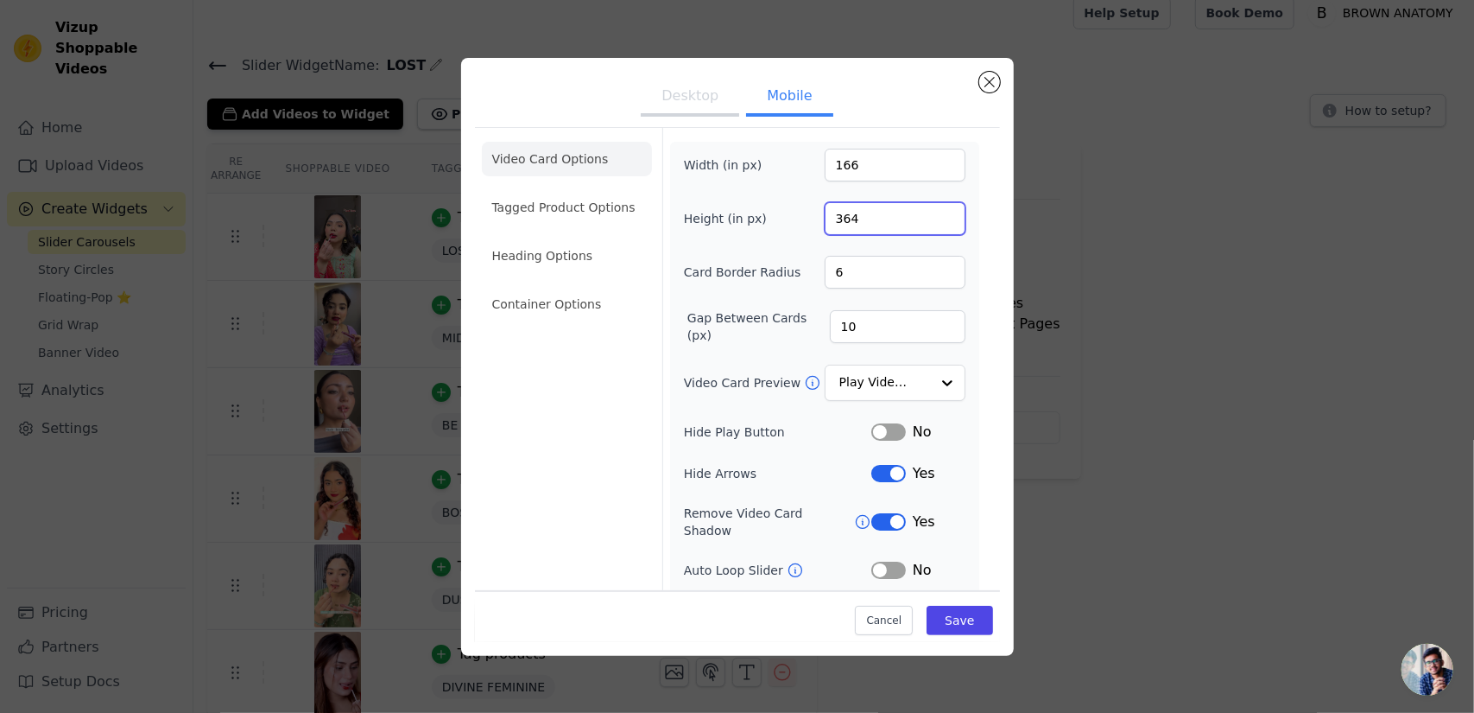
type input "365"
click at [952, 619] on button "Save" at bounding box center [960, 619] width 66 height 29
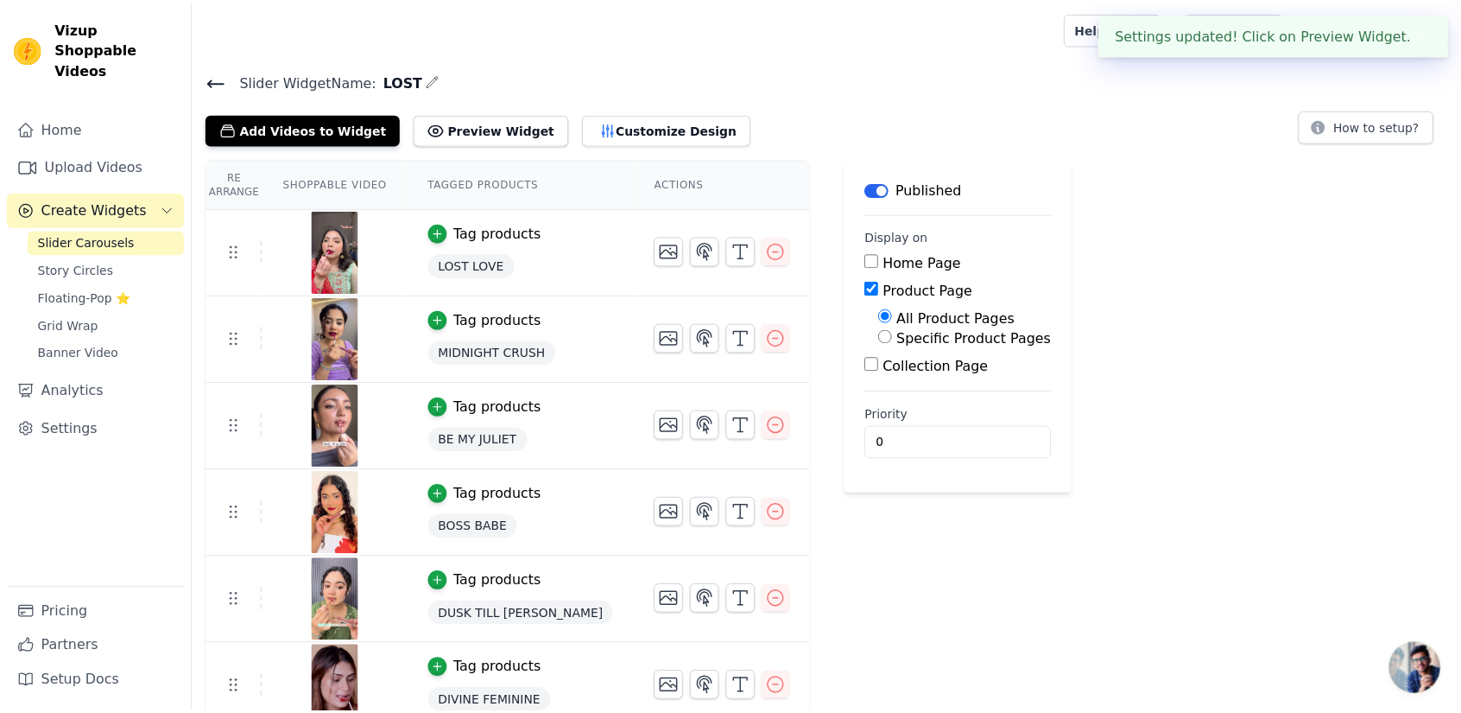
scroll to position [15, 0]
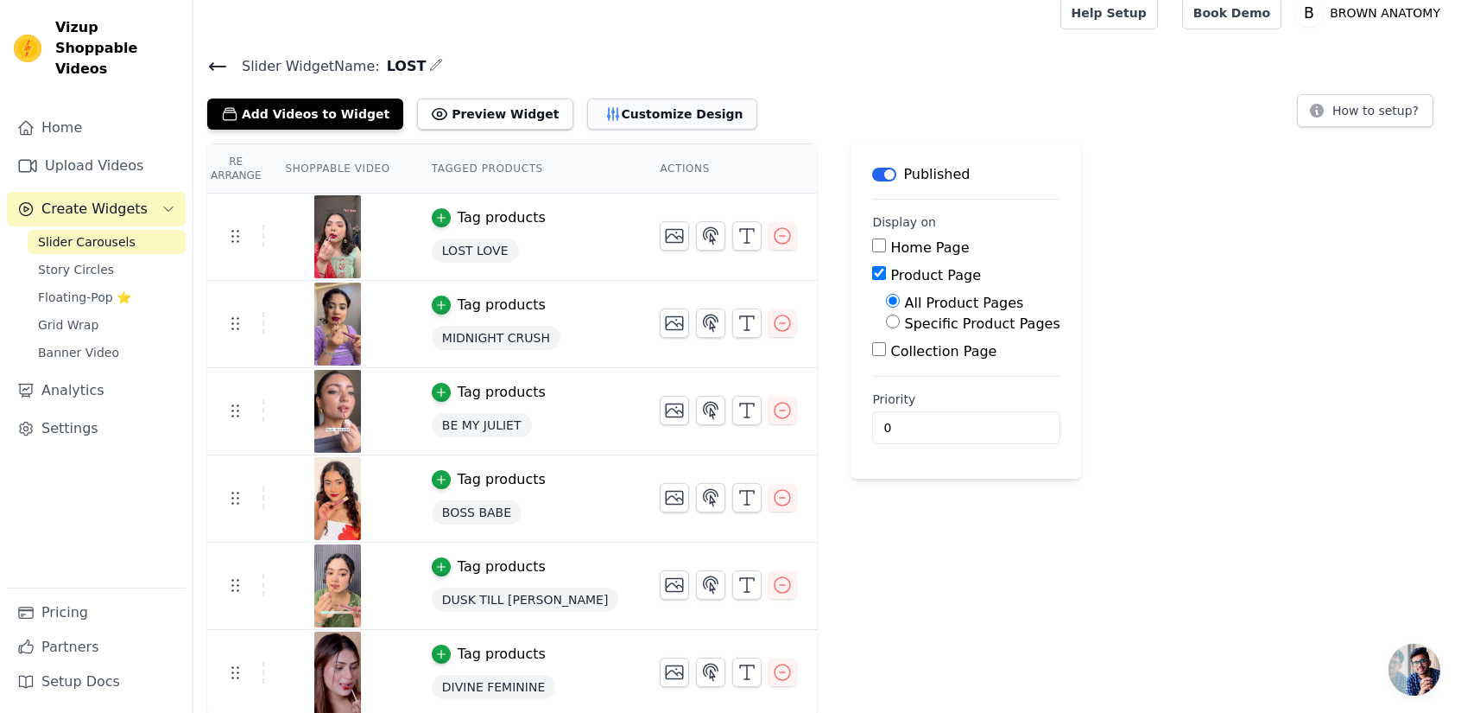
click at [596, 107] on button "Customize Design" at bounding box center [672, 113] width 170 height 31
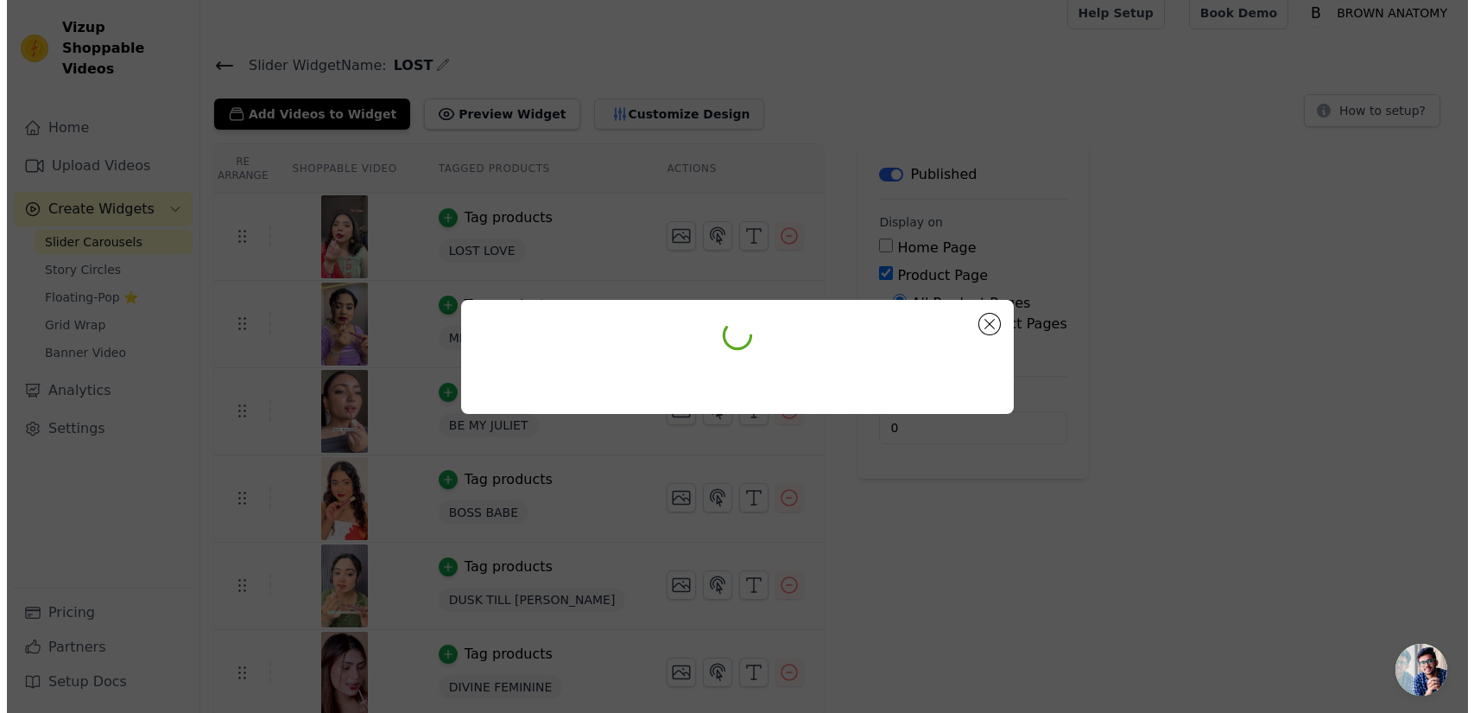
scroll to position [0, 0]
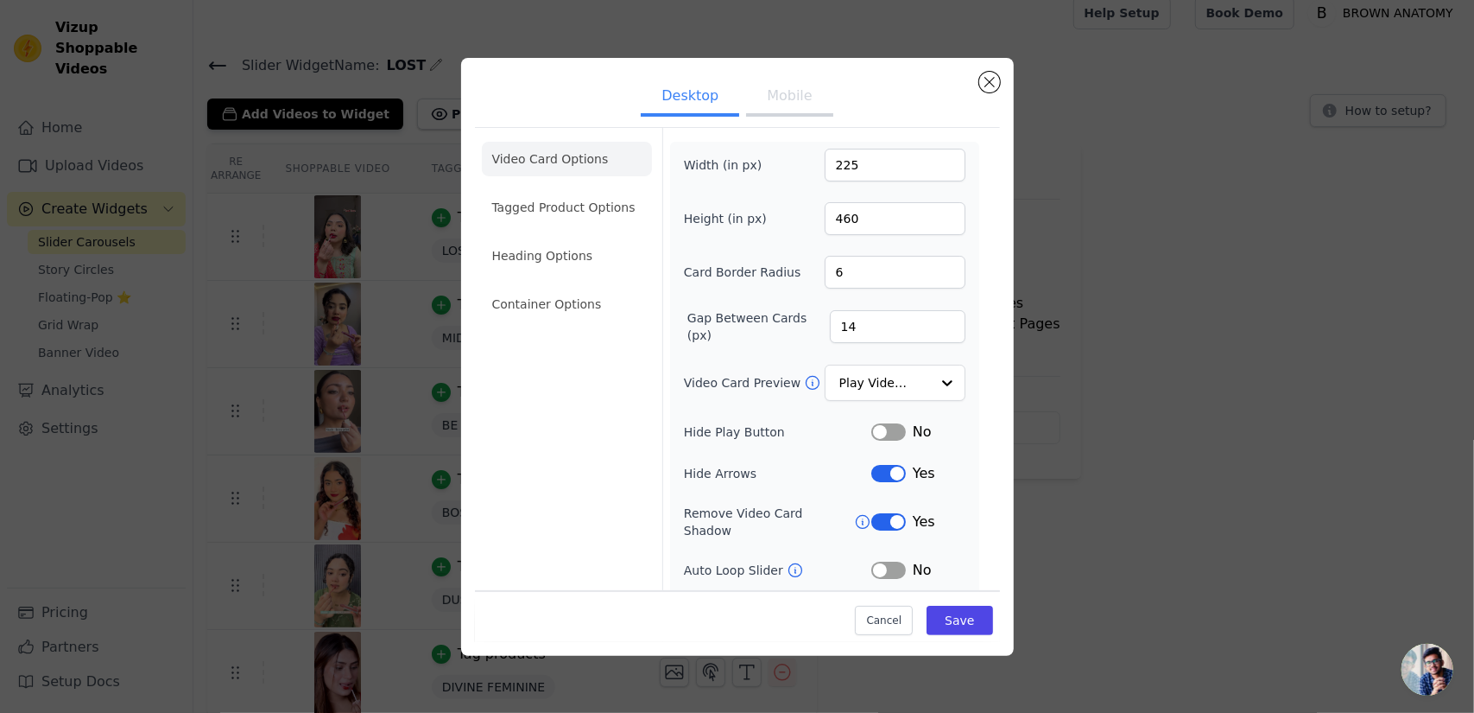
click at [792, 112] on button "Mobile" at bounding box center [789, 98] width 86 height 38
click at [864, 208] on input "365" at bounding box center [895, 218] width 141 height 33
type input "370"
click at [943, 621] on button "Save" at bounding box center [960, 619] width 66 height 29
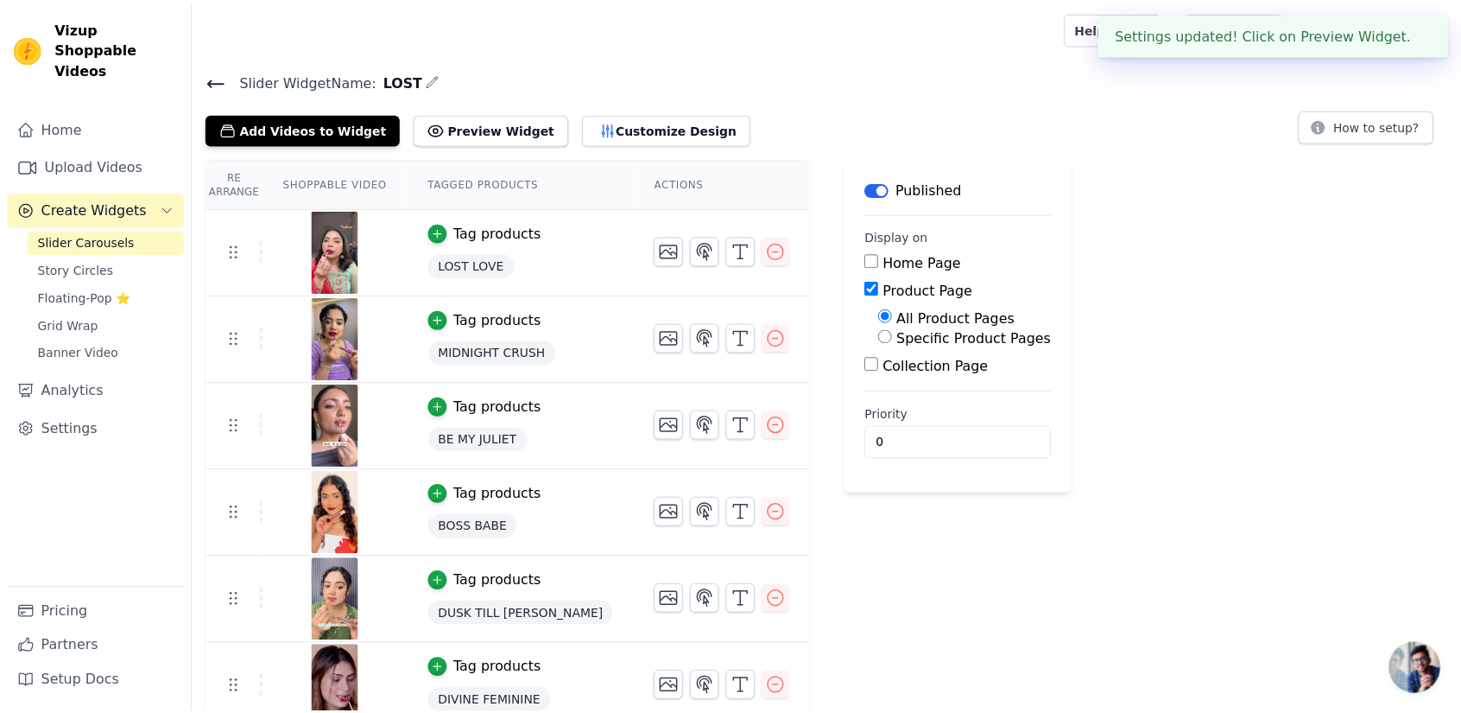
scroll to position [15, 0]
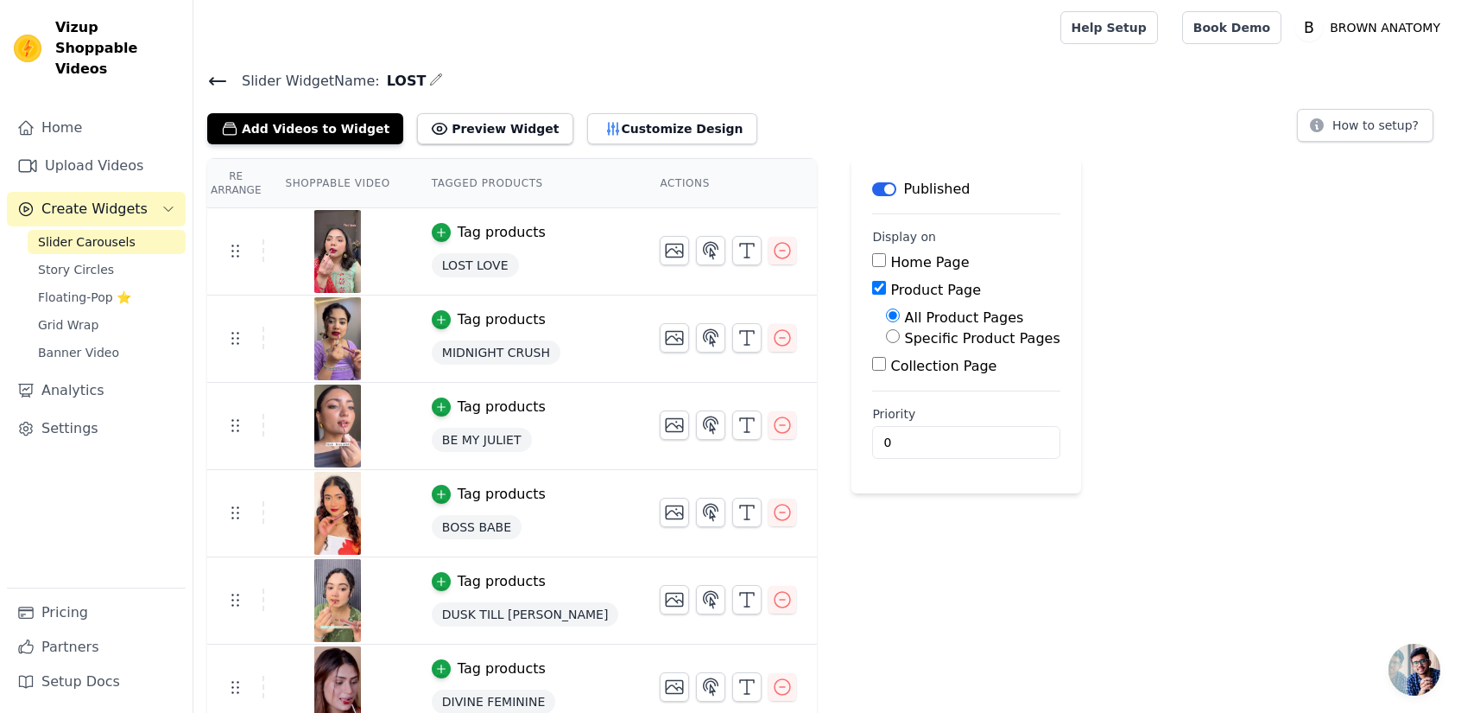
click at [211, 79] on icon at bounding box center [218, 81] width 16 height 7
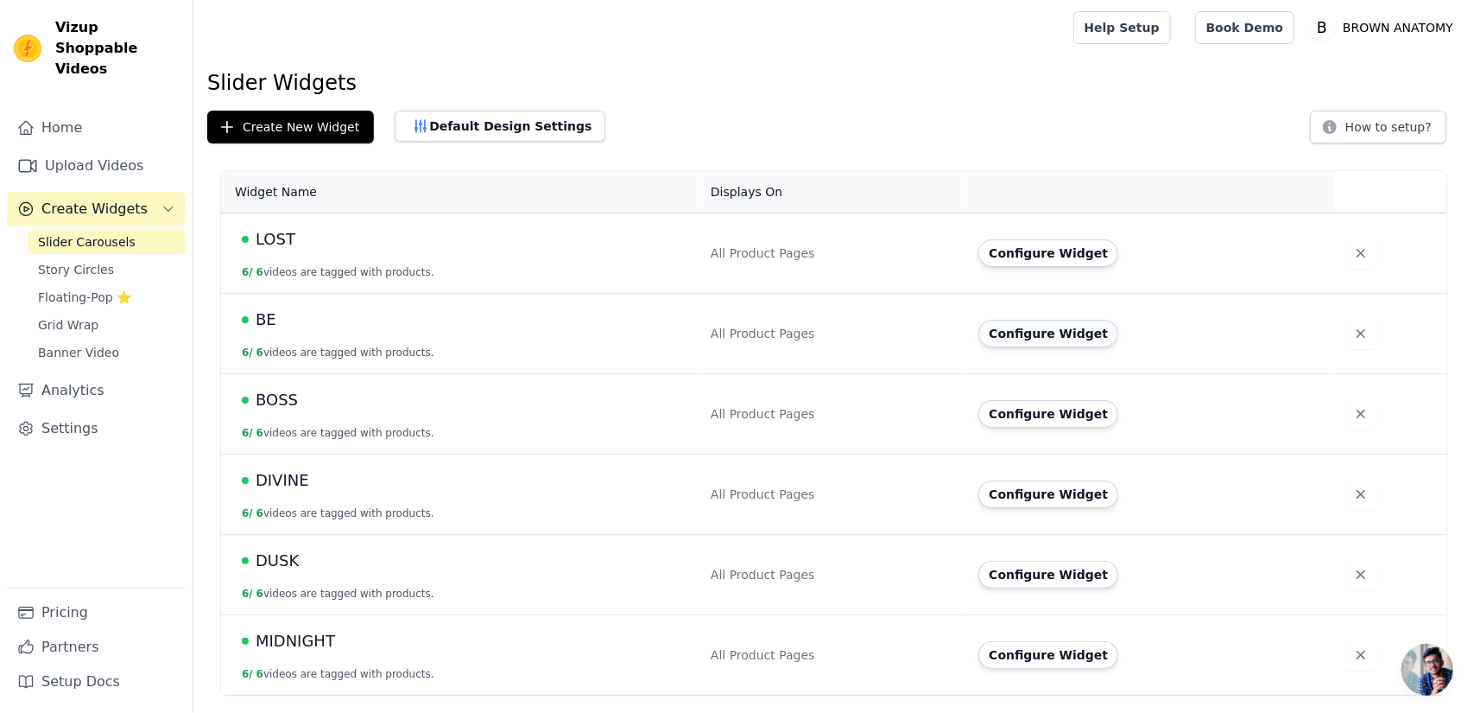
click at [1038, 339] on button "Configure Widget" at bounding box center [1049, 334] width 140 height 28
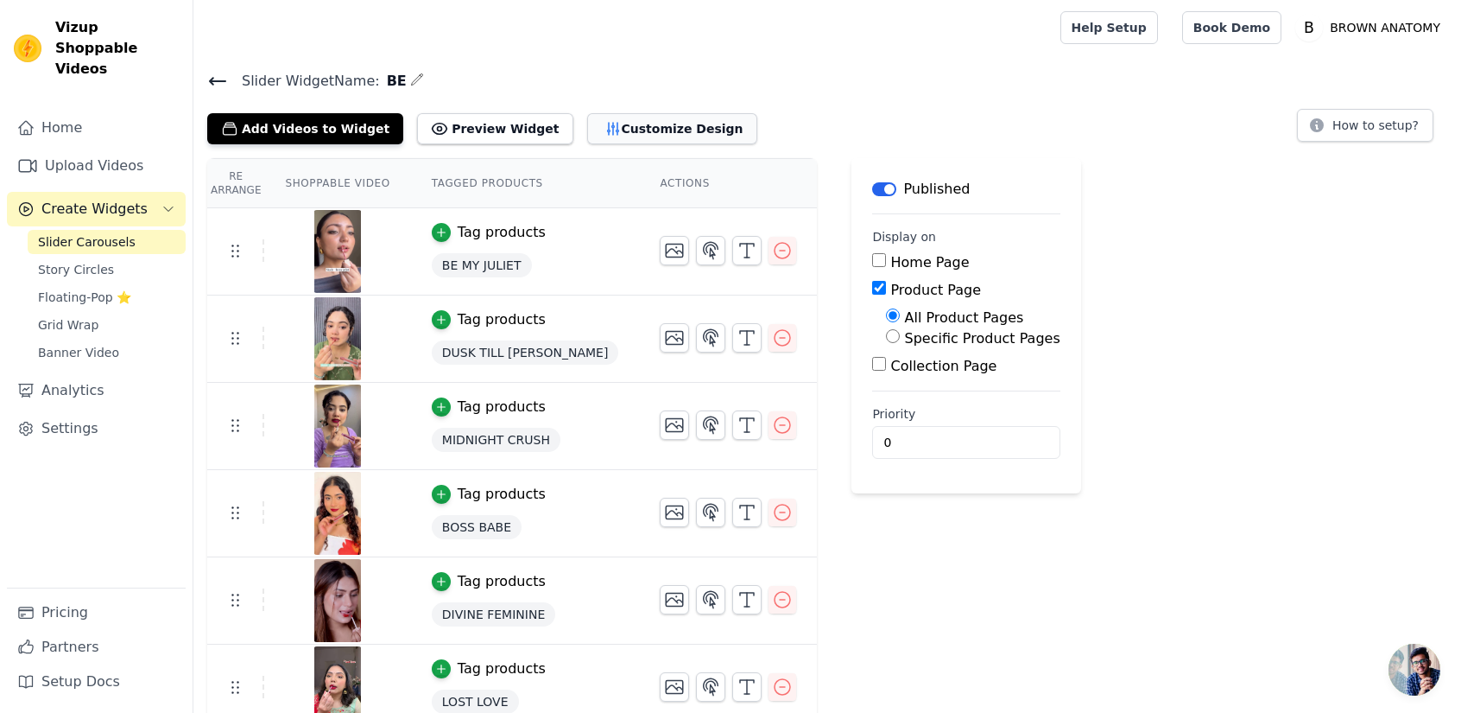
click at [631, 123] on button "Customize Design" at bounding box center [672, 128] width 170 height 31
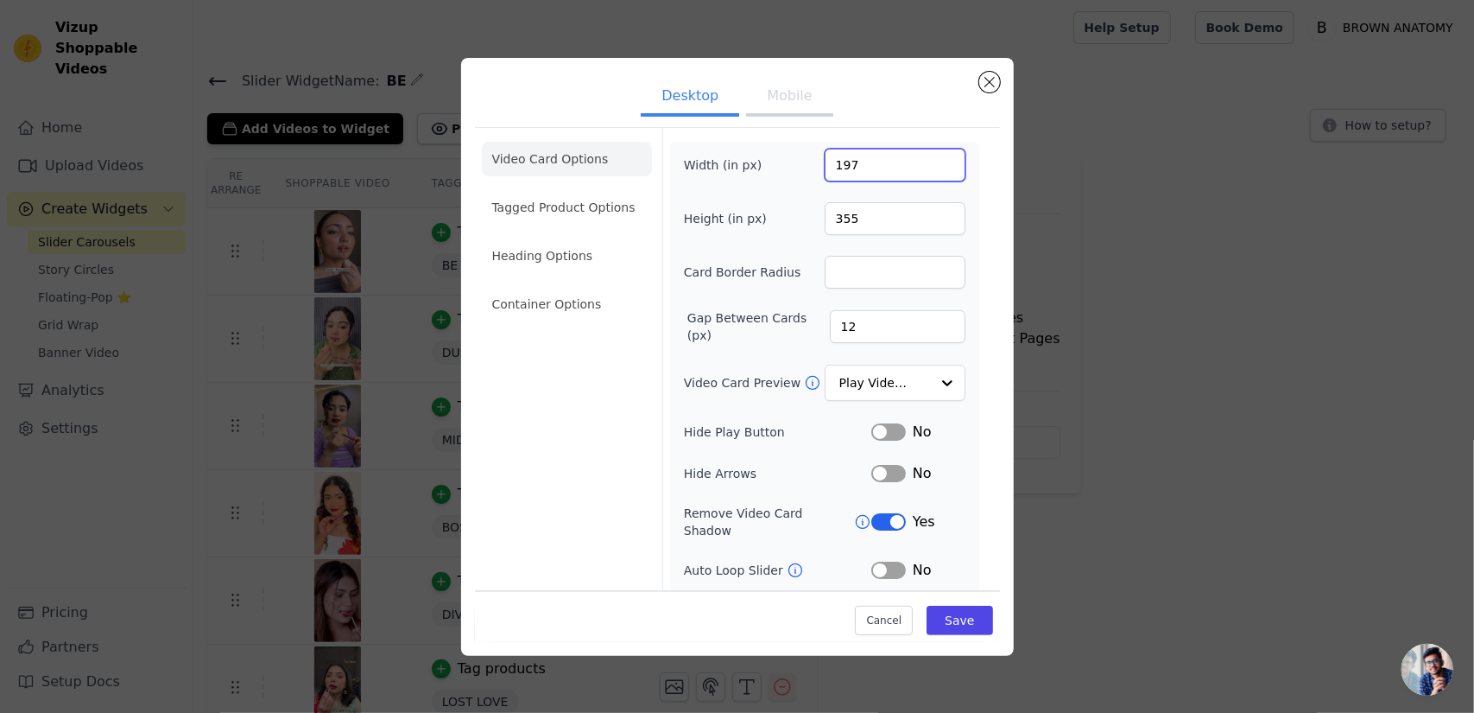
drag, startPoint x: 852, startPoint y: 165, endPoint x: 798, endPoint y: 168, distance: 54.5
click at [798, 168] on div "Width (in px) 197" at bounding box center [825, 165] width 282 height 33
type input "225"
drag, startPoint x: 862, startPoint y: 232, endPoint x: 826, endPoint y: 232, distance: 36.3
click at [826, 232] on input "355" at bounding box center [895, 218] width 141 height 33
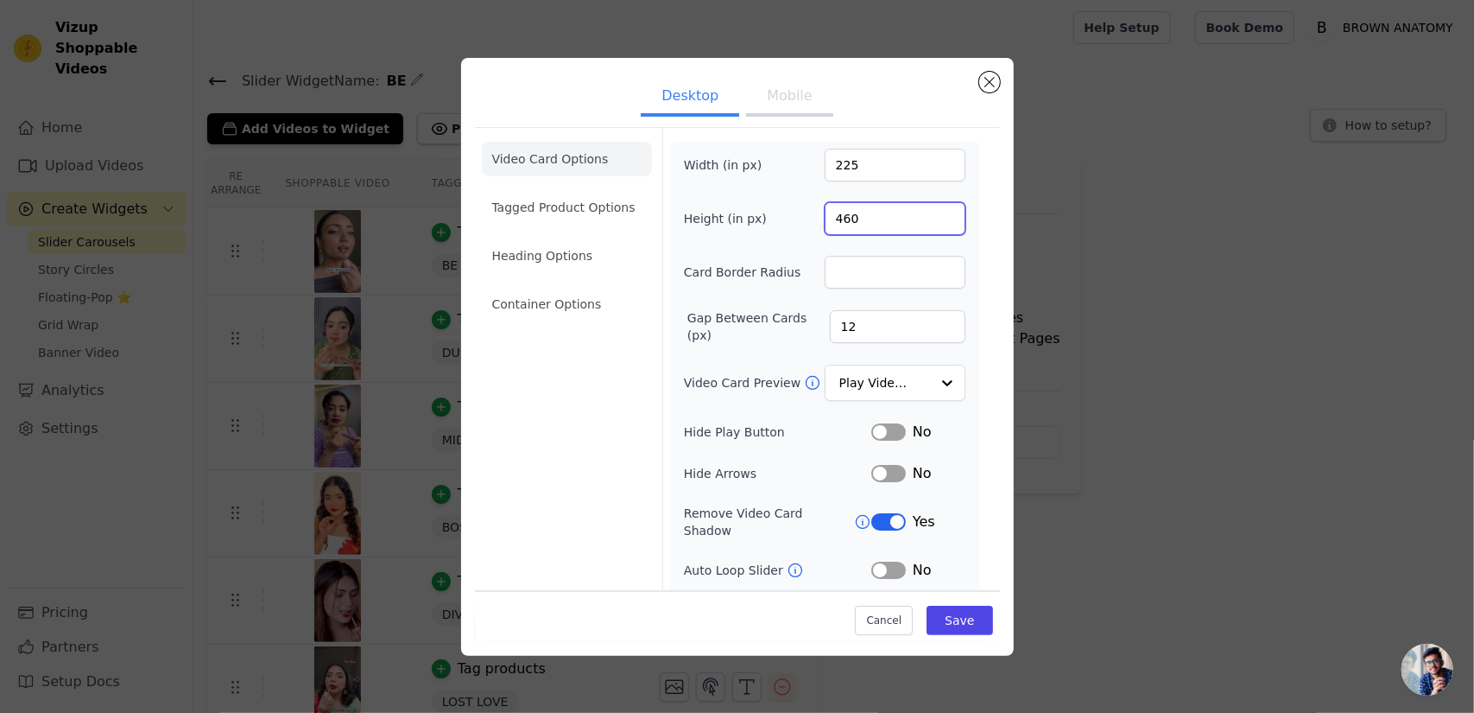
type input "460"
click at [840, 272] on input "Card Border Radius" at bounding box center [895, 272] width 141 height 33
type input "6"
click at [853, 315] on input "12" at bounding box center [898, 326] width 136 height 33
type input "14"
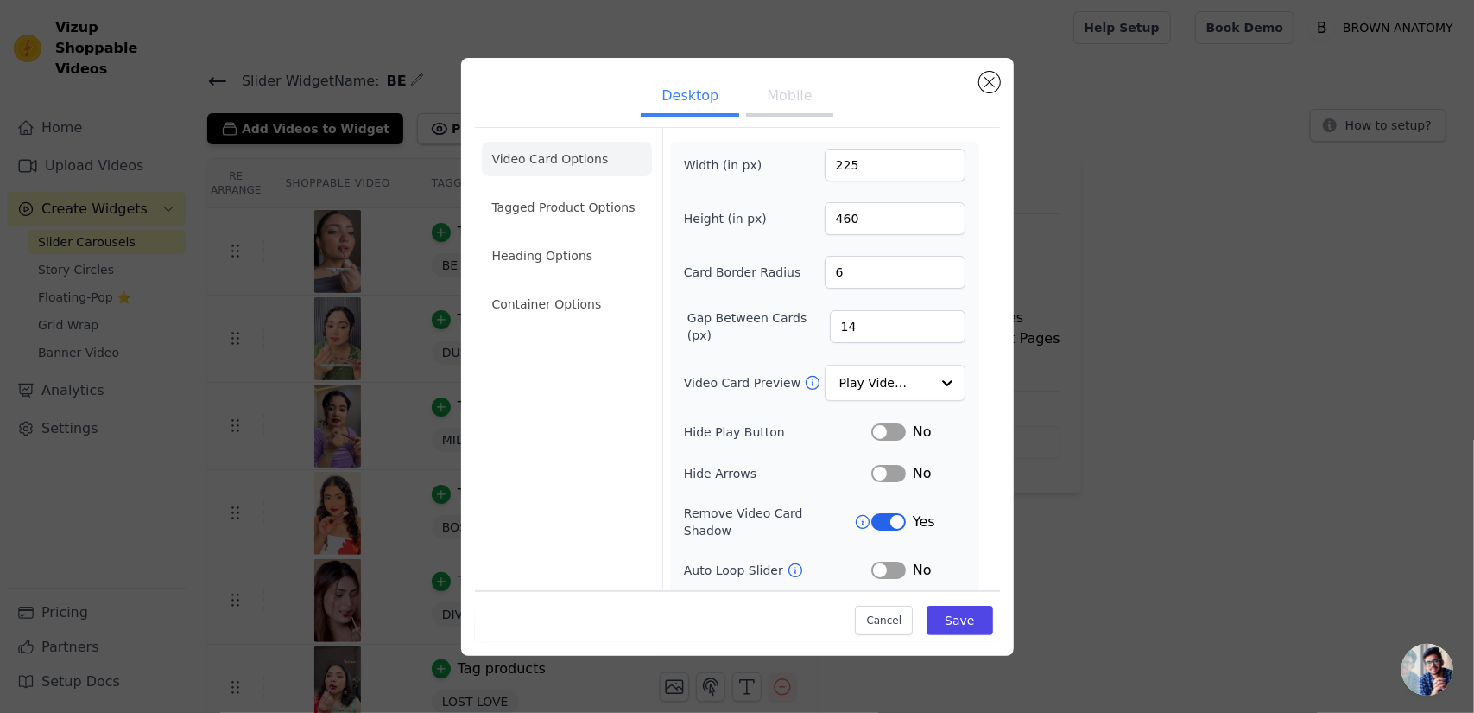
click at [973, 398] on div "Video Card Options Tagged Product Options Heading Options Container Options Wid…" at bounding box center [737, 402] width 525 height 550
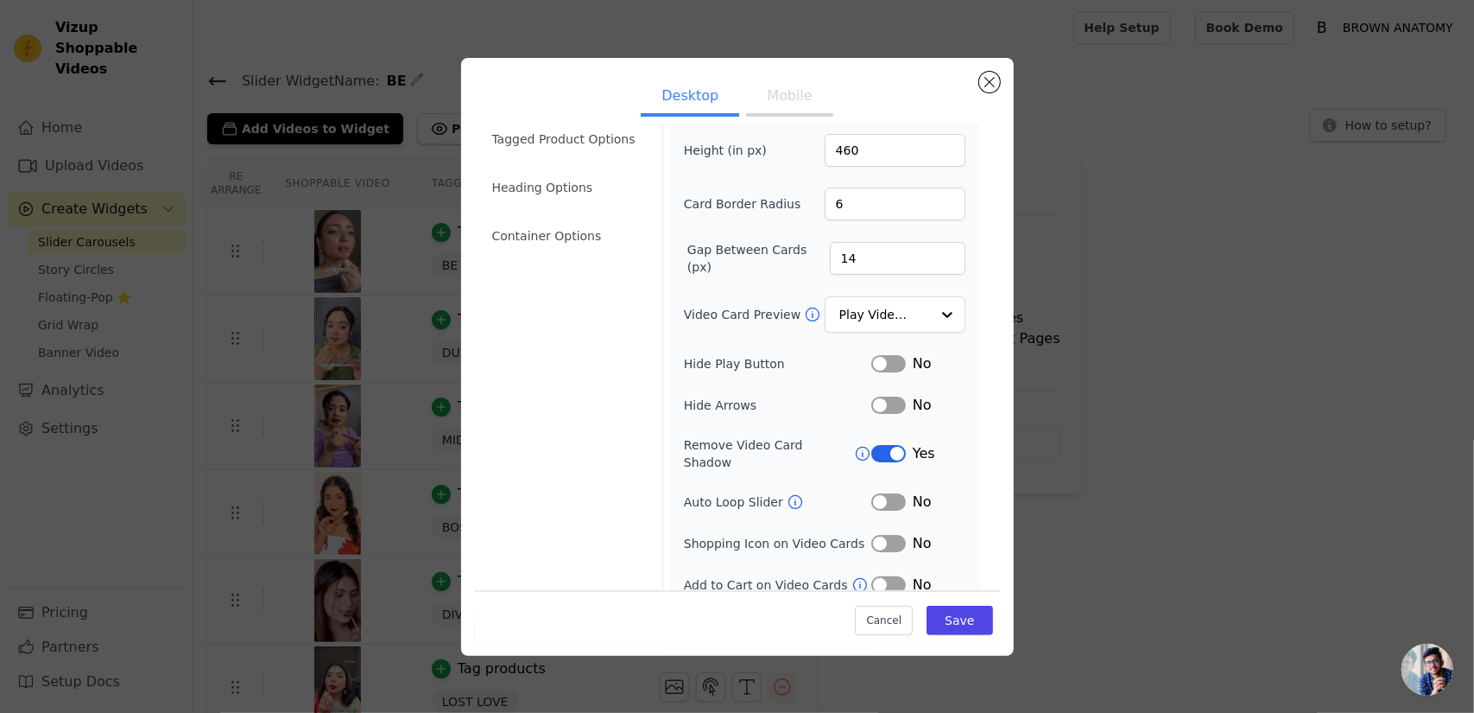
click at [884, 576] on button "Label" at bounding box center [888, 584] width 35 height 17
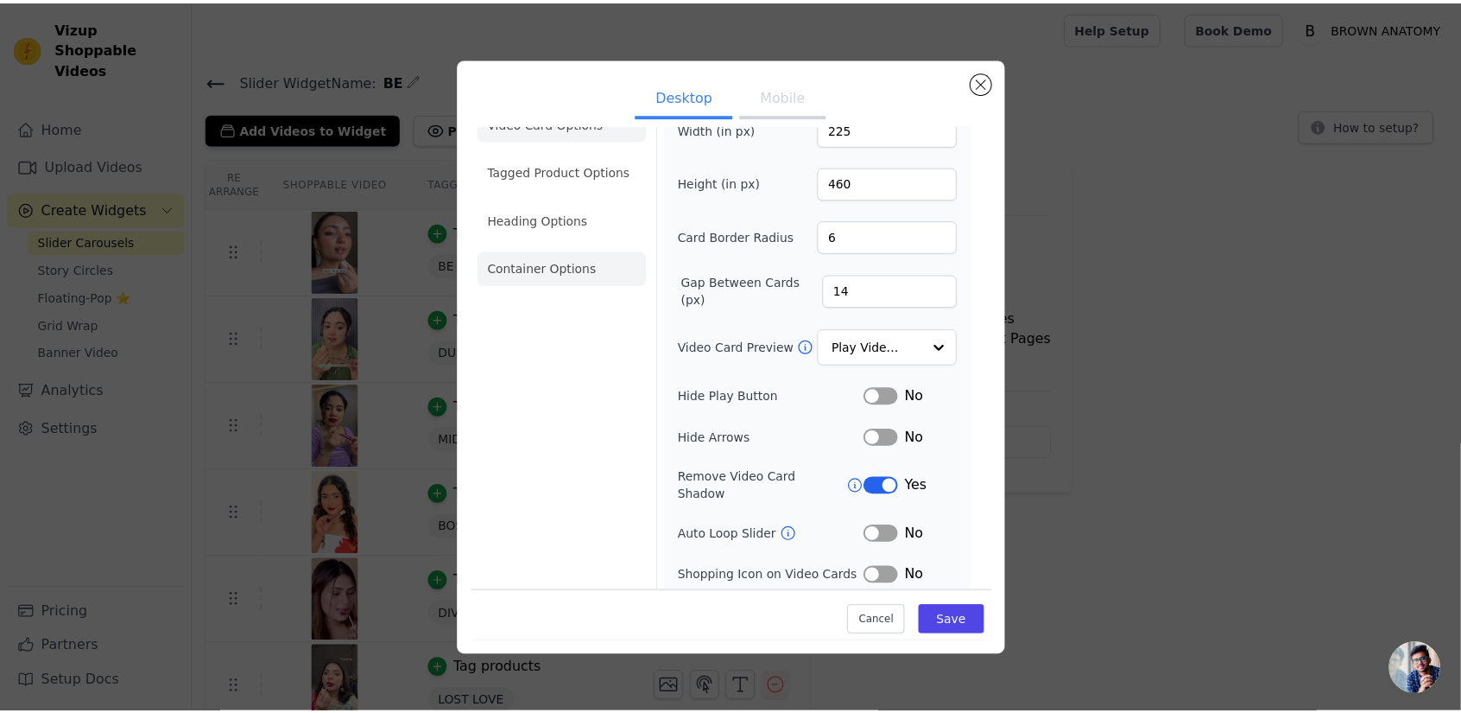
scroll to position [0, 0]
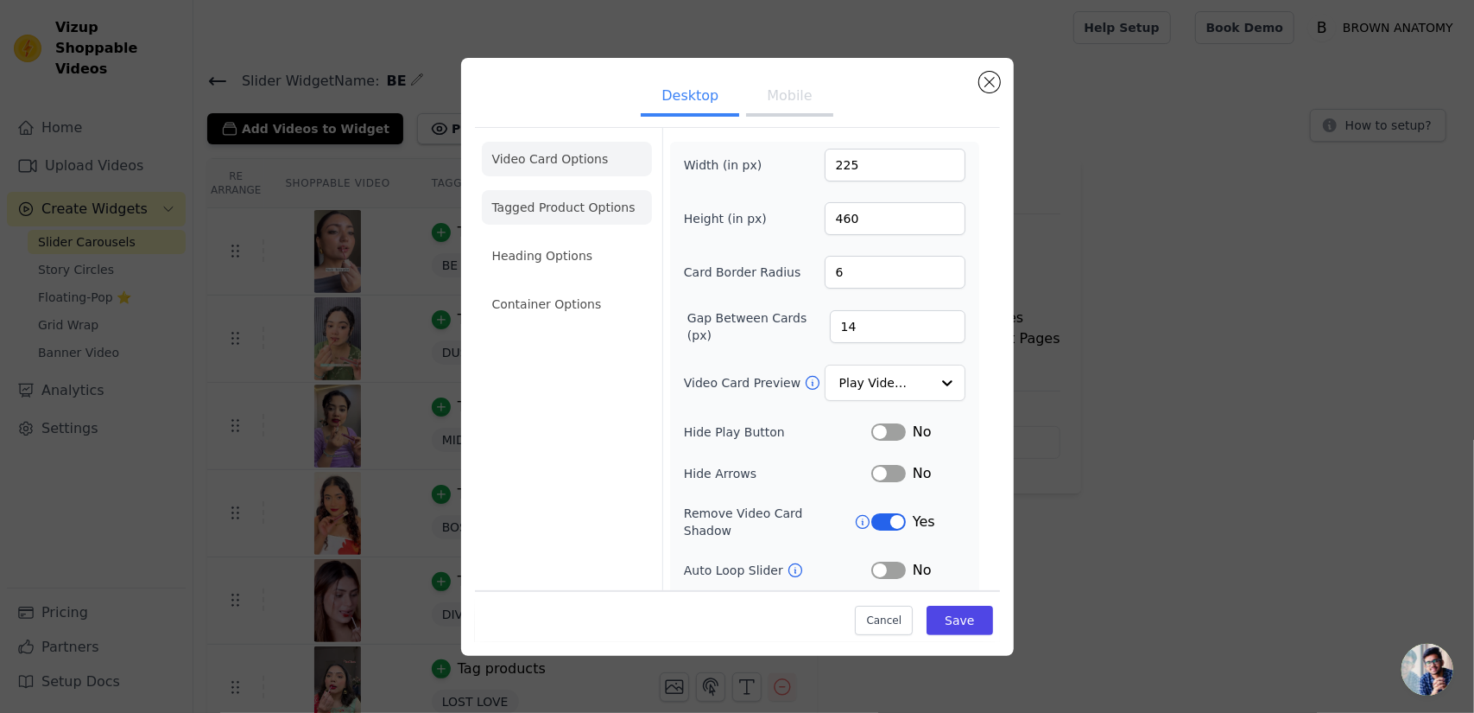
click at [567, 212] on li "Tagged Product Options" at bounding box center [567, 207] width 170 height 35
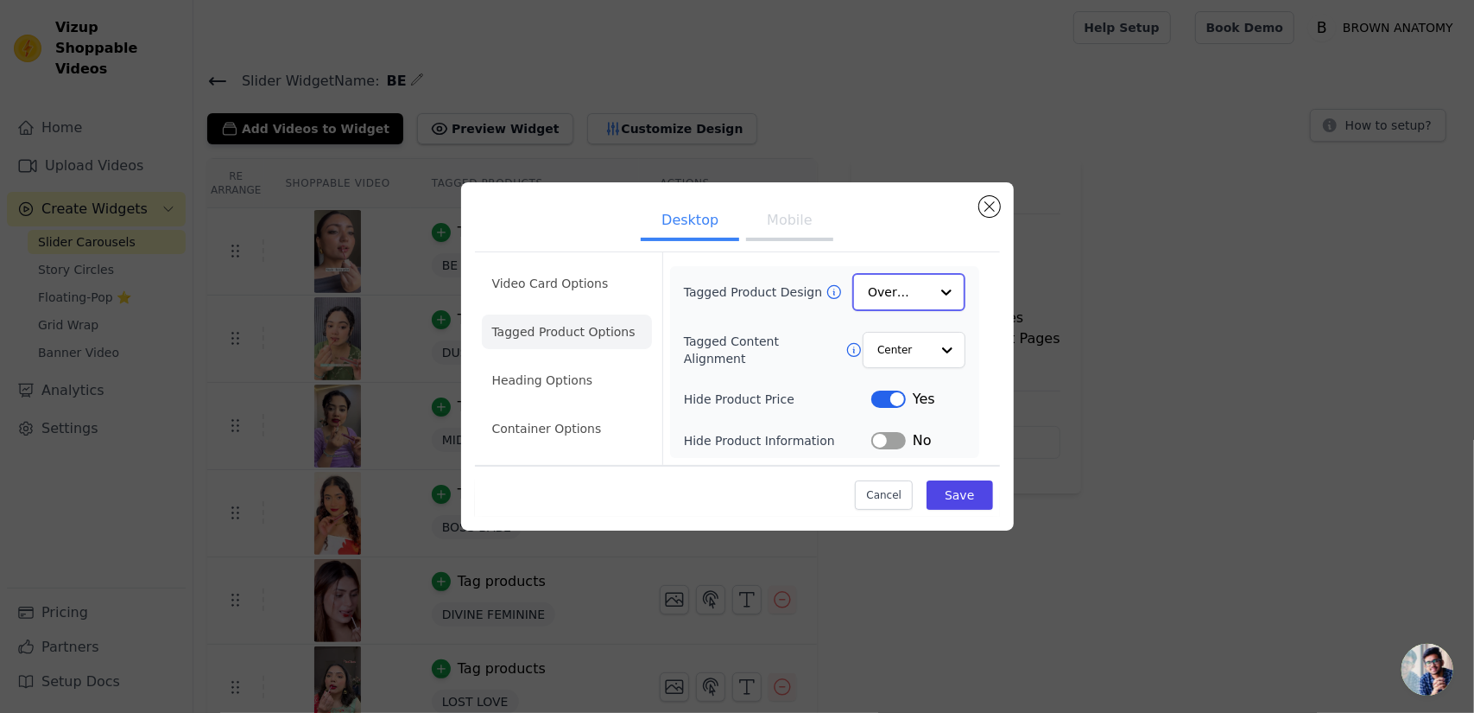
click at [903, 293] on input "Tagged Product Design" at bounding box center [898, 292] width 60 height 35
click at [909, 348] on div "Card" at bounding box center [908, 333] width 112 height 36
click at [887, 348] on input "Tagged Content Alignment" at bounding box center [903, 349] width 52 height 35
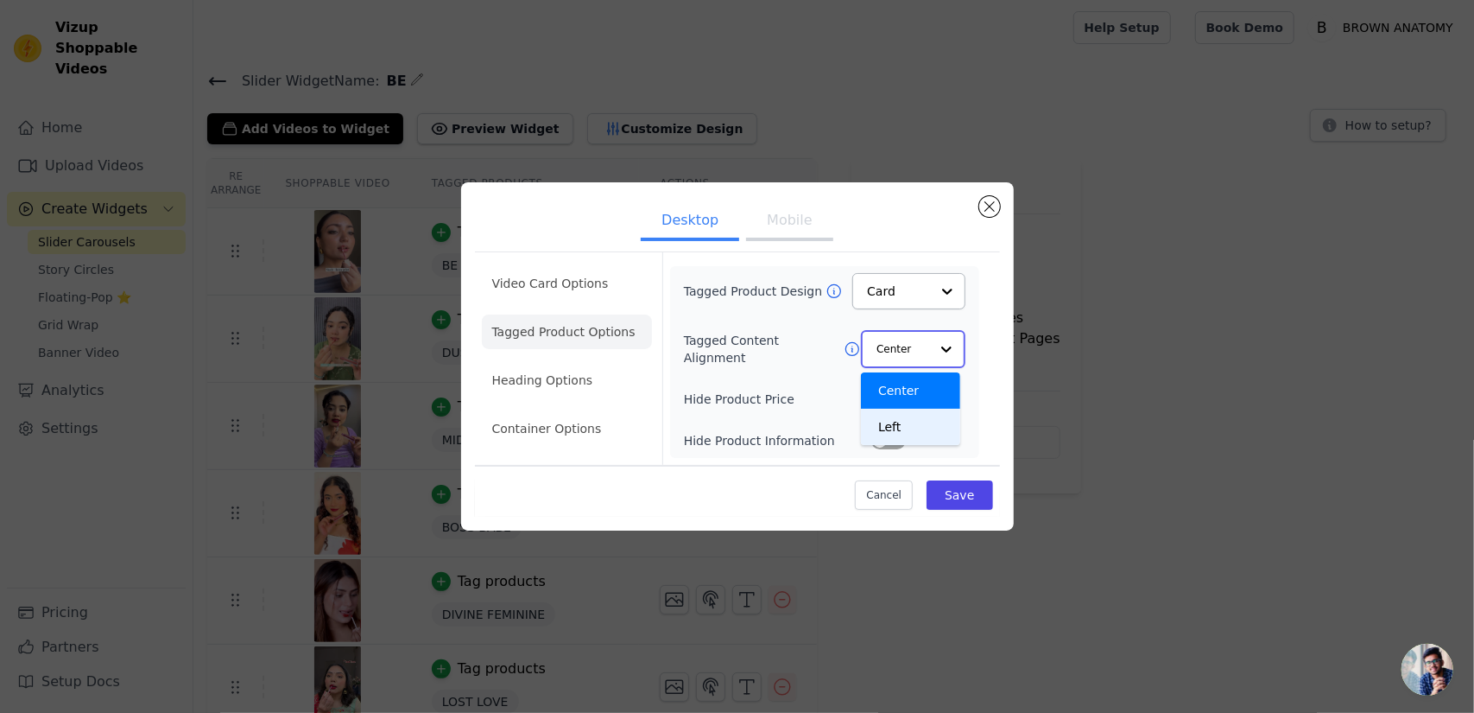
click at [907, 431] on div "Left" at bounding box center [910, 427] width 99 height 36
click at [882, 399] on button "Label" at bounding box center [888, 398] width 35 height 17
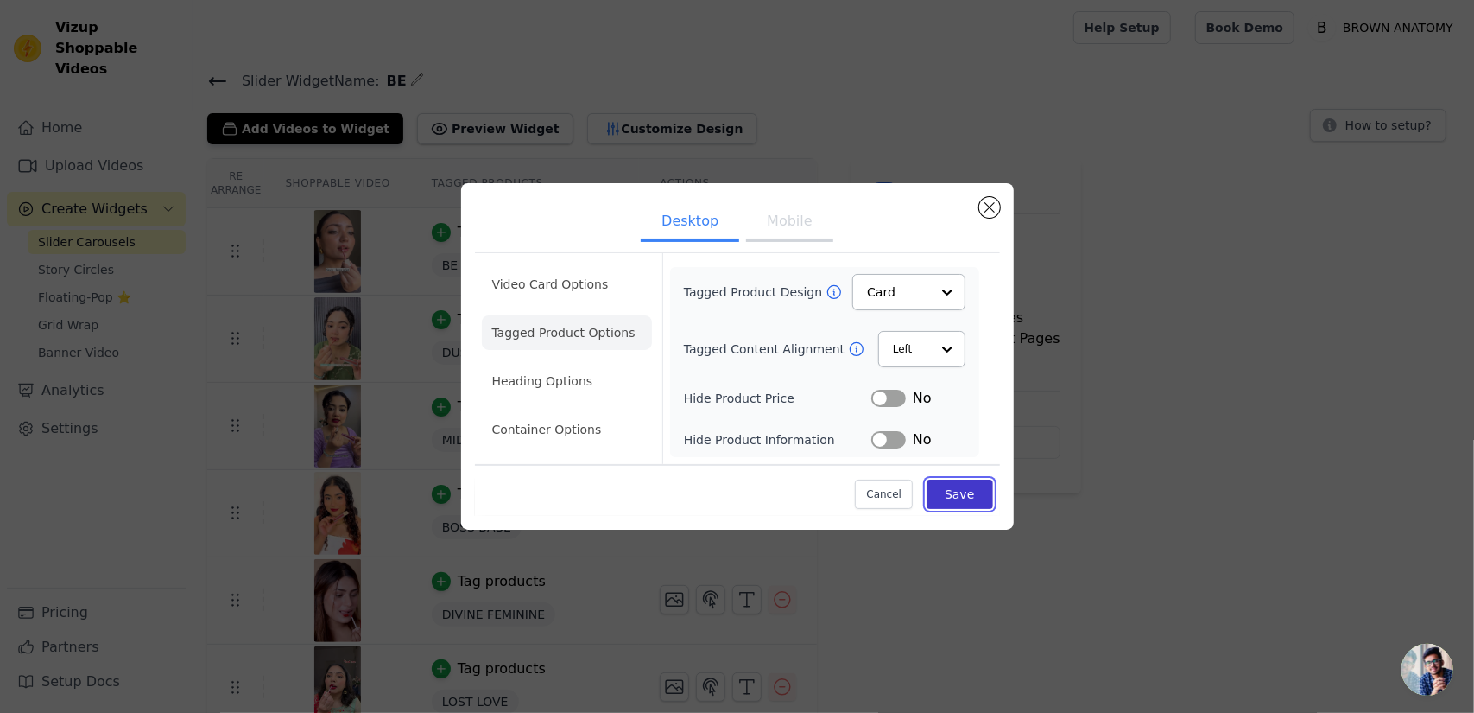
click at [970, 501] on button "Save" at bounding box center [960, 493] width 66 height 29
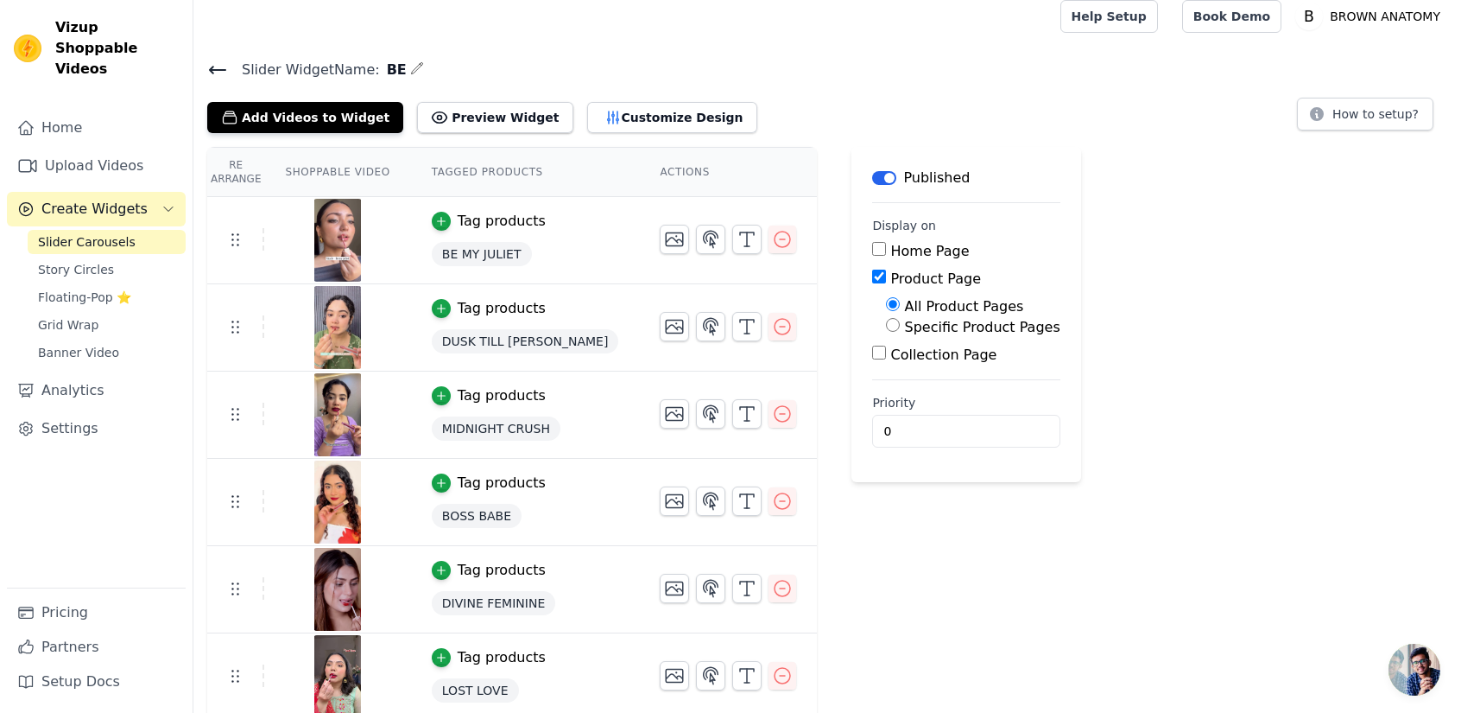
scroll to position [15, 0]
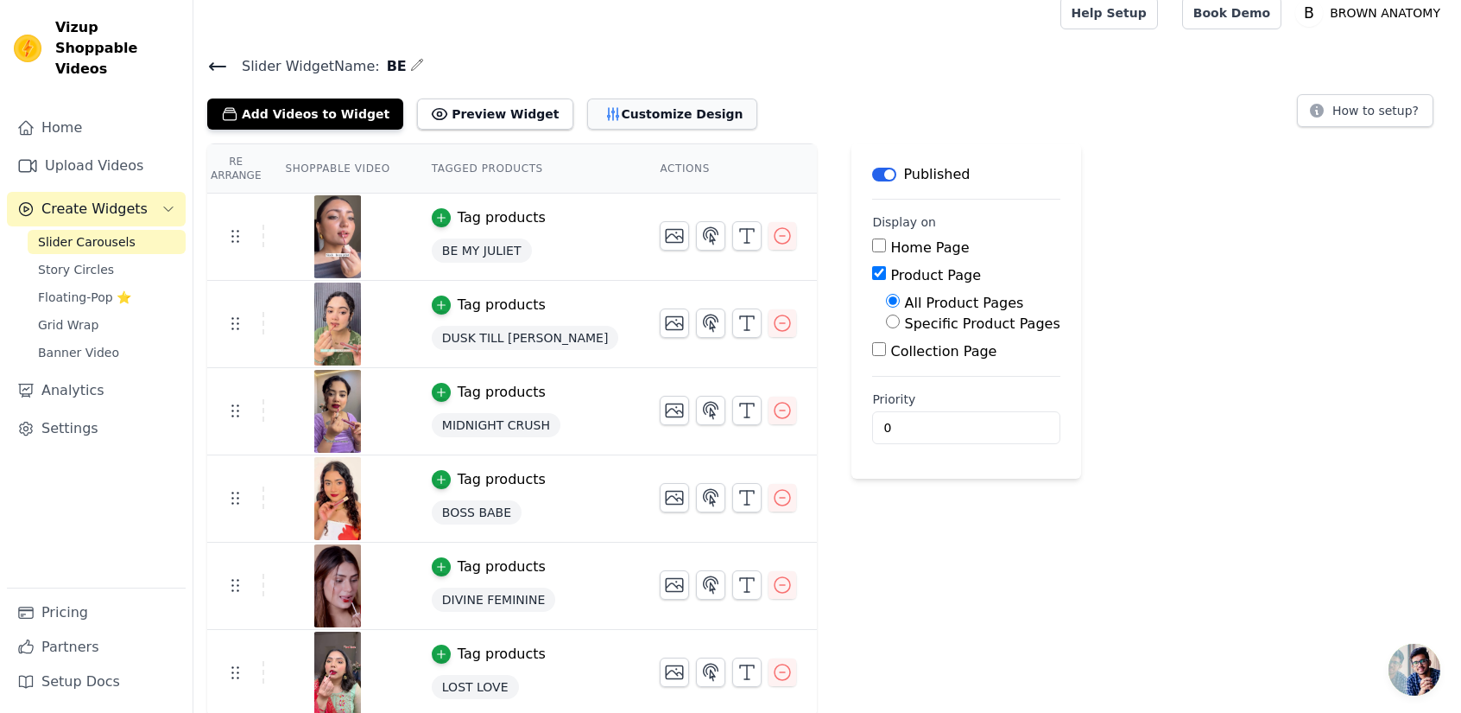
click at [598, 117] on button "Customize Design" at bounding box center [672, 113] width 170 height 31
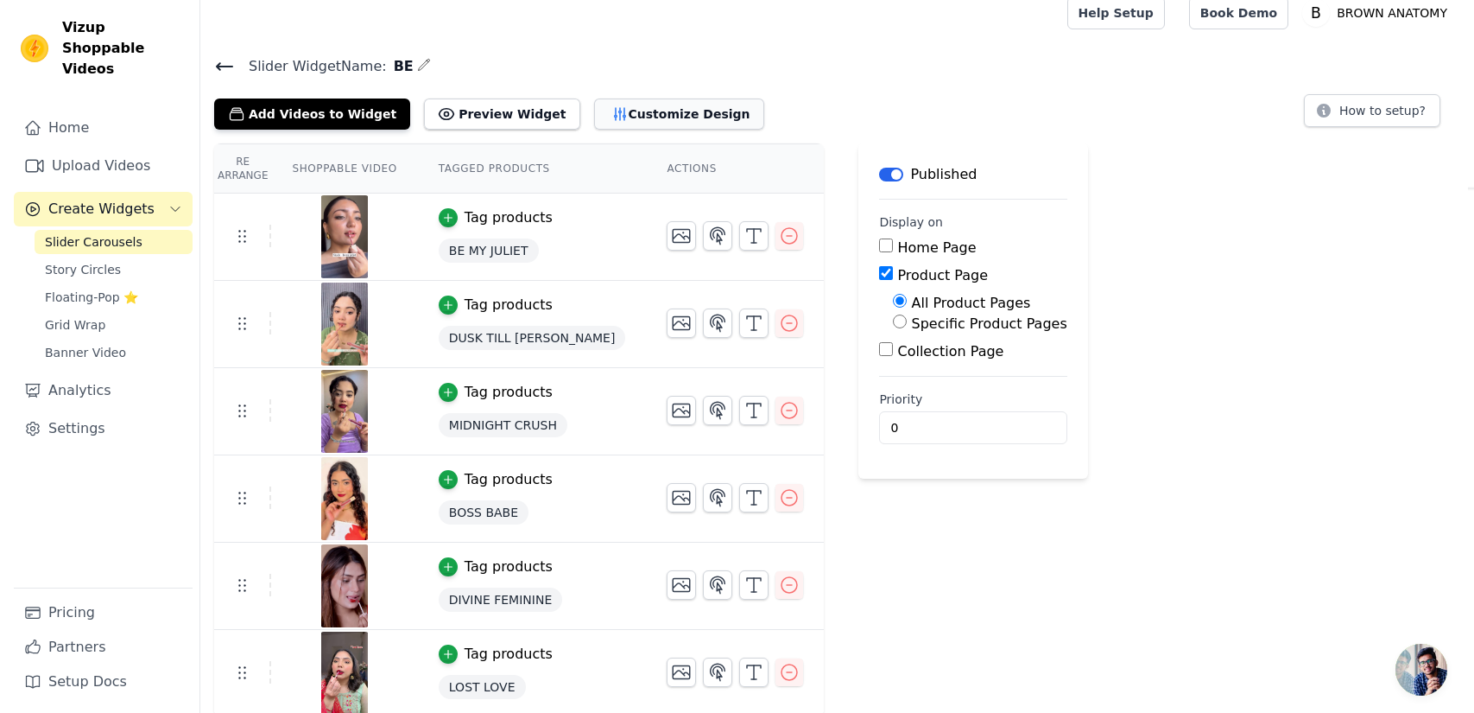
scroll to position [0, 0]
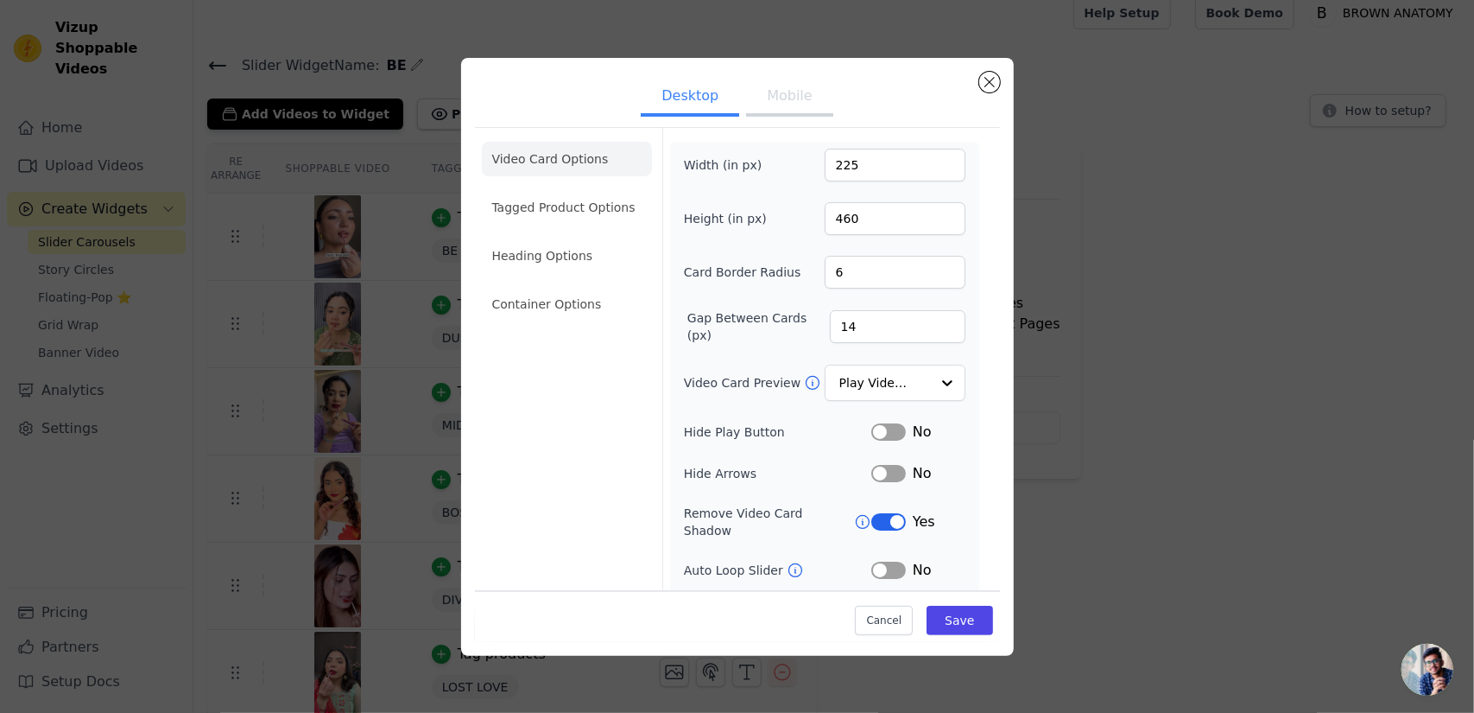
click at [796, 109] on button "Mobile" at bounding box center [789, 98] width 86 height 38
drag, startPoint x: 873, startPoint y: 171, endPoint x: 796, endPoint y: 171, distance: 76.9
click at [796, 171] on div "Width (in px) 225" at bounding box center [825, 165] width 282 height 33
type input "196"
click at [859, 213] on input "460" at bounding box center [895, 218] width 141 height 33
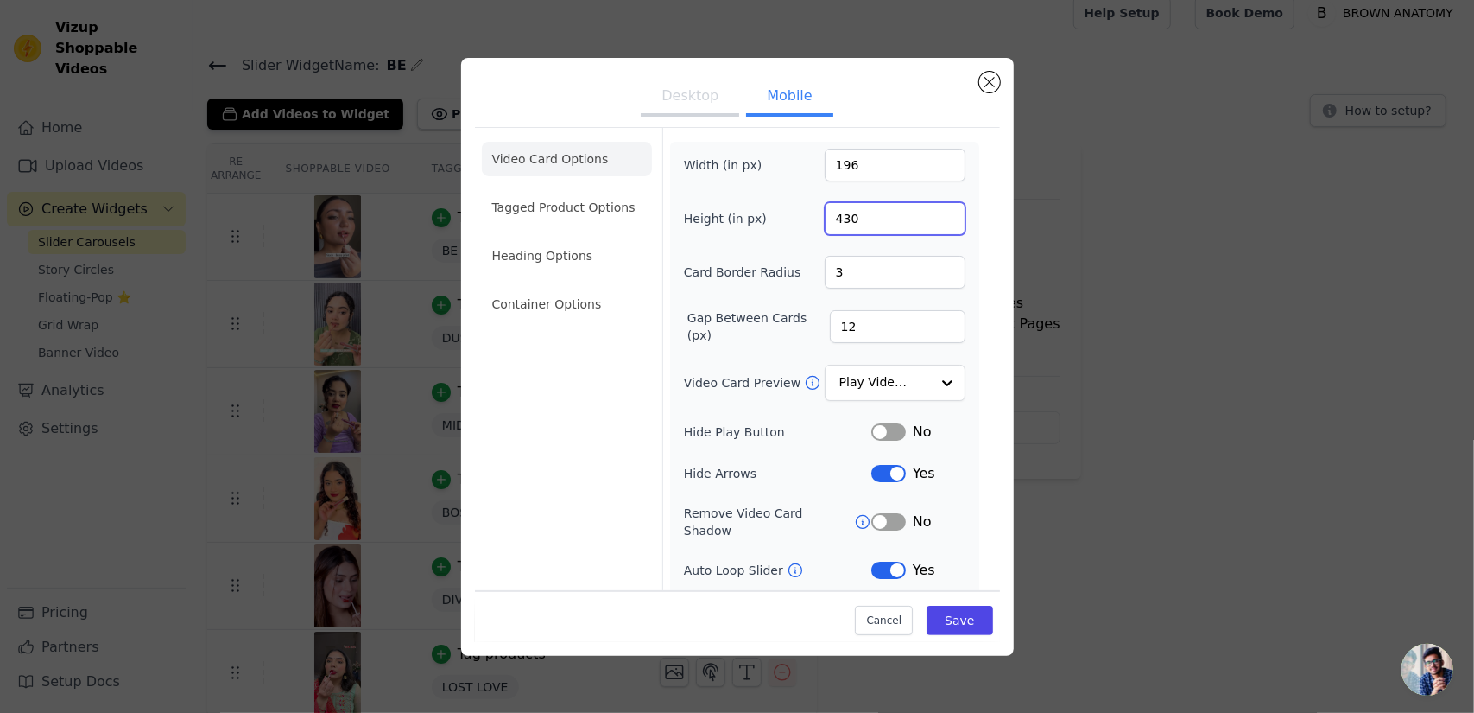
type input "430"
click at [790, 196] on div "Width (in px) 196 Height (in px) 430 Card Border Radius 3 Gap Between Cards (px…" at bounding box center [825, 427] width 282 height 556
click at [842, 271] on input "3" at bounding box center [895, 272] width 141 height 33
type input "6"
click at [780, 251] on div "Width (in px) 196 Height (in px) 430 Card Border Radius 6 Gap Between Cards (px…" at bounding box center [825, 427] width 282 height 556
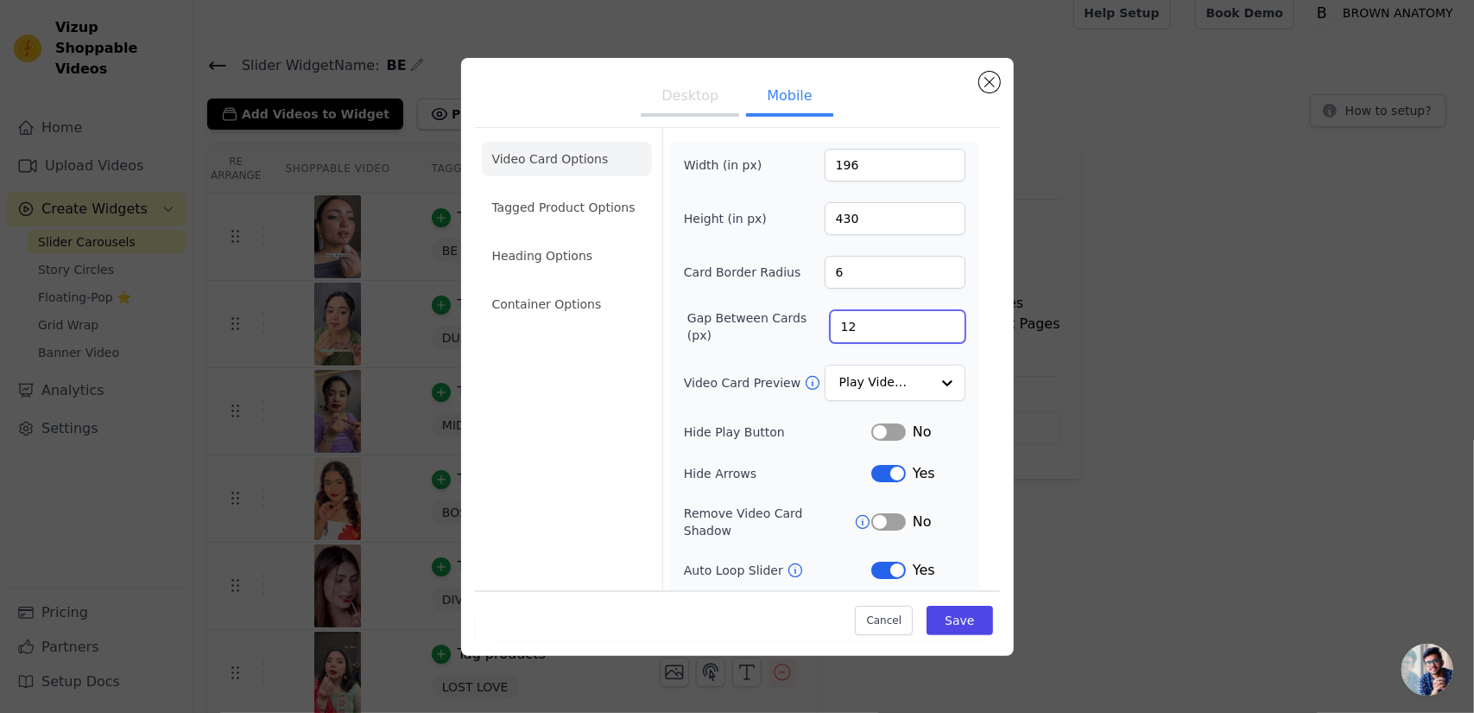
click at [865, 323] on input "12" at bounding box center [898, 326] width 136 height 33
type input "10"
click at [786, 297] on div "Width (in px) 196 Height (in px) 430 Card Border Radius 6 Gap Between Cards (px…" at bounding box center [825, 427] width 282 height 556
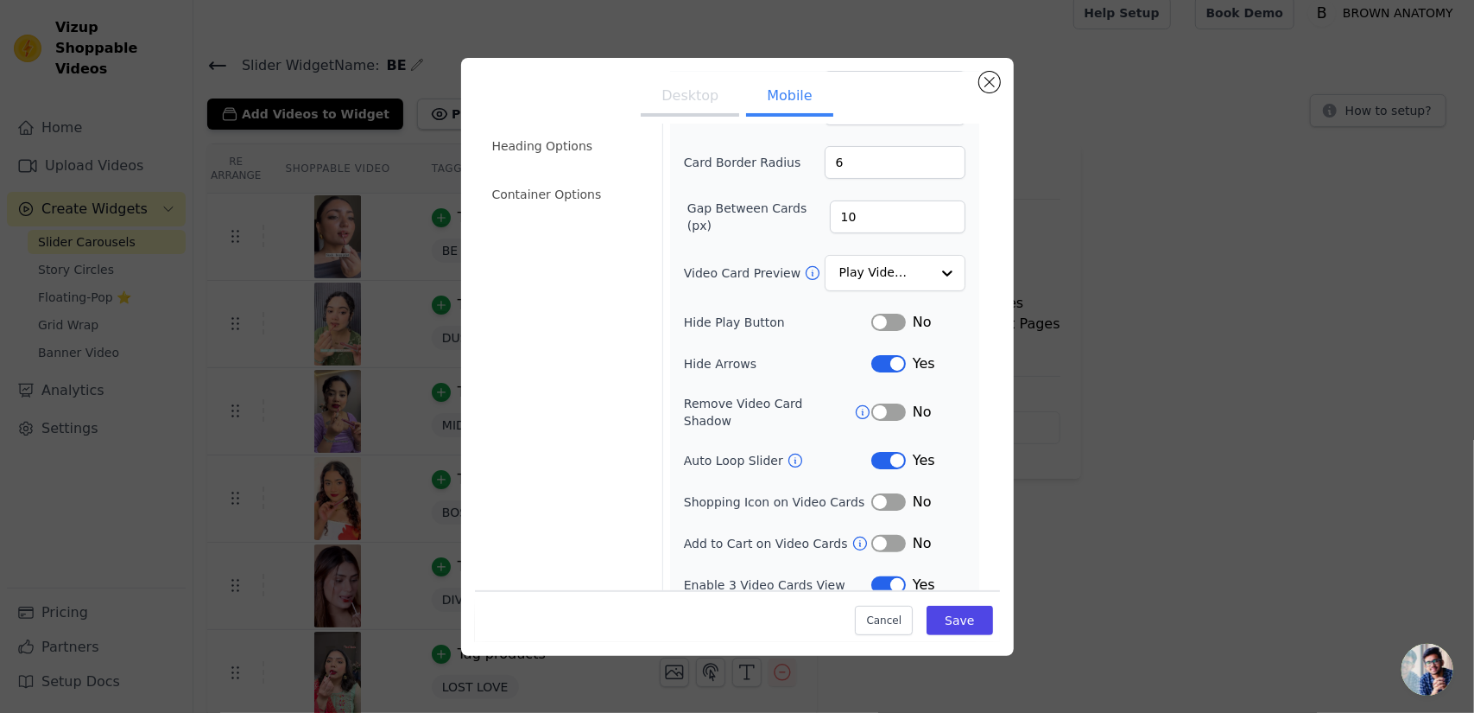
click at [874, 576] on button "Label" at bounding box center [888, 584] width 35 height 17
click at [885, 535] on button "Label" at bounding box center [888, 543] width 35 height 17
click at [874, 452] on button "Label" at bounding box center [888, 460] width 35 height 17
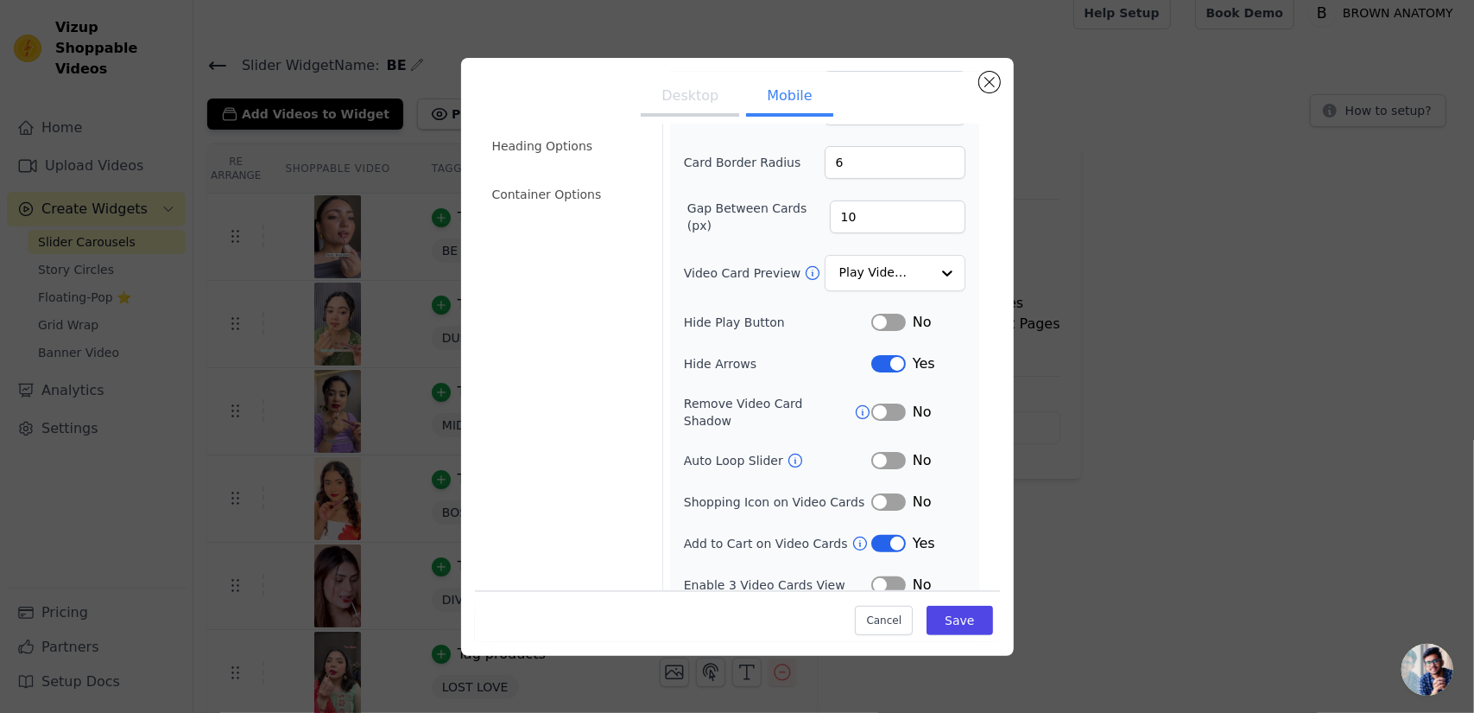
click at [710, 105] on button "Desktop" at bounding box center [690, 98] width 98 height 38
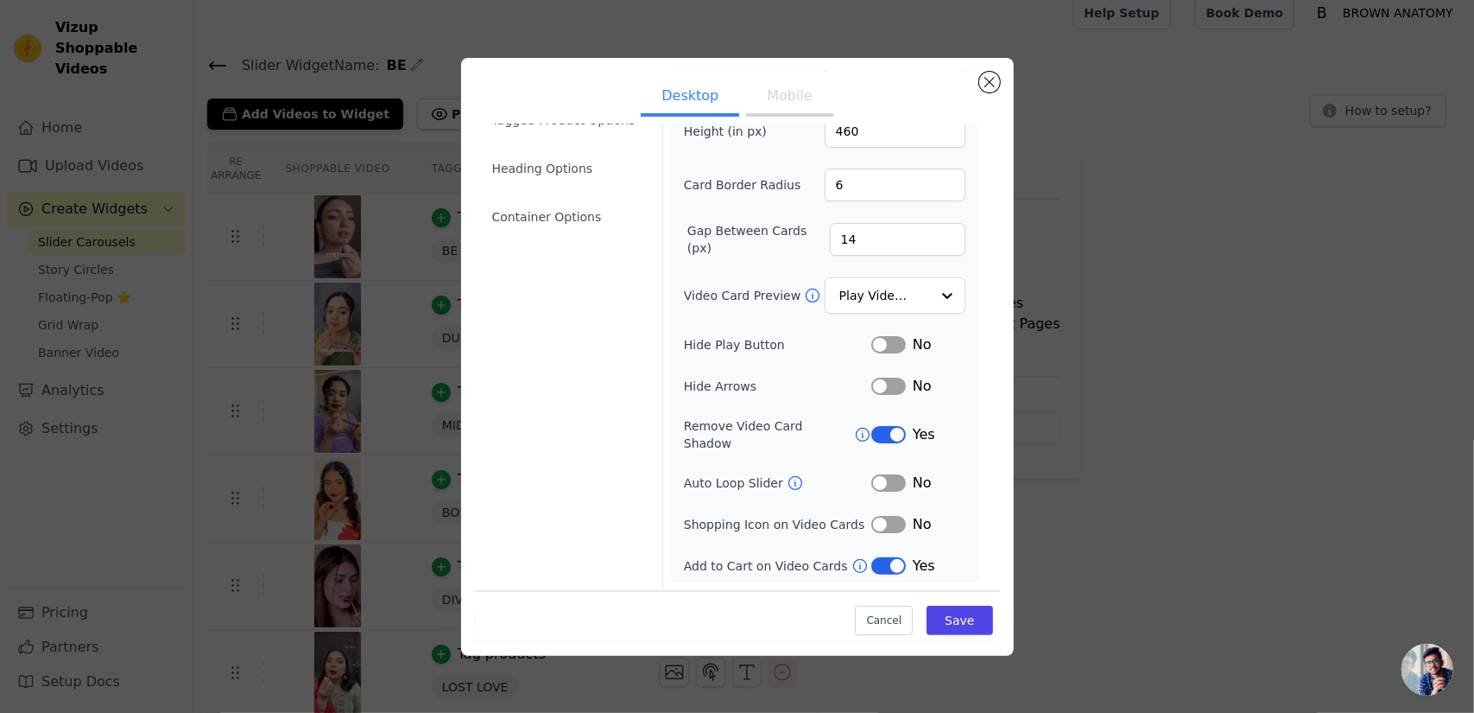
scroll to position [68, 0]
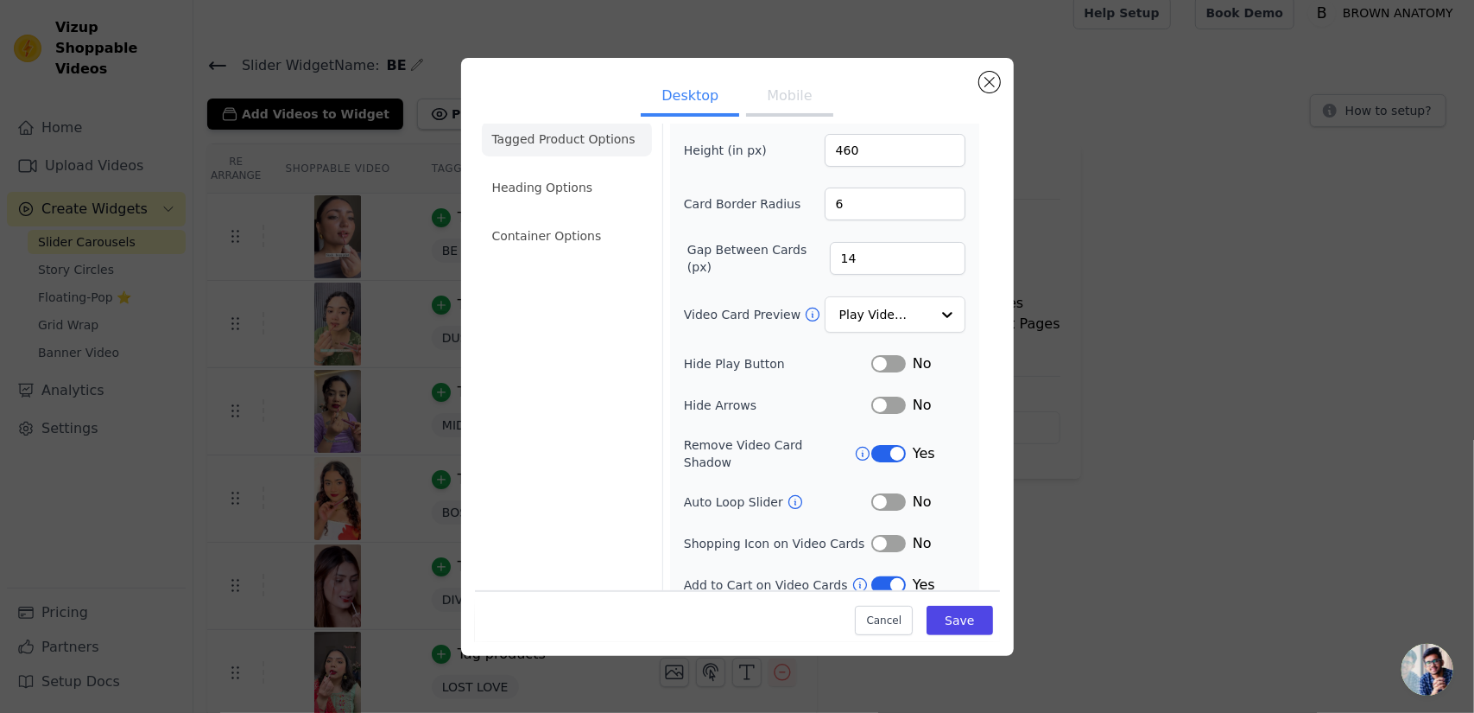
click at [541, 152] on li "Tagged Product Options" at bounding box center [567, 139] width 170 height 35
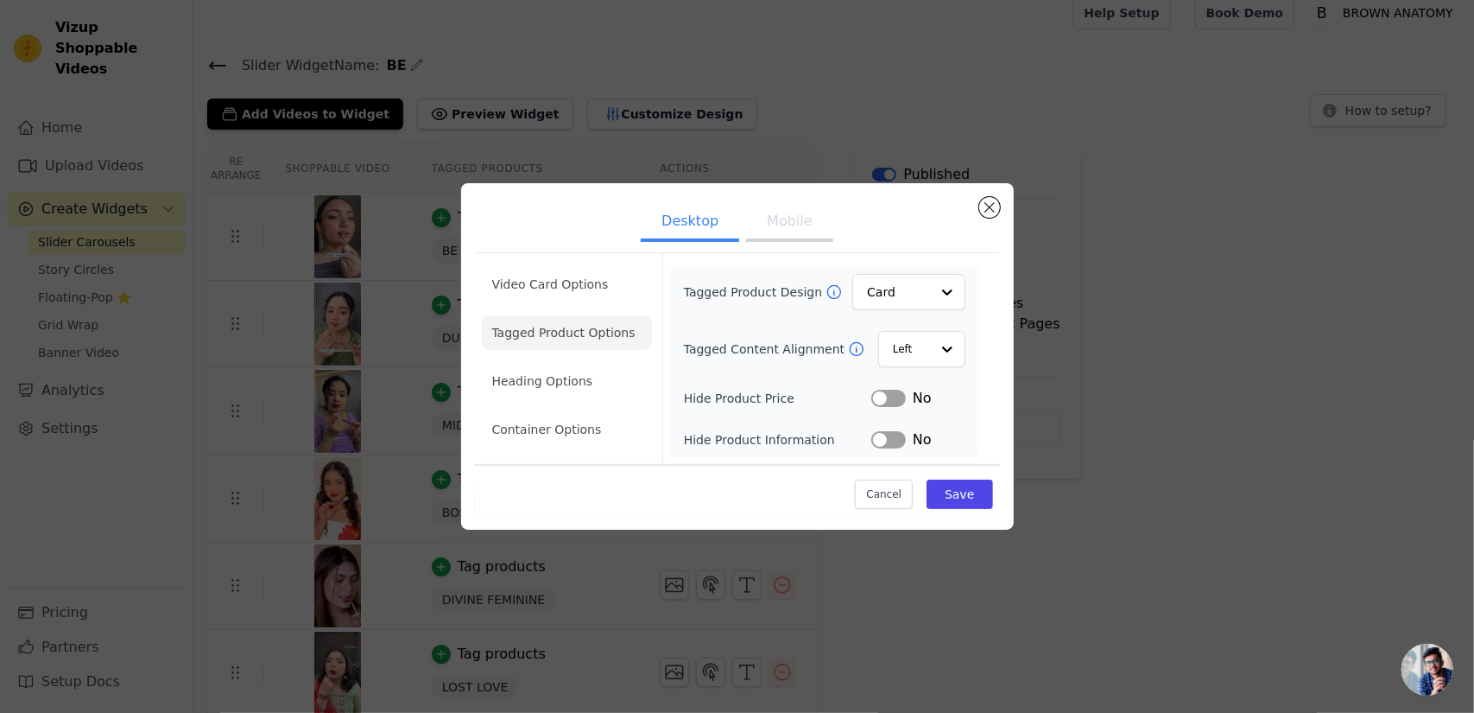
scroll to position [0, 0]
click at [563, 277] on li "Video Card Options" at bounding box center [567, 284] width 170 height 35
